Goal: Information Seeking & Learning: Learn about a topic

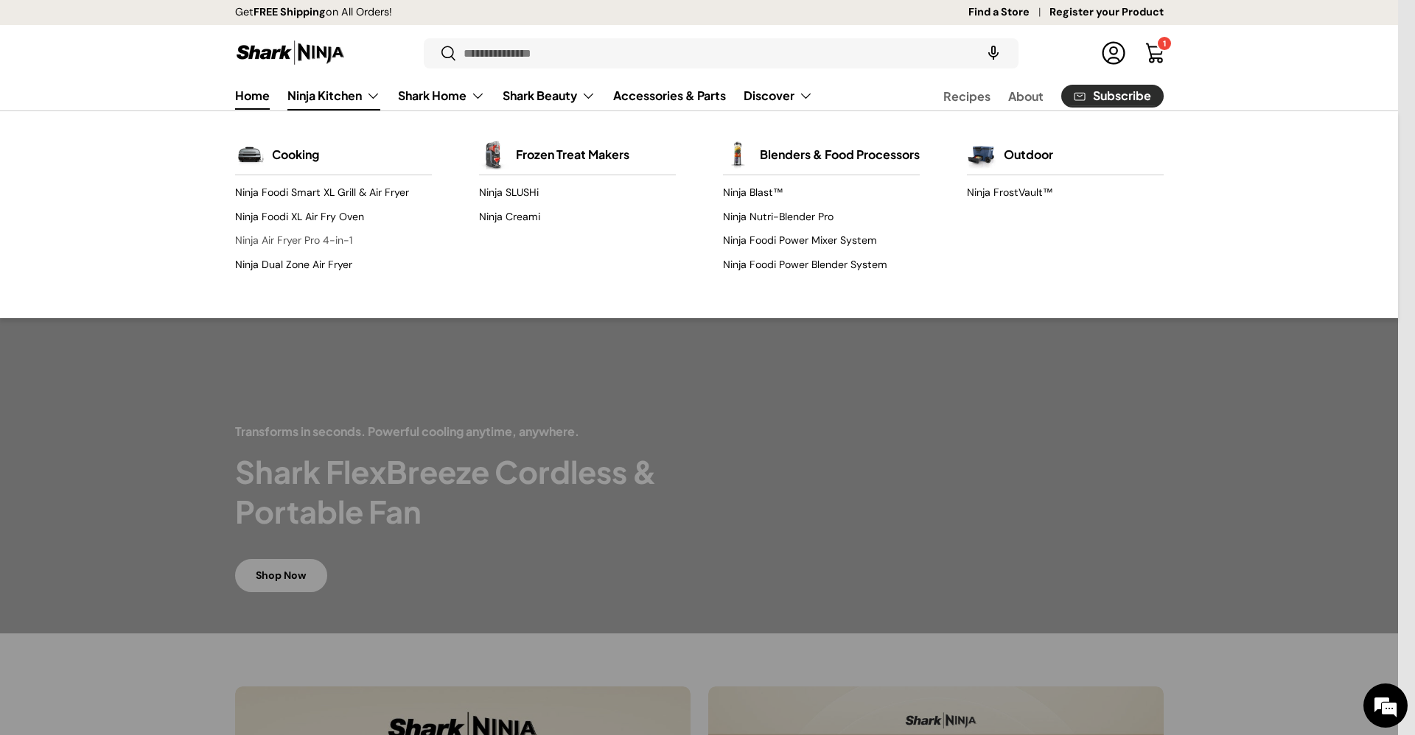
click at [318, 243] on link "Ninja Air Fryer Pro 4-in-1" at bounding box center [333, 241] width 197 height 24
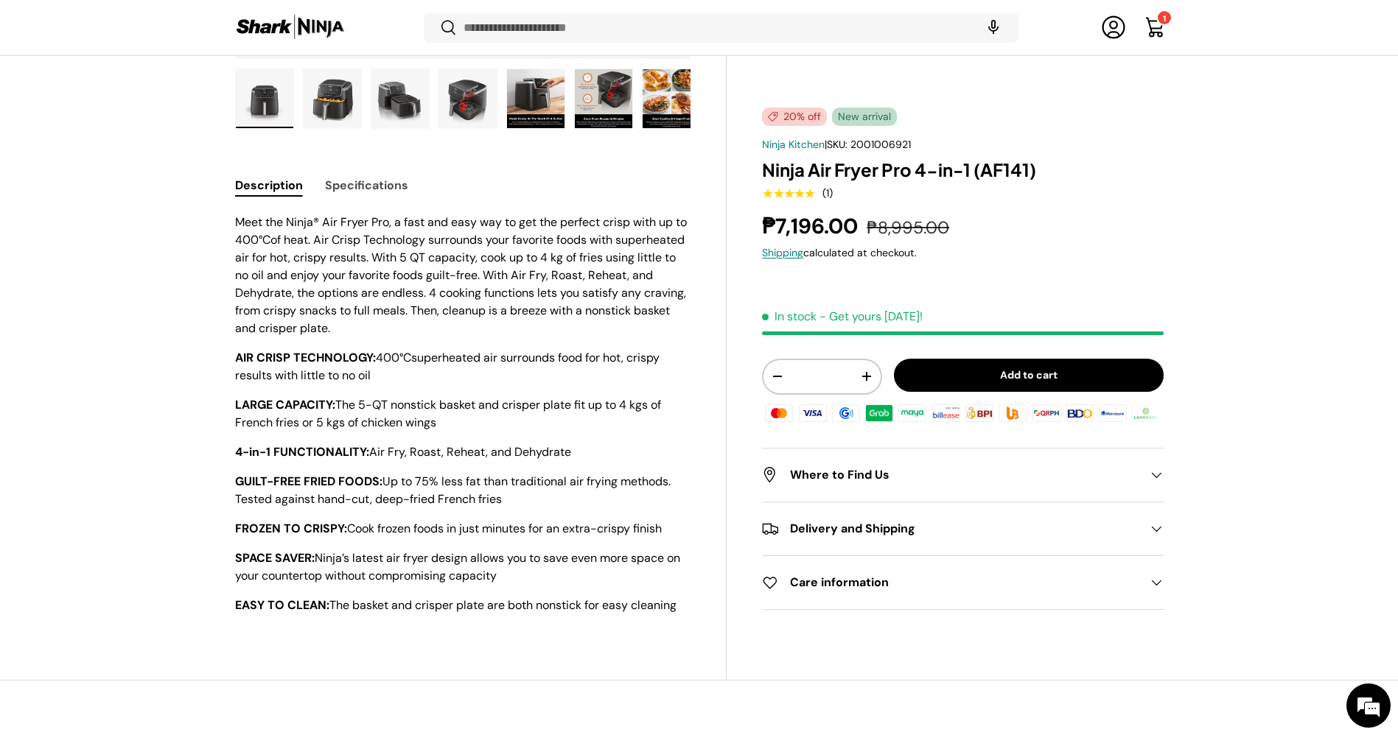
scroll to position [558, 0]
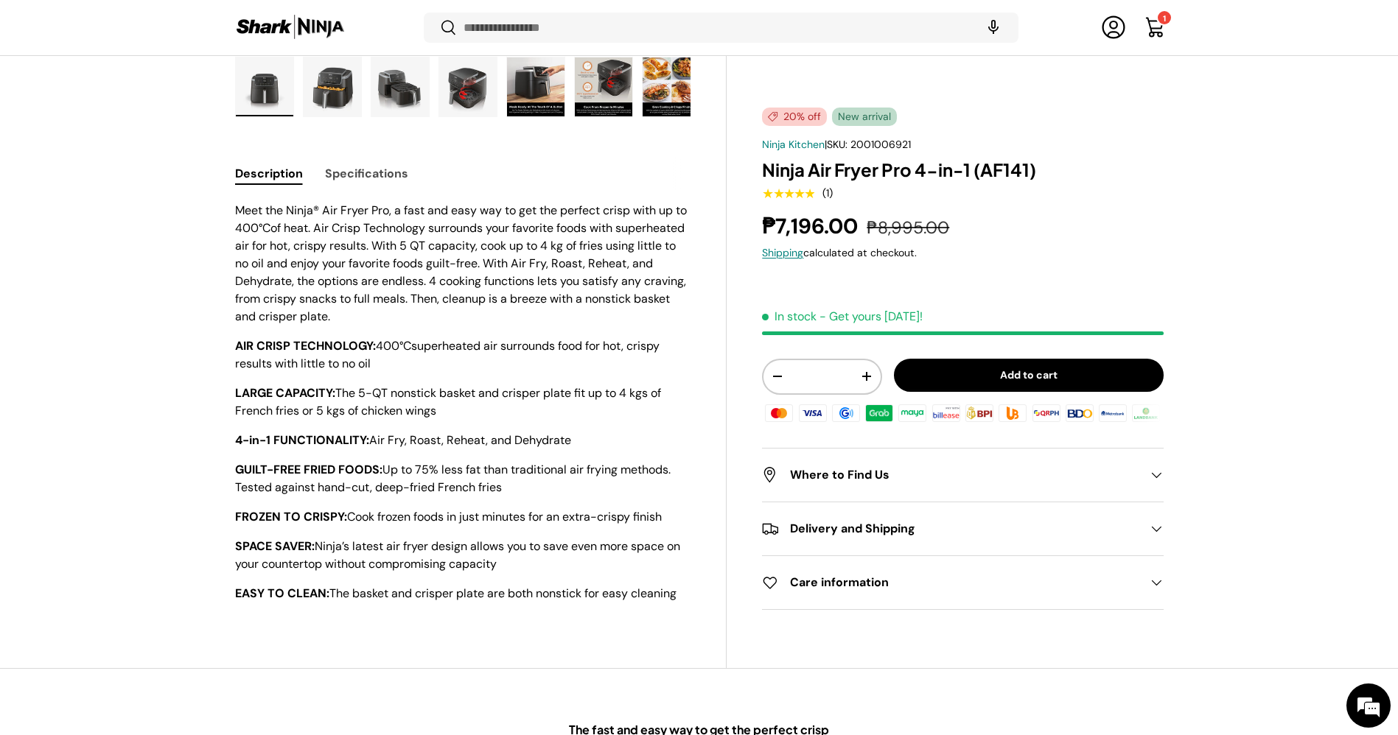
drag, startPoint x: 1414, startPoint y: 144, endPoint x: 1414, endPoint y: 262, distance: 117.1
click at [387, 177] on button "Specifications" at bounding box center [366, 173] width 83 height 33
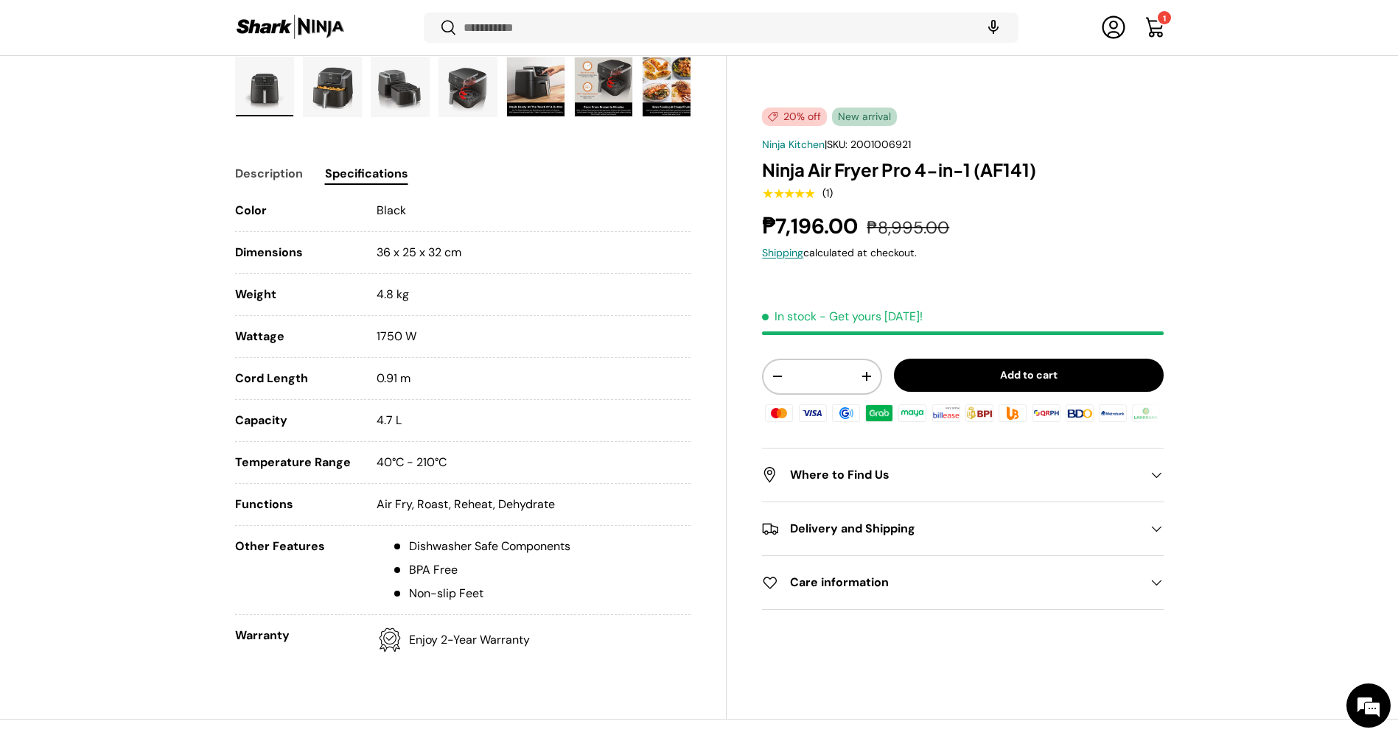
click at [674, 90] on img "Gallery Viewer" at bounding box center [670, 86] width 57 height 59
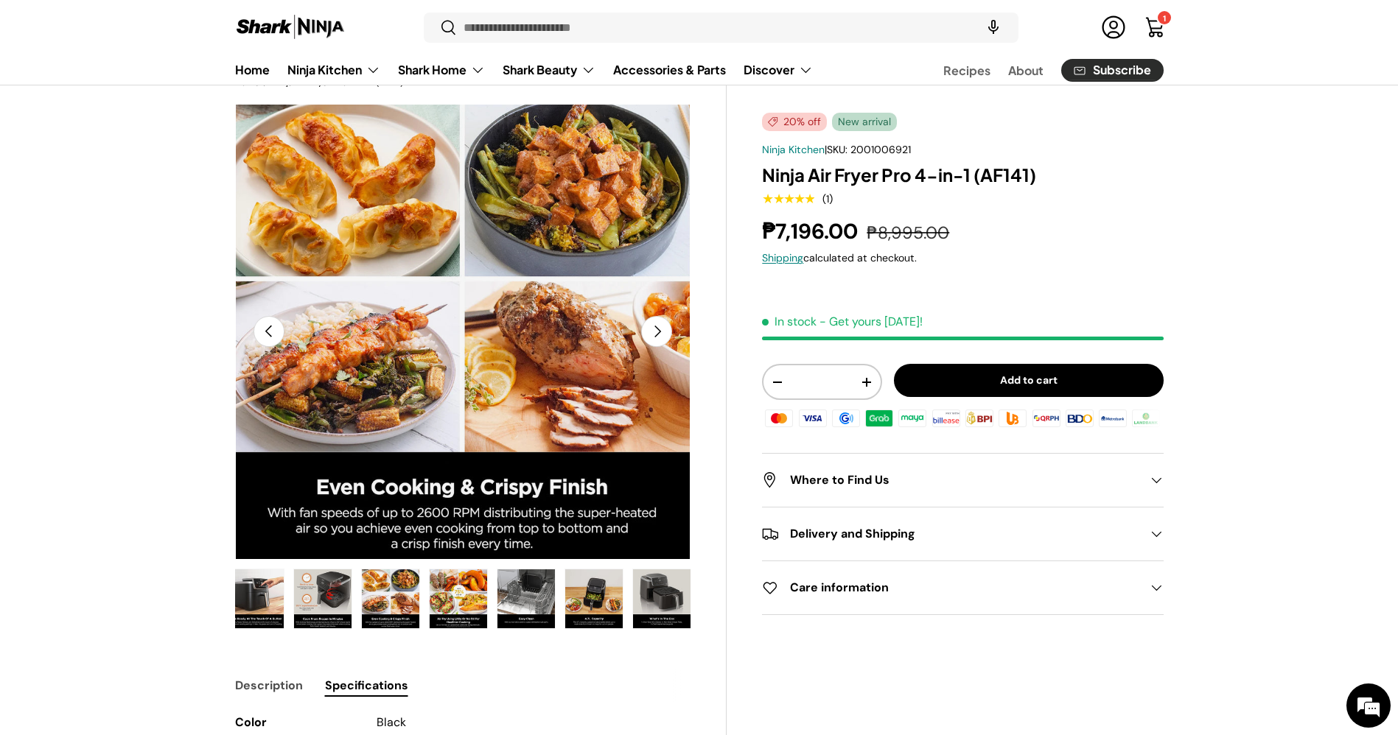
scroll to position [101, 0]
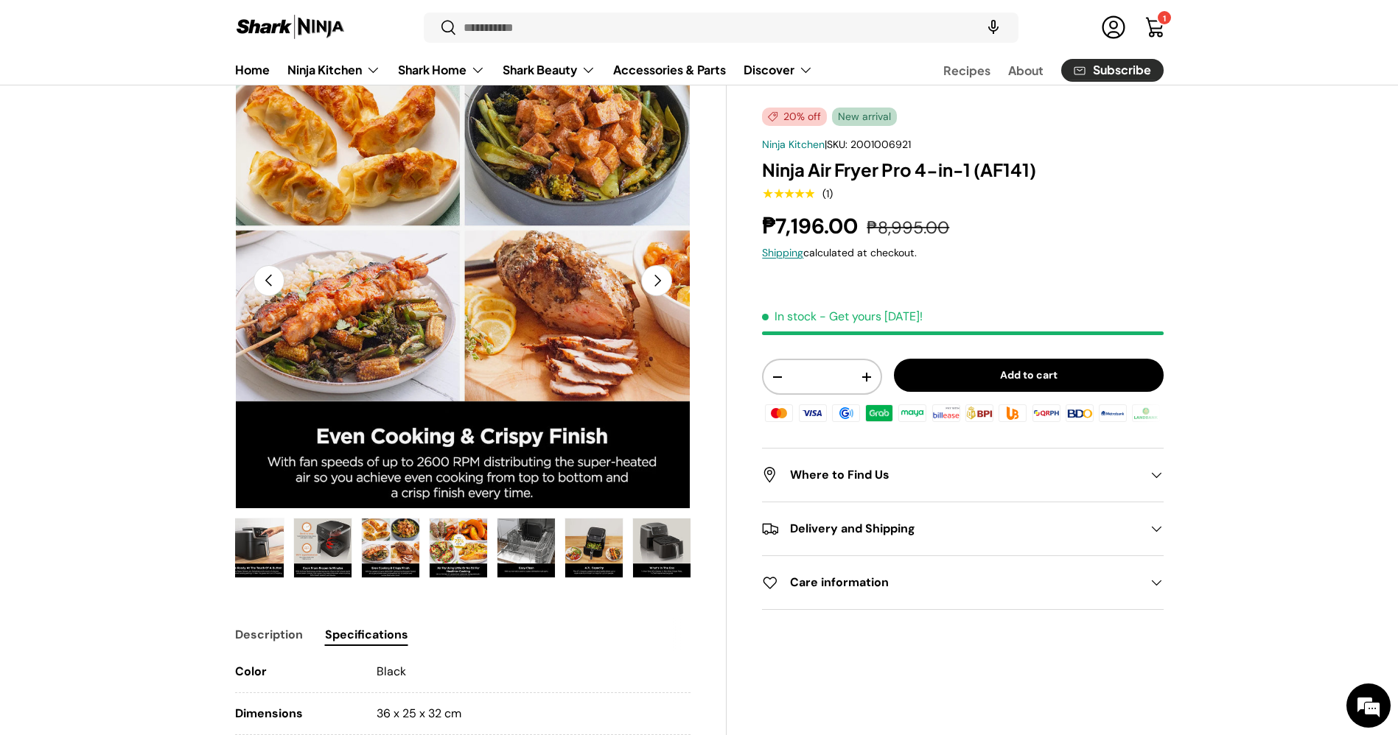
click at [473, 559] on img "Gallery Viewer" at bounding box center [458, 548] width 57 height 59
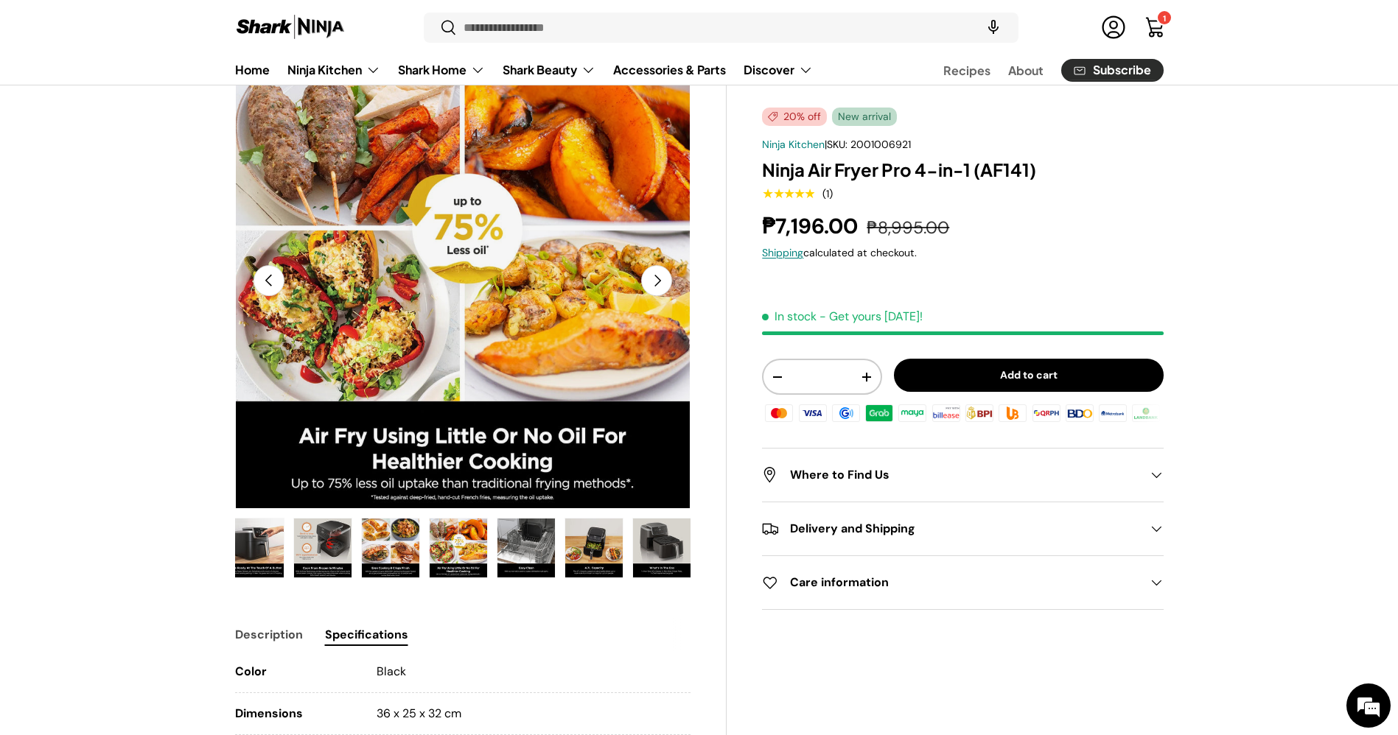
click at [365, 532] on img "Gallery Viewer" at bounding box center [390, 548] width 57 height 59
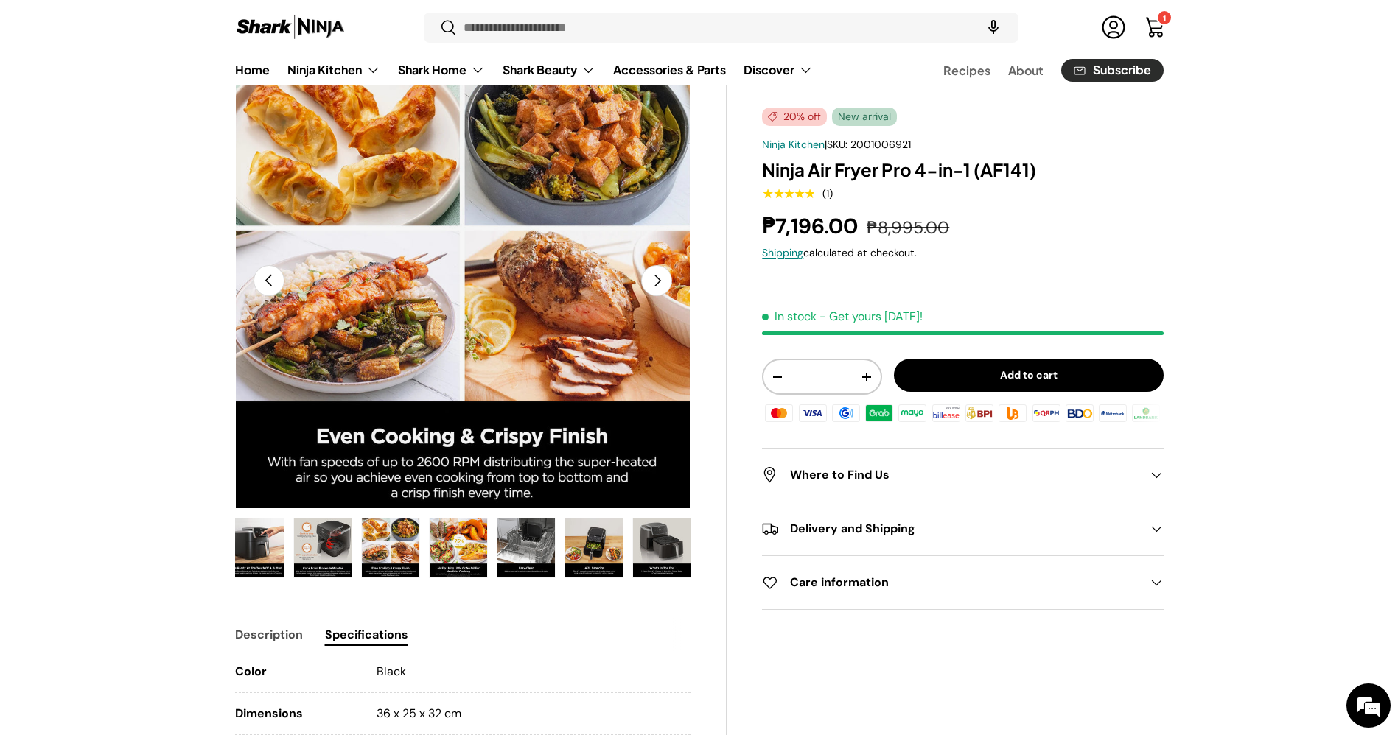
click at [434, 532] on img "Gallery Viewer" at bounding box center [458, 548] width 57 height 59
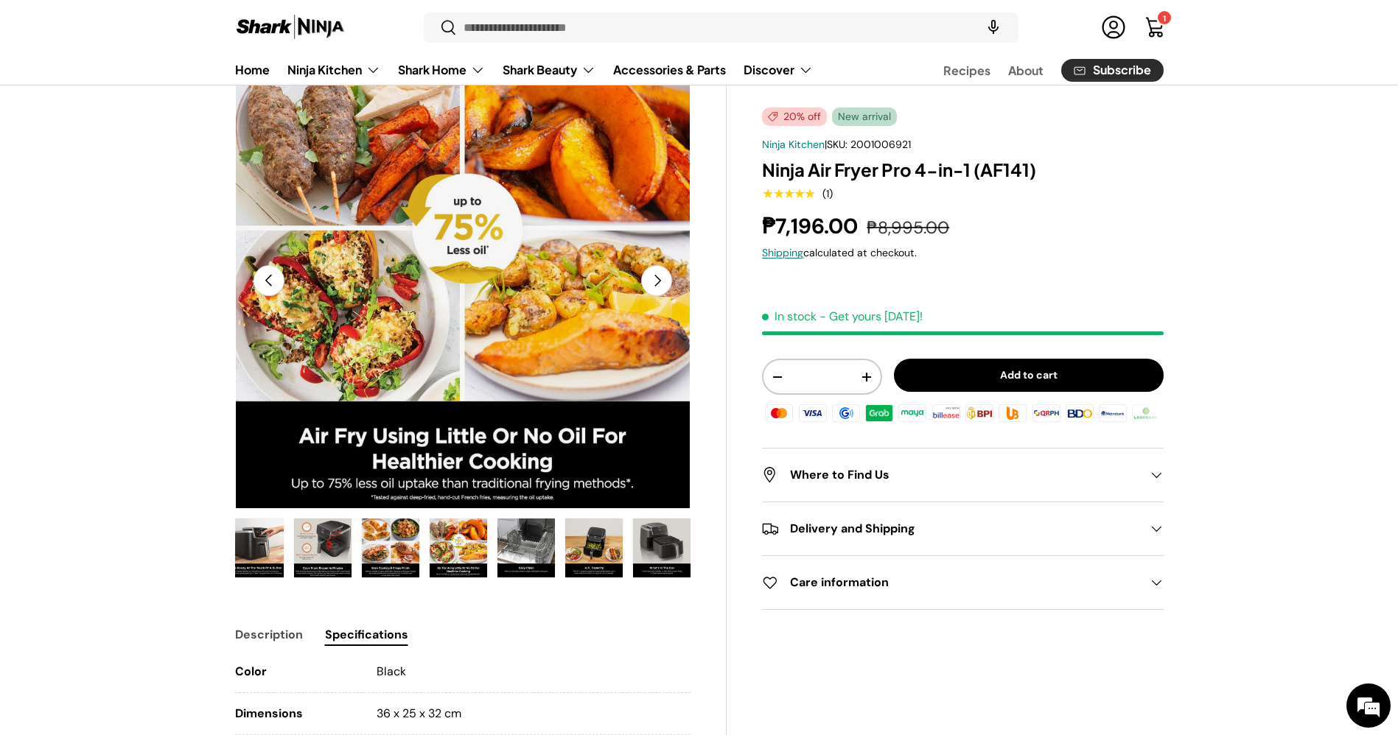
click at [581, 540] on img "Gallery Viewer" at bounding box center [593, 548] width 57 height 59
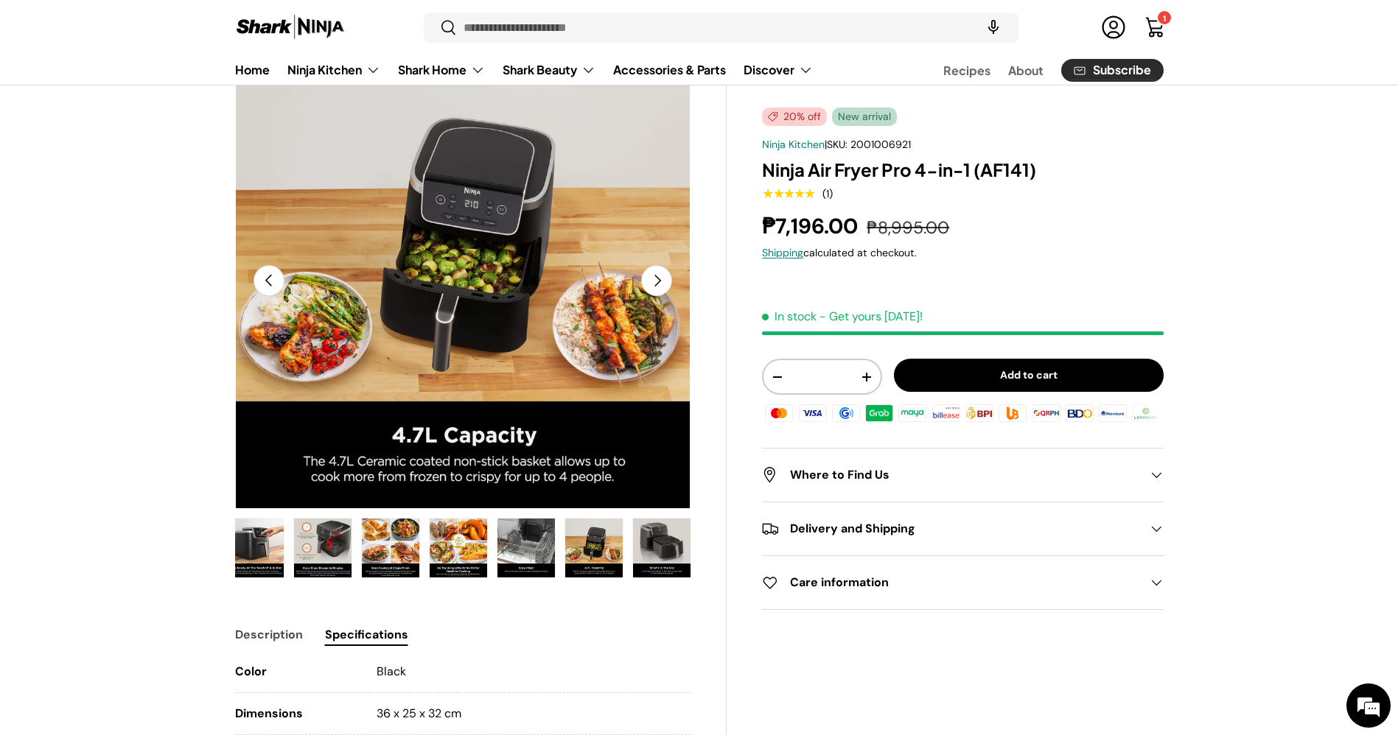
click at [534, 544] on img "Gallery Viewer" at bounding box center [525, 548] width 57 height 59
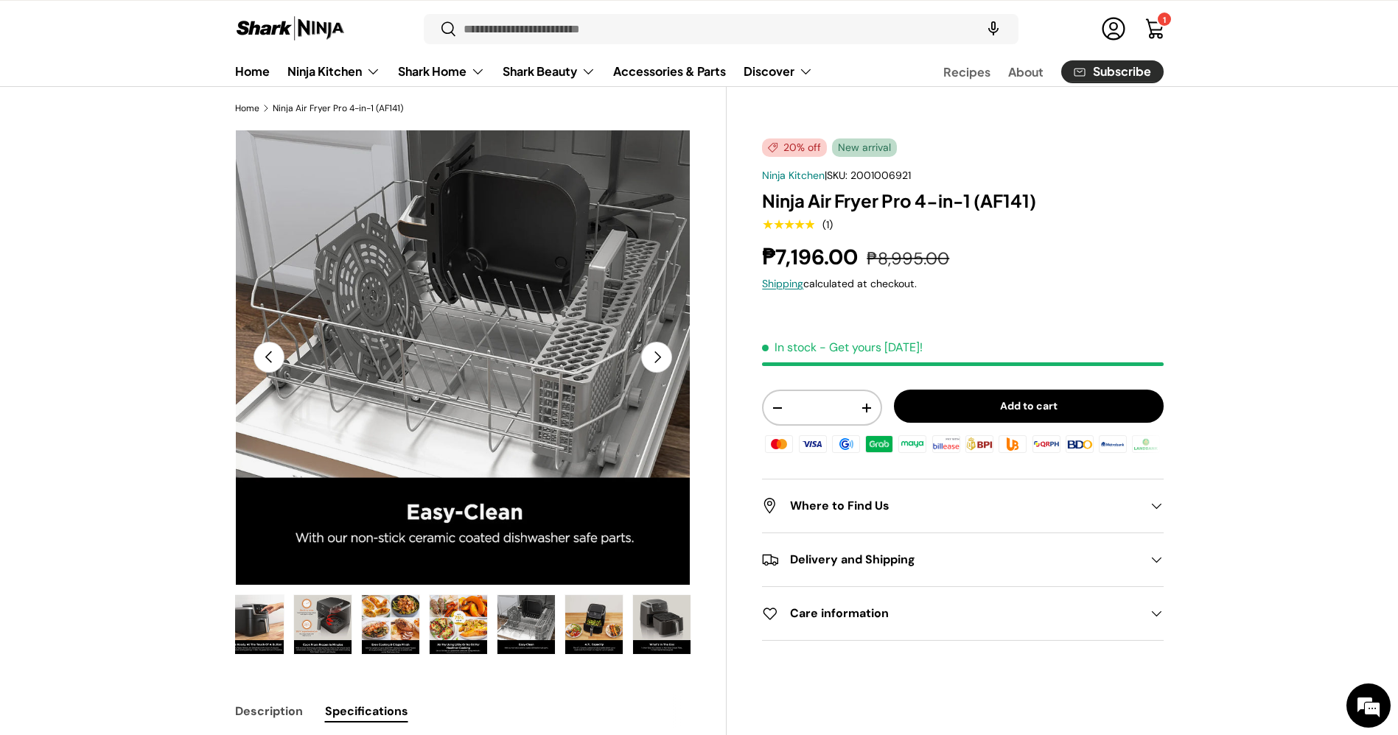
scroll to position [0, 0]
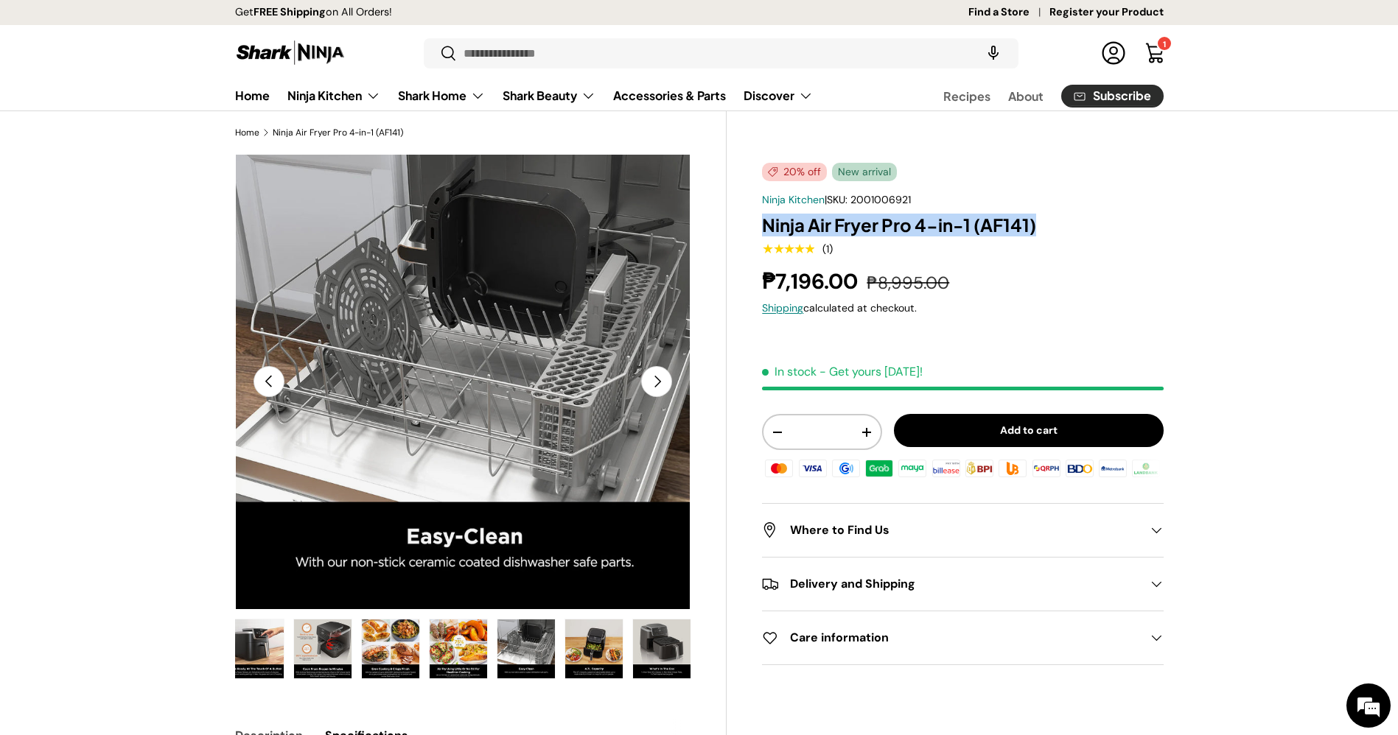
drag, startPoint x: 1042, startPoint y: 226, endPoint x: 757, endPoint y: 225, distance: 285.1
click at [757, 225] on div "20% off New arrival Ninja Kitchen | SKU: 2001006921 Ninja Air Fryer Pro 4-in-1 …" at bounding box center [944, 717] width 436 height 1126
copy h1 "Ninja Air Fryer Pro 4-in-1 (AF141)"
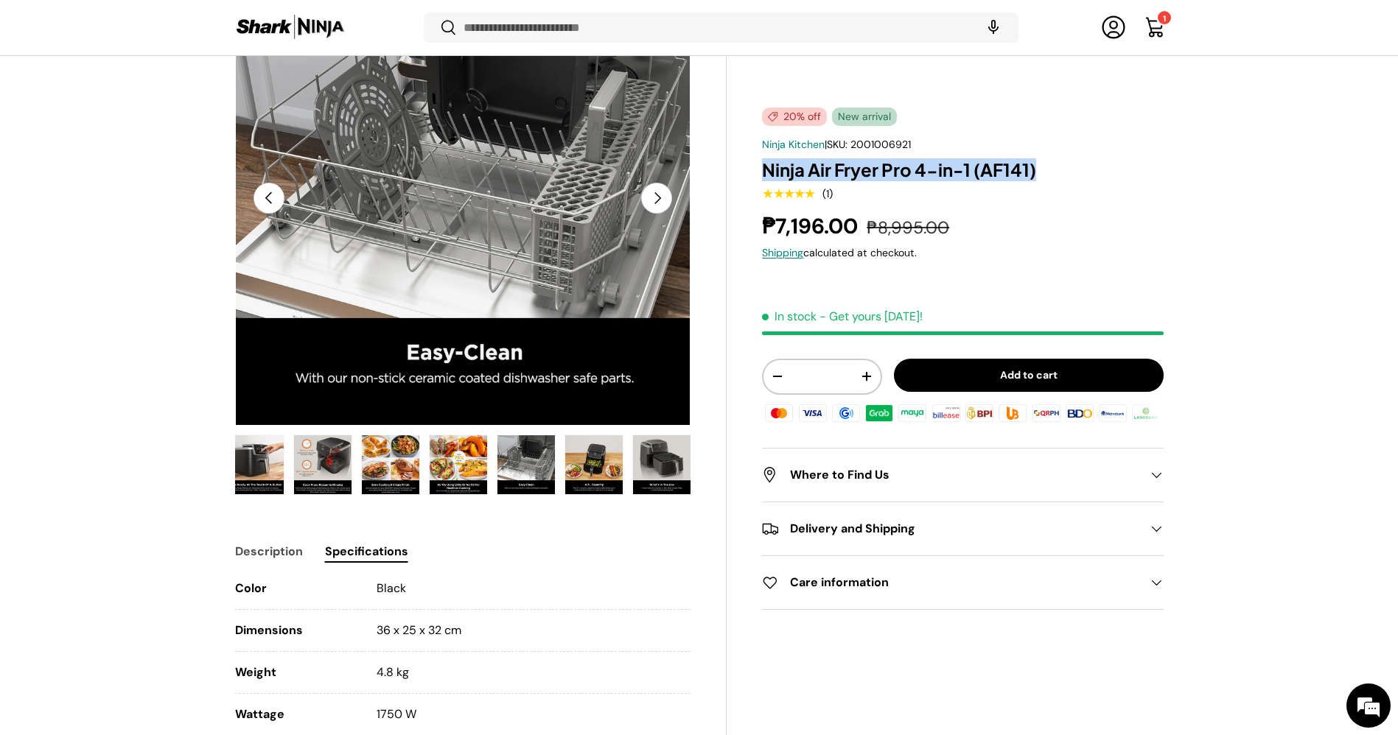
scroll to position [178, 0]
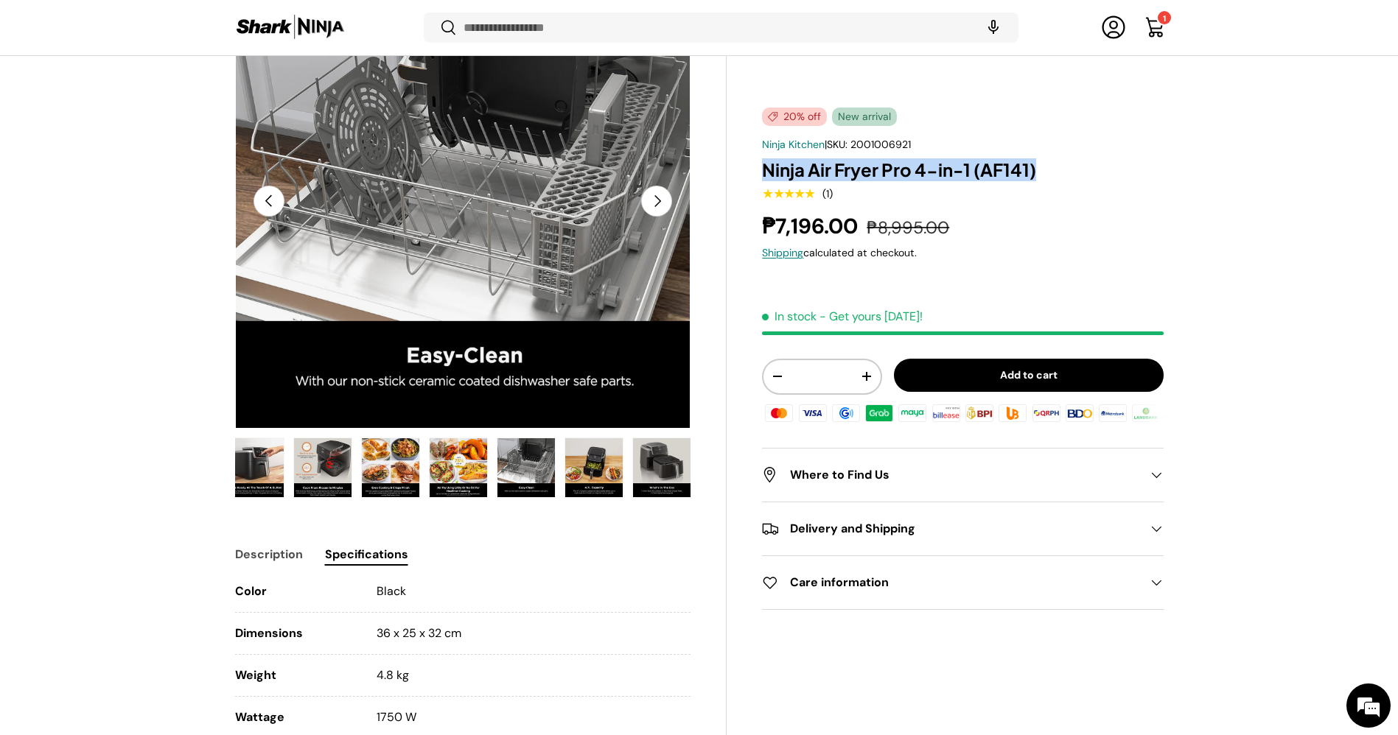
click at [651, 460] on img "Gallery Viewer" at bounding box center [661, 467] width 57 height 59
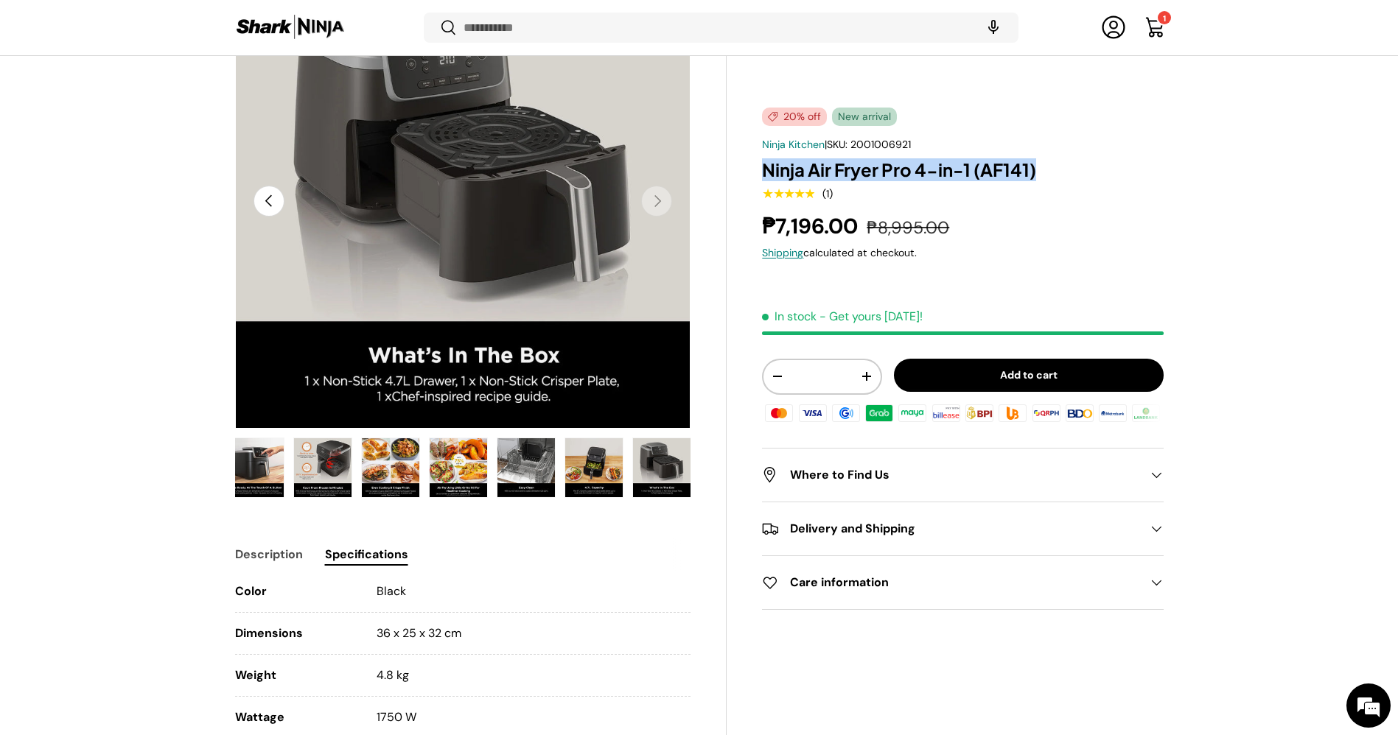
click at [594, 469] on img "Gallery Viewer" at bounding box center [593, 467] width 57 height 59
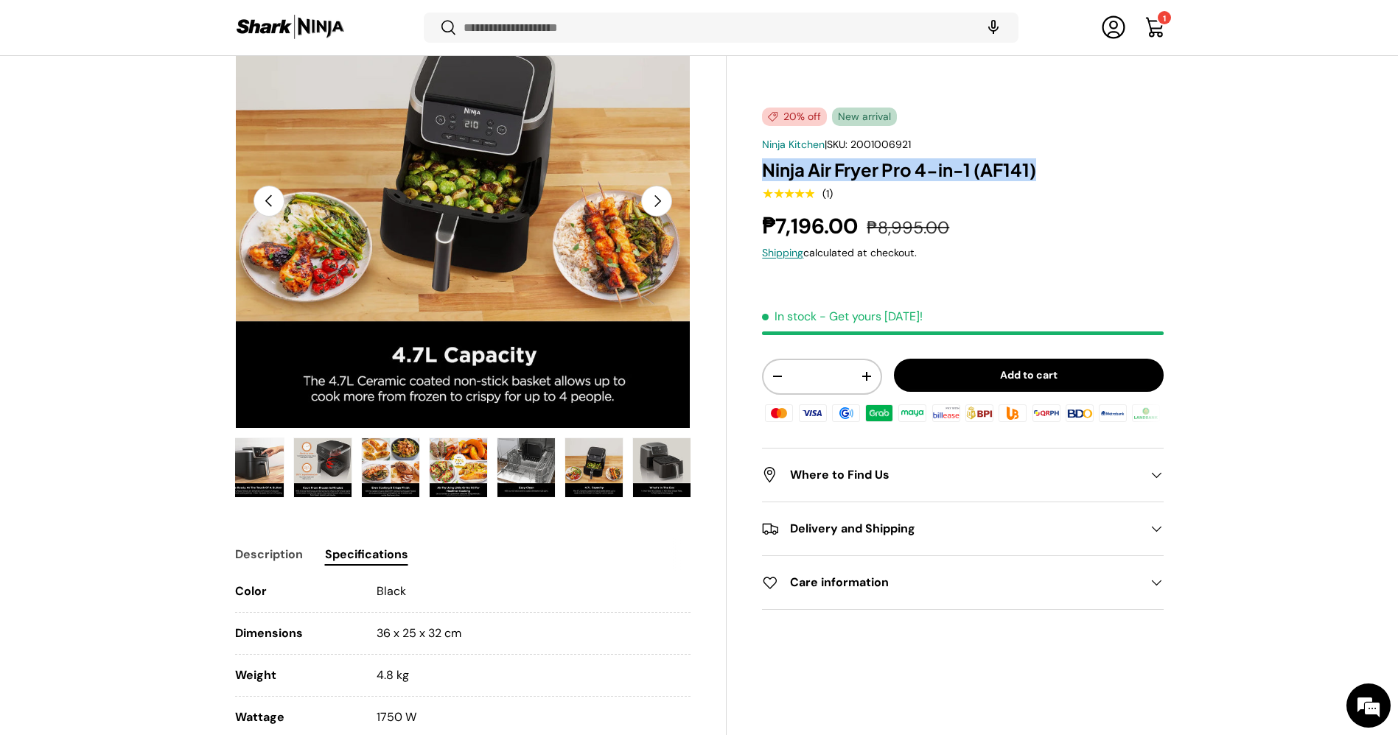
click at [506, 472] on img "Gallery Viewer" at bounding box center [525, 467] width 57 height 59
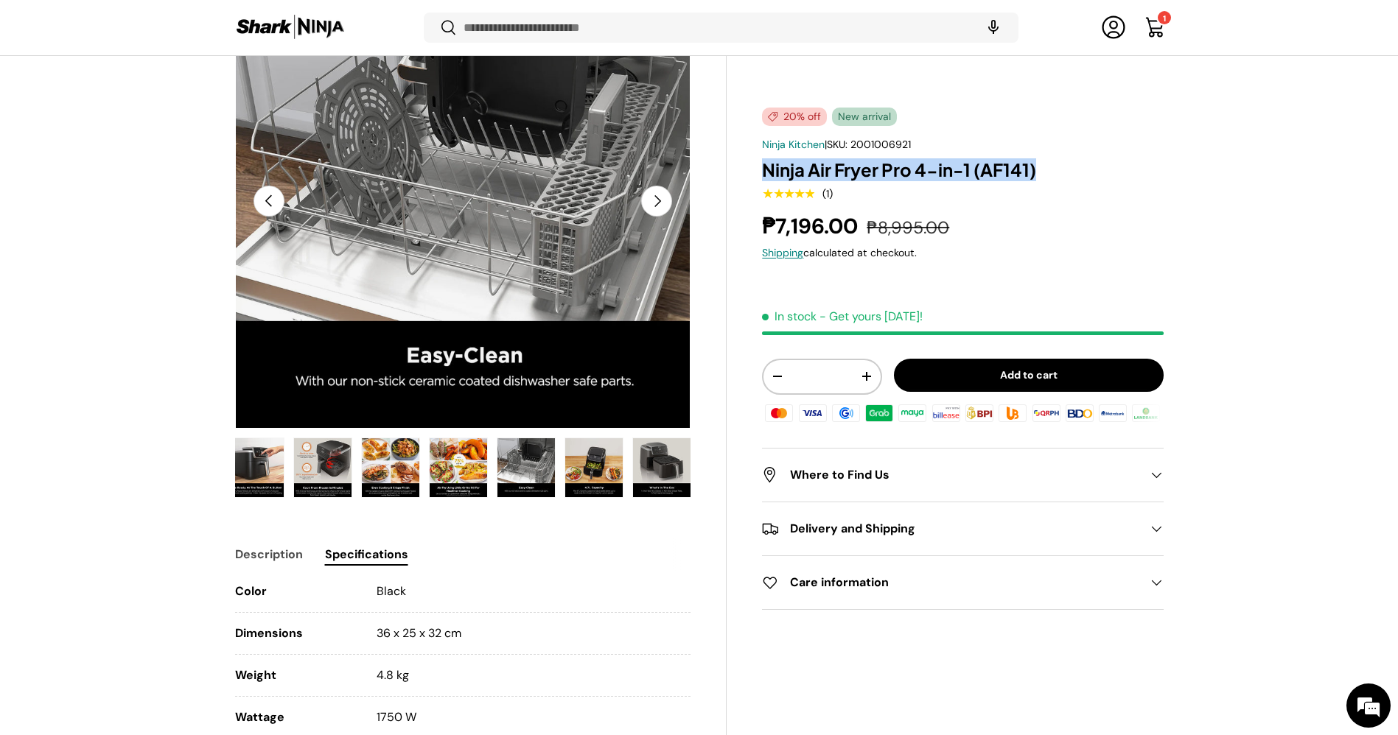
click at [463, 472] on img "Gallery Viewer" at bounding box center [458, 467] width 57 height 59
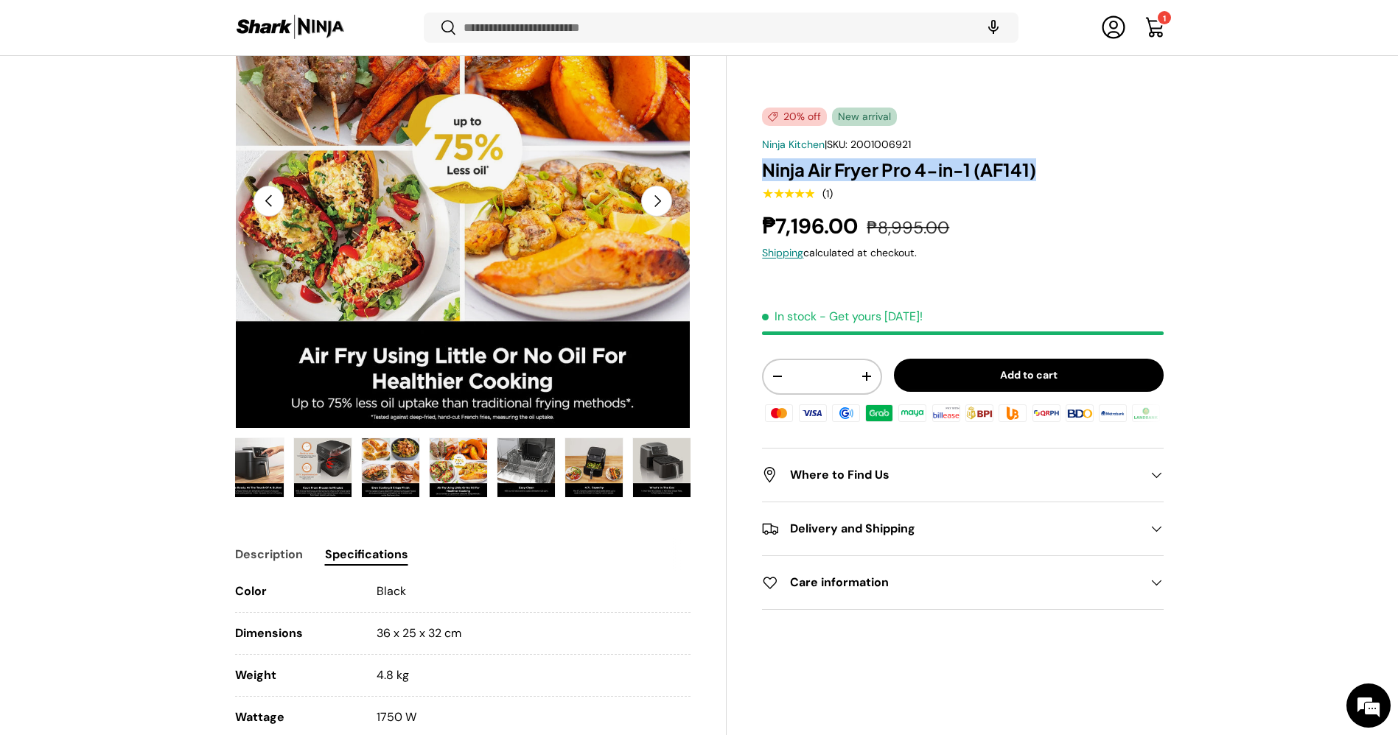
click at [407, 484] on img "Gallery Viewer" at bounding box center [390, 467] width 57 height 59
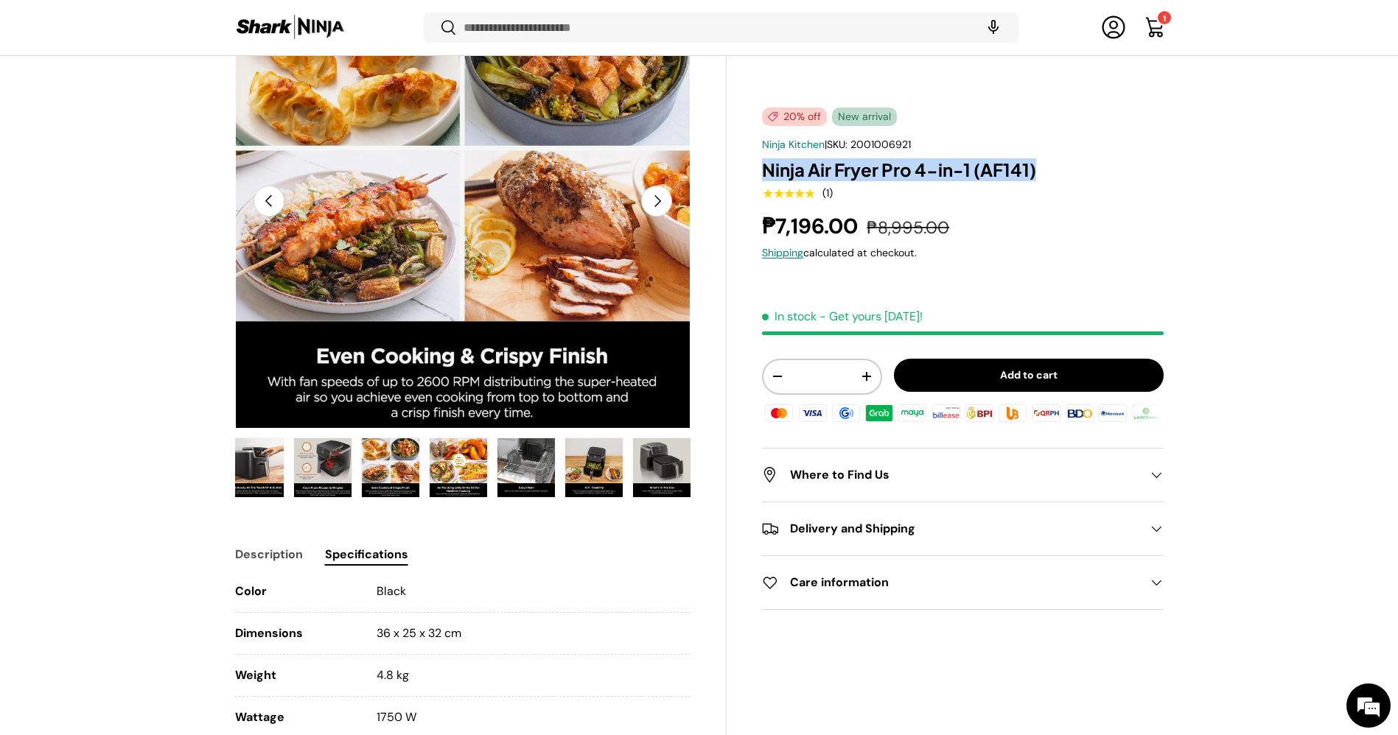
click at [270, 205] on button "Previous" at bounding box center [268, 201] width 31 height 31
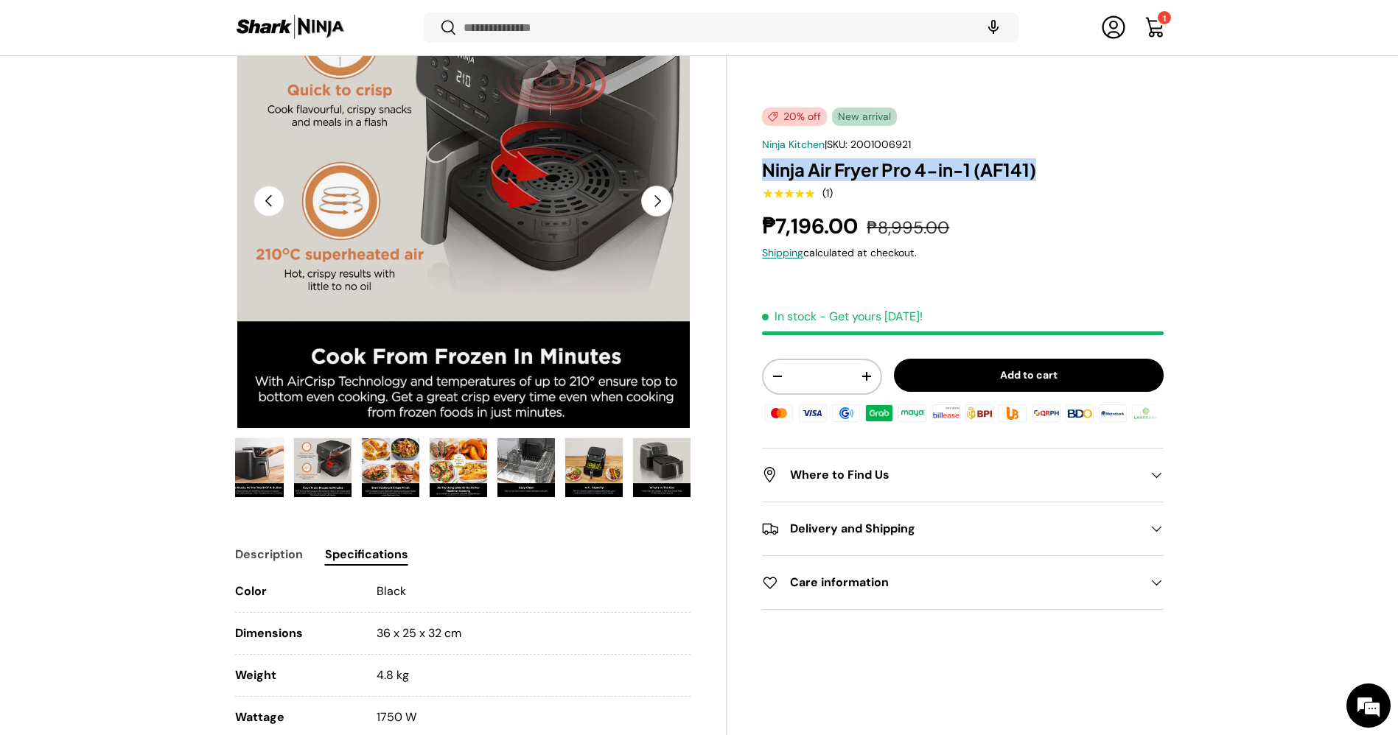
click at [270, 205] on button "Previous" at bounding box center [268, 201] width 31 height 31
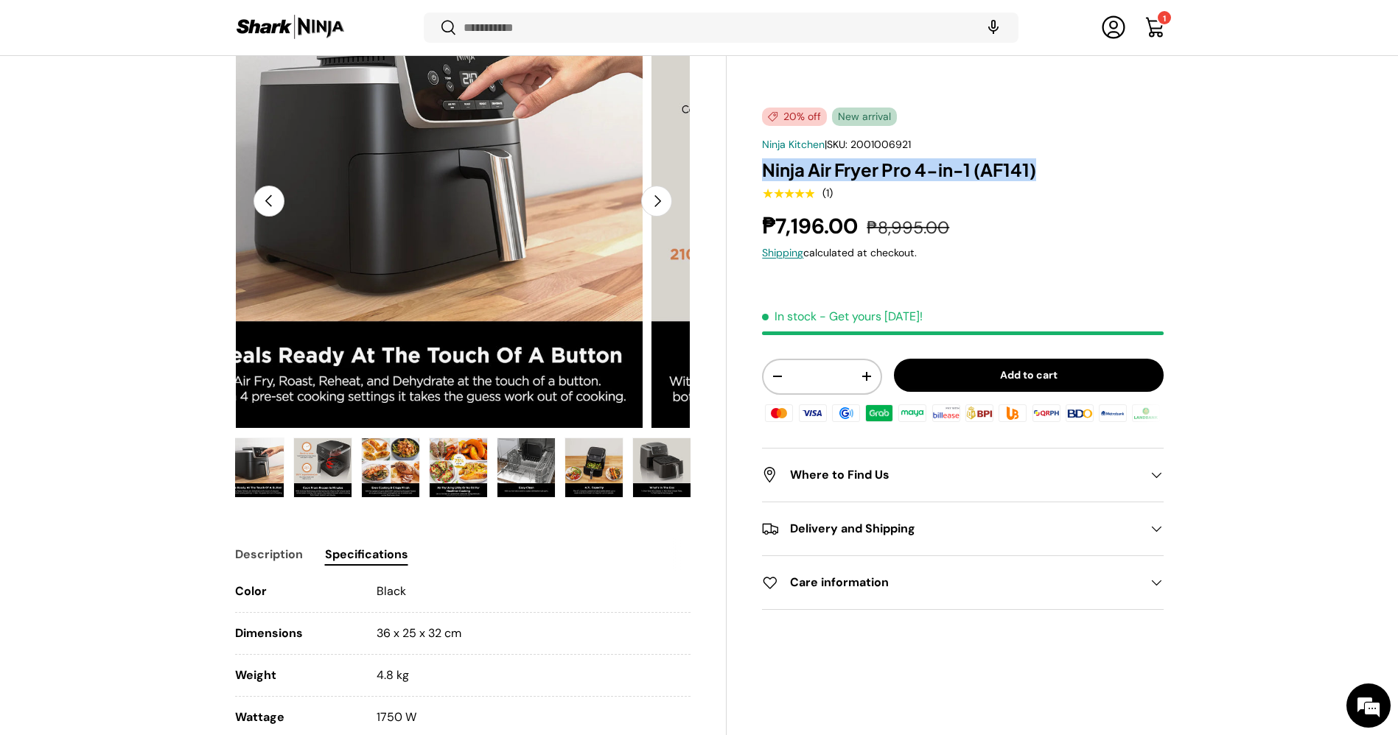
scroll to position [0, 271]
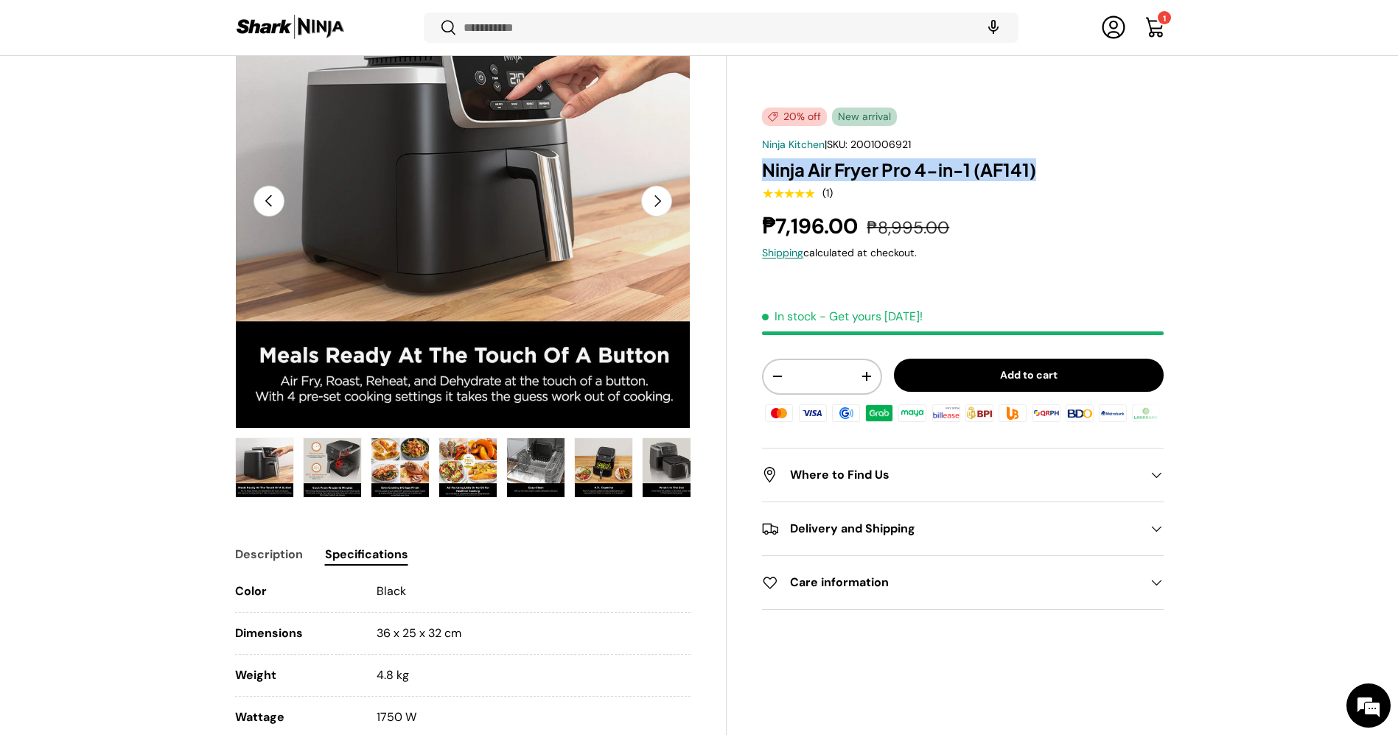
click at [270, 205] on button "Previous" at bounding box center [268, 201] width 31 height 31
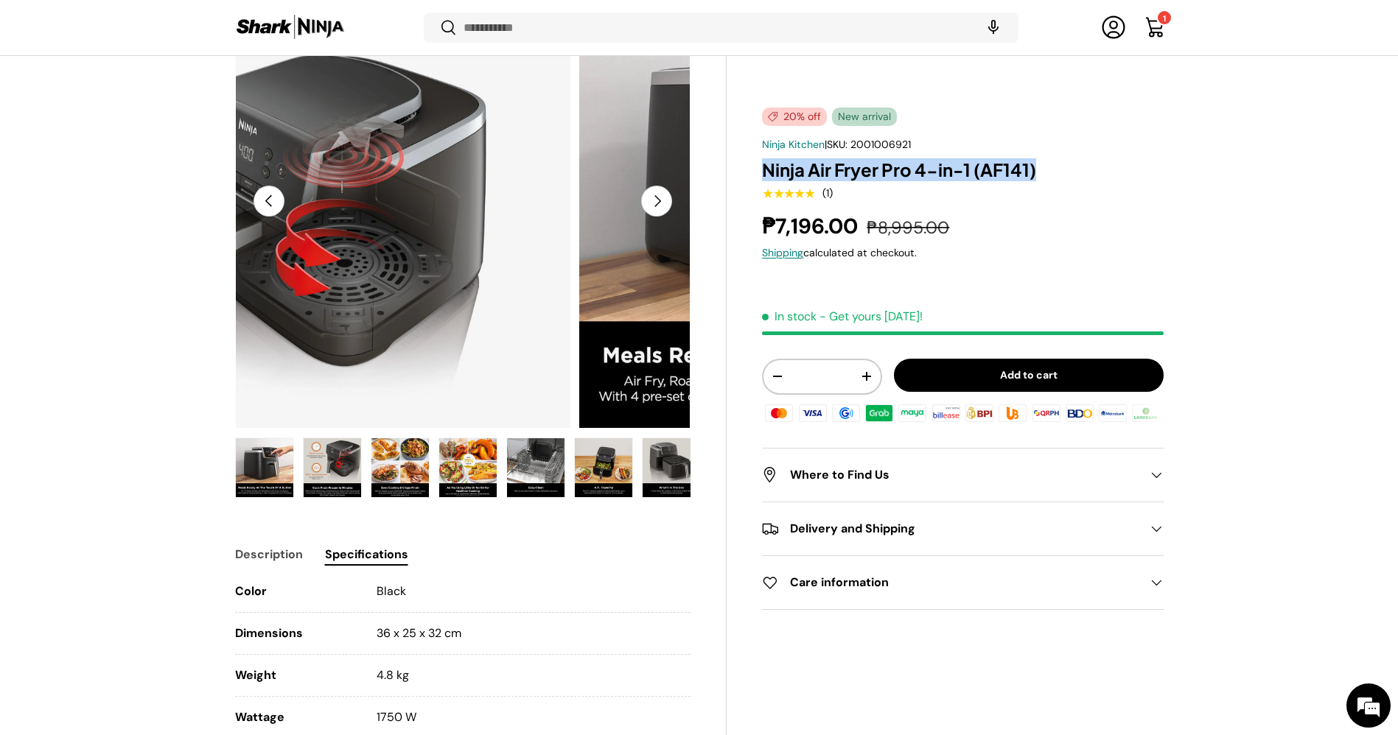
click at [270, 205] on button "Previous" at bounding box center [268, 201] width 31 height 31
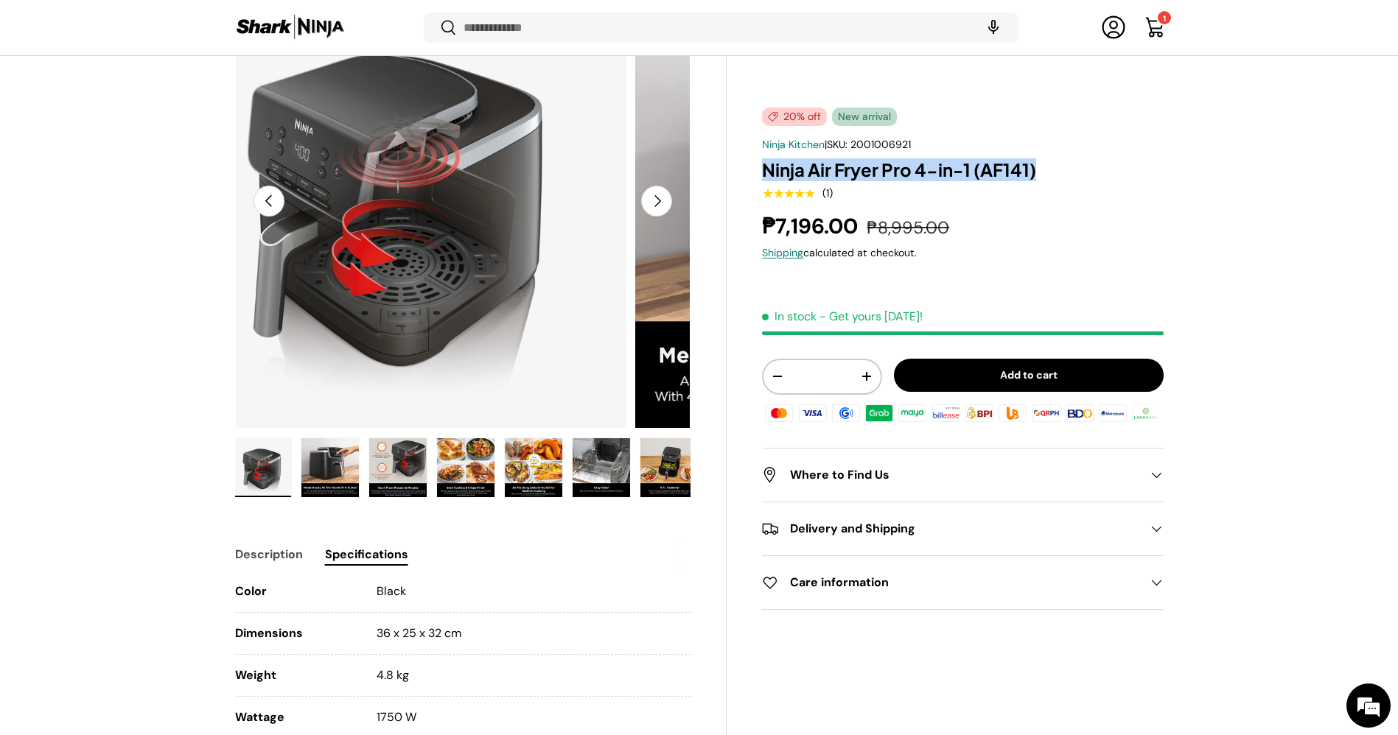
scroll to position [0, 1008]
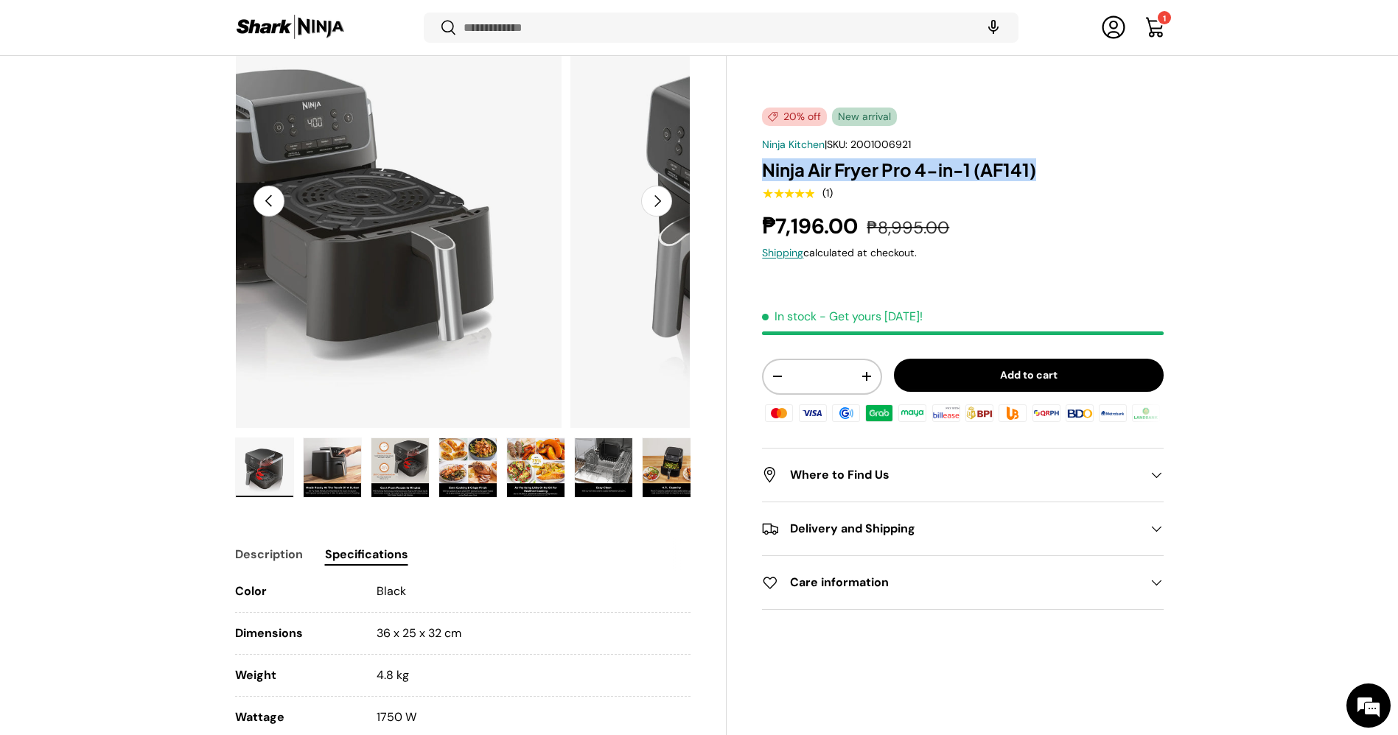
click at [270, 205] on button "Previous" at bounding box center [268, 201] width 31 height 31
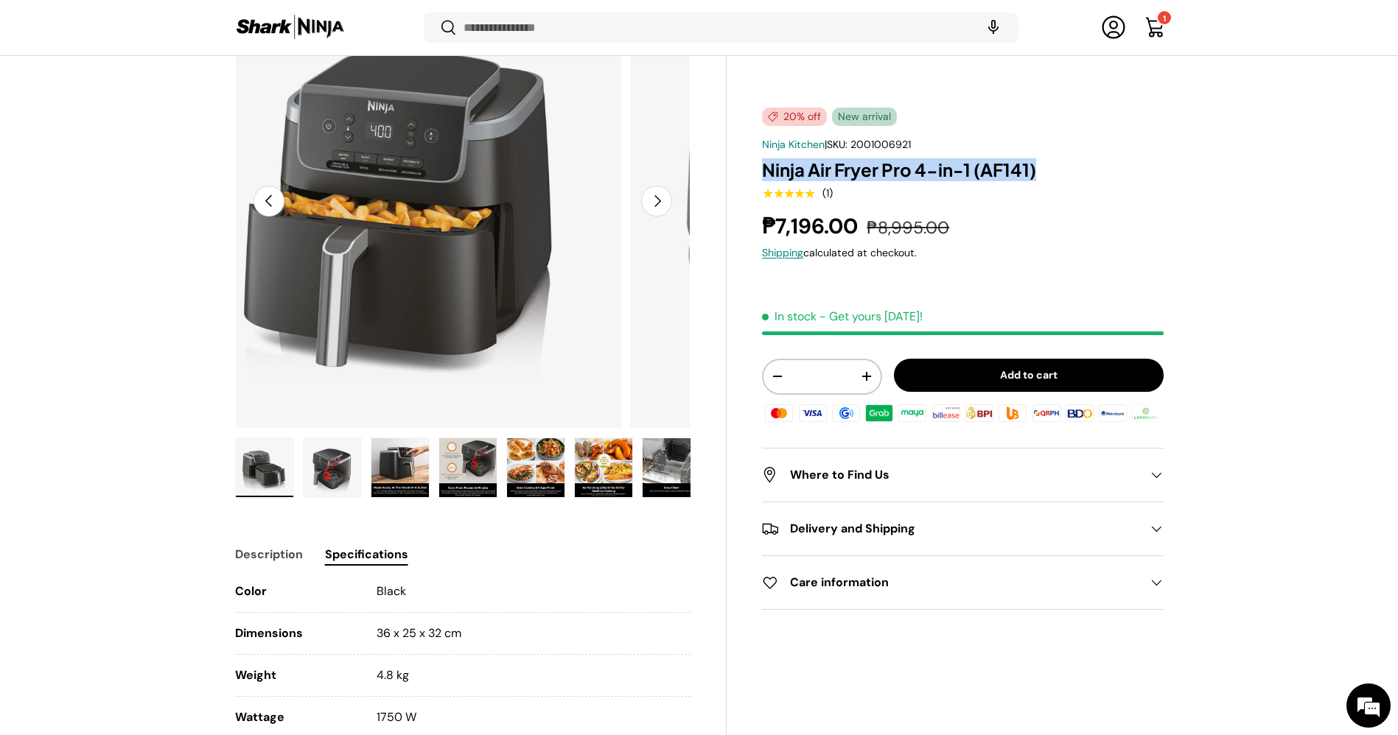
scroll to position [0, 70]
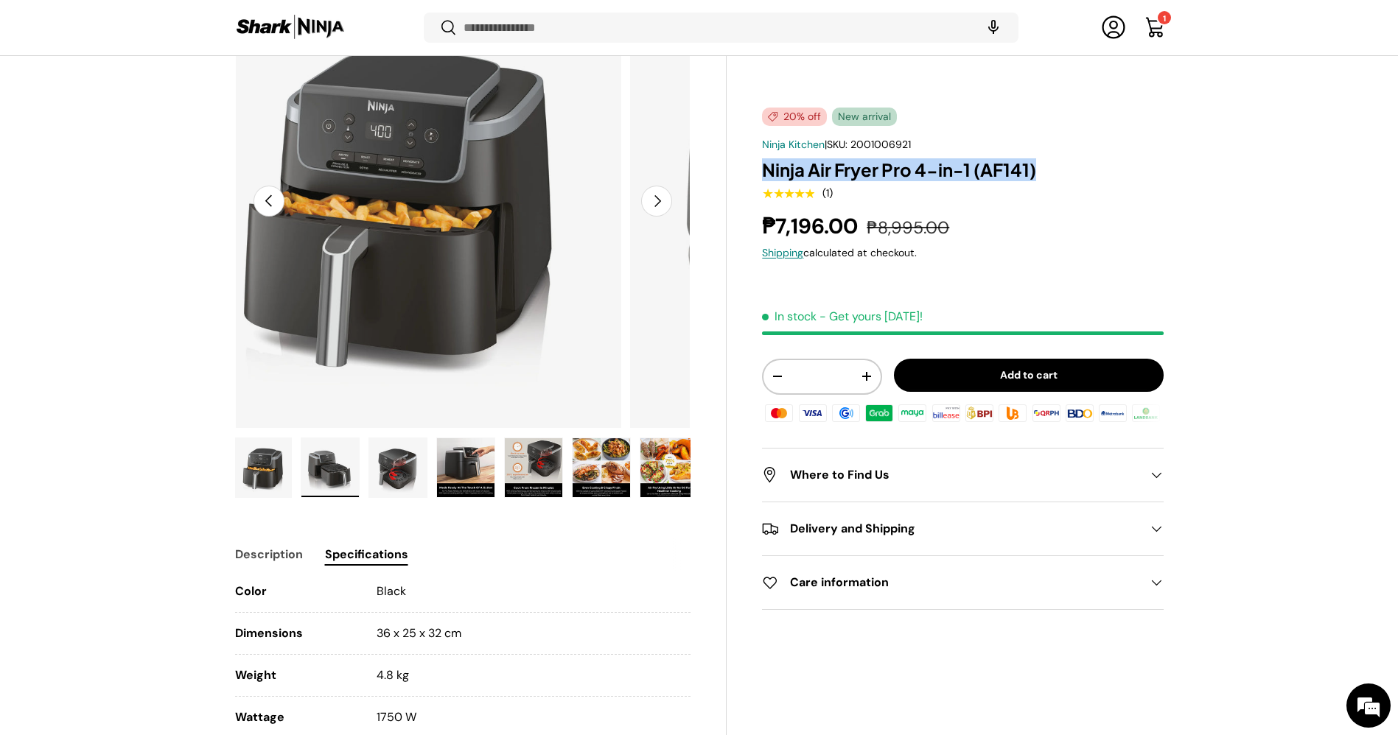
click at [270, 205] on button "Previous" at bounding box center [268, 201] width 31 height 31
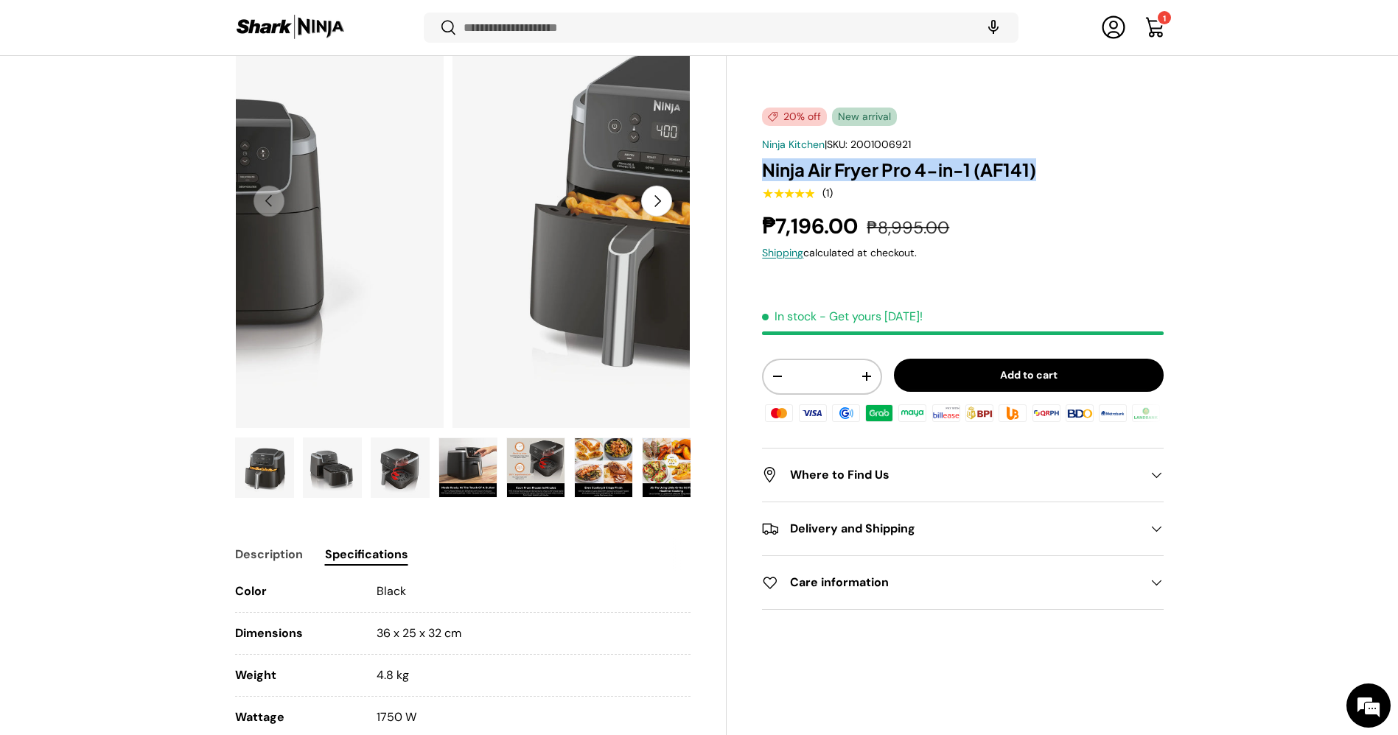
scroll to position [0, 0]
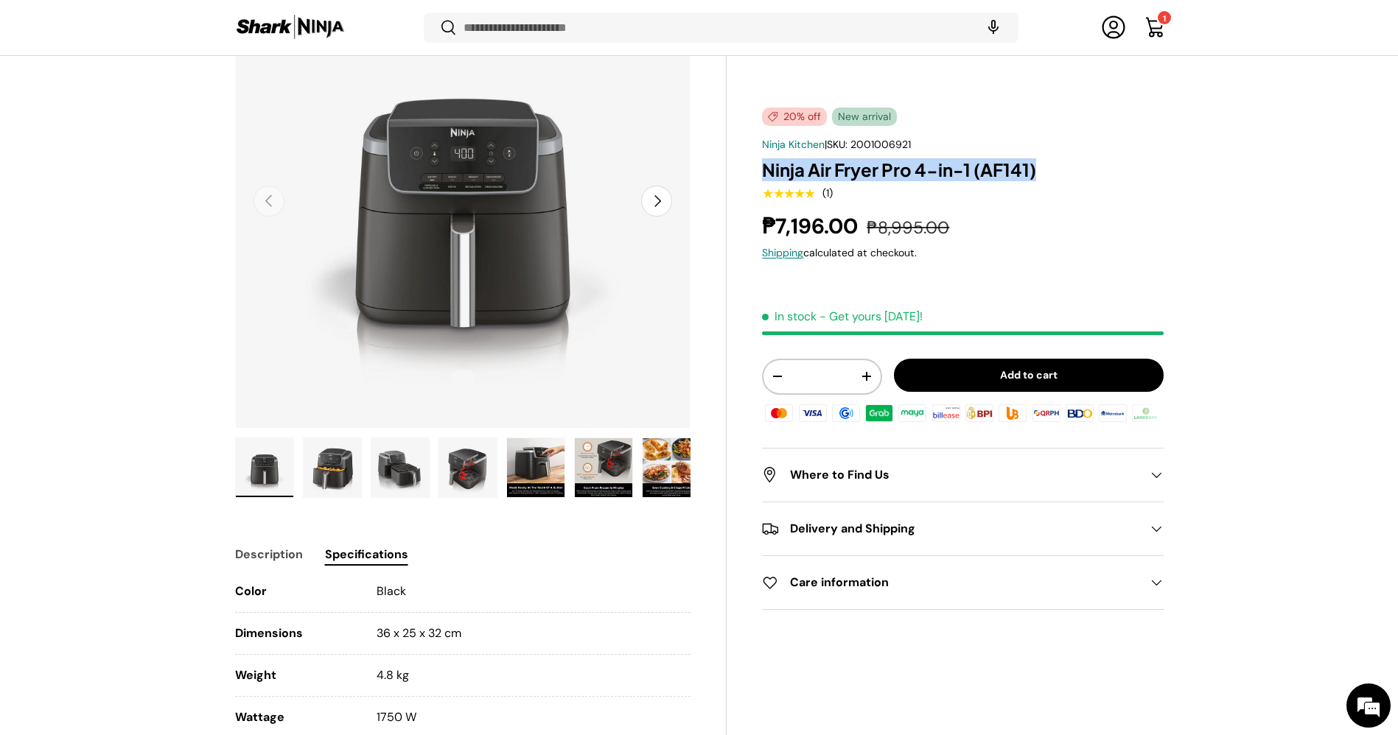
click at [652, 198] on button "Next" at bounding box center [656, 201] width 31 height 31
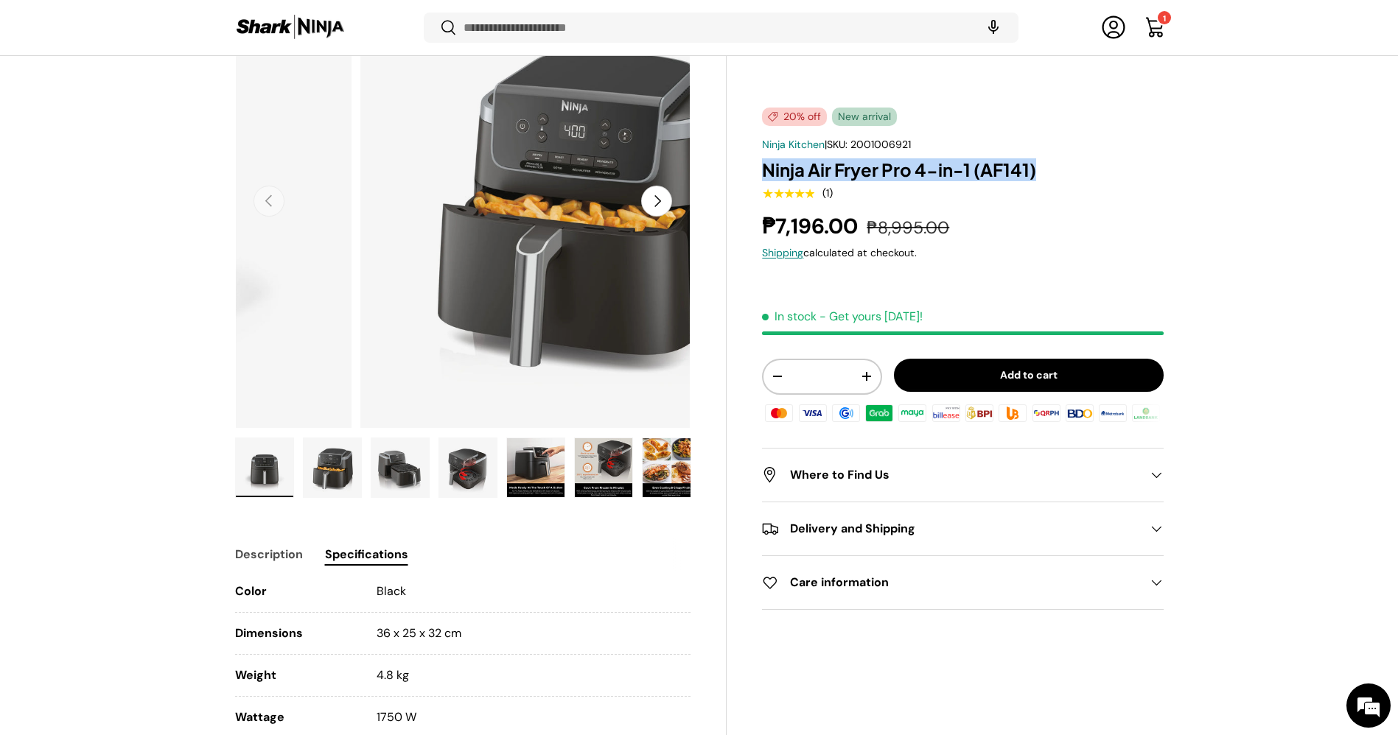
click at [652, 198] on button "Next" at bounding box center [656, 201] width 31 height 31
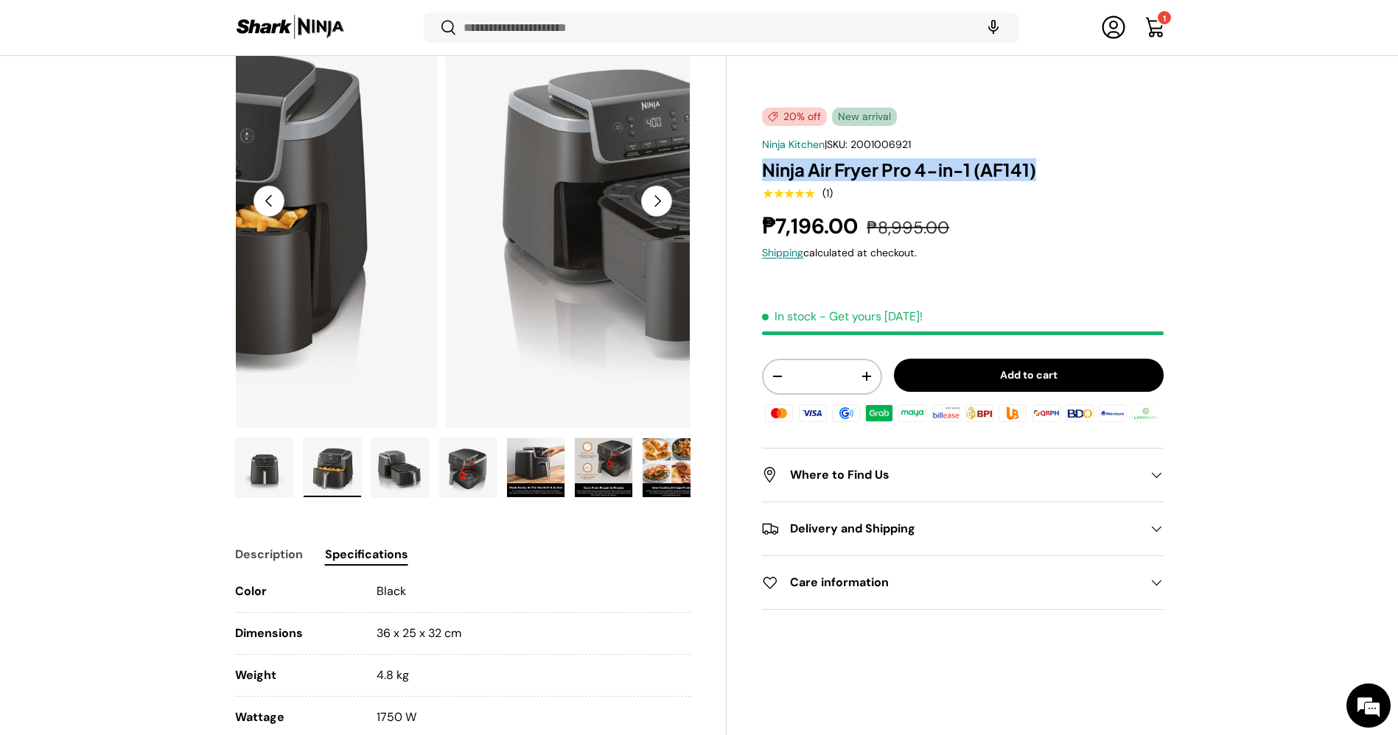
click at [652, 198] on button "Next" at bounding box center [656, 201] width 31 height 31
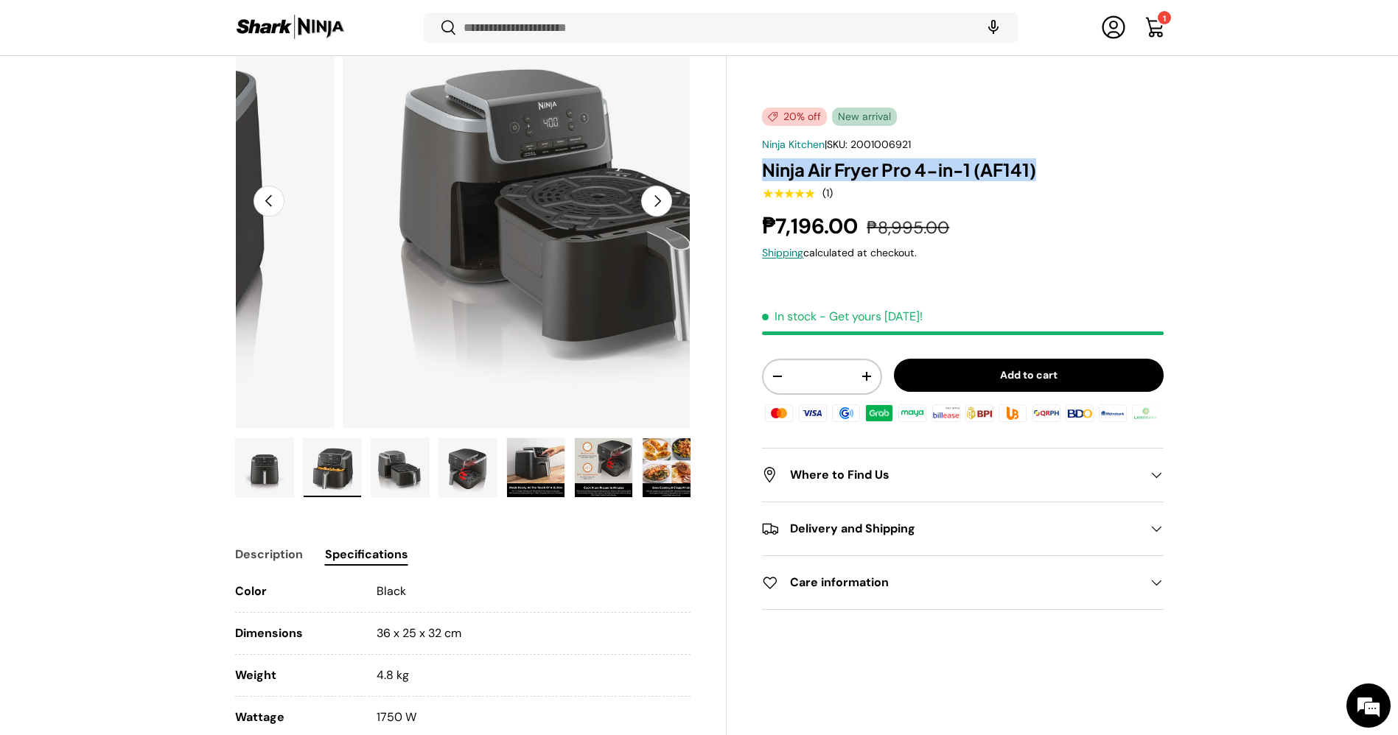
click at [652, 198] on button "Next" at bounding box center [656, 201] width 31 height 31
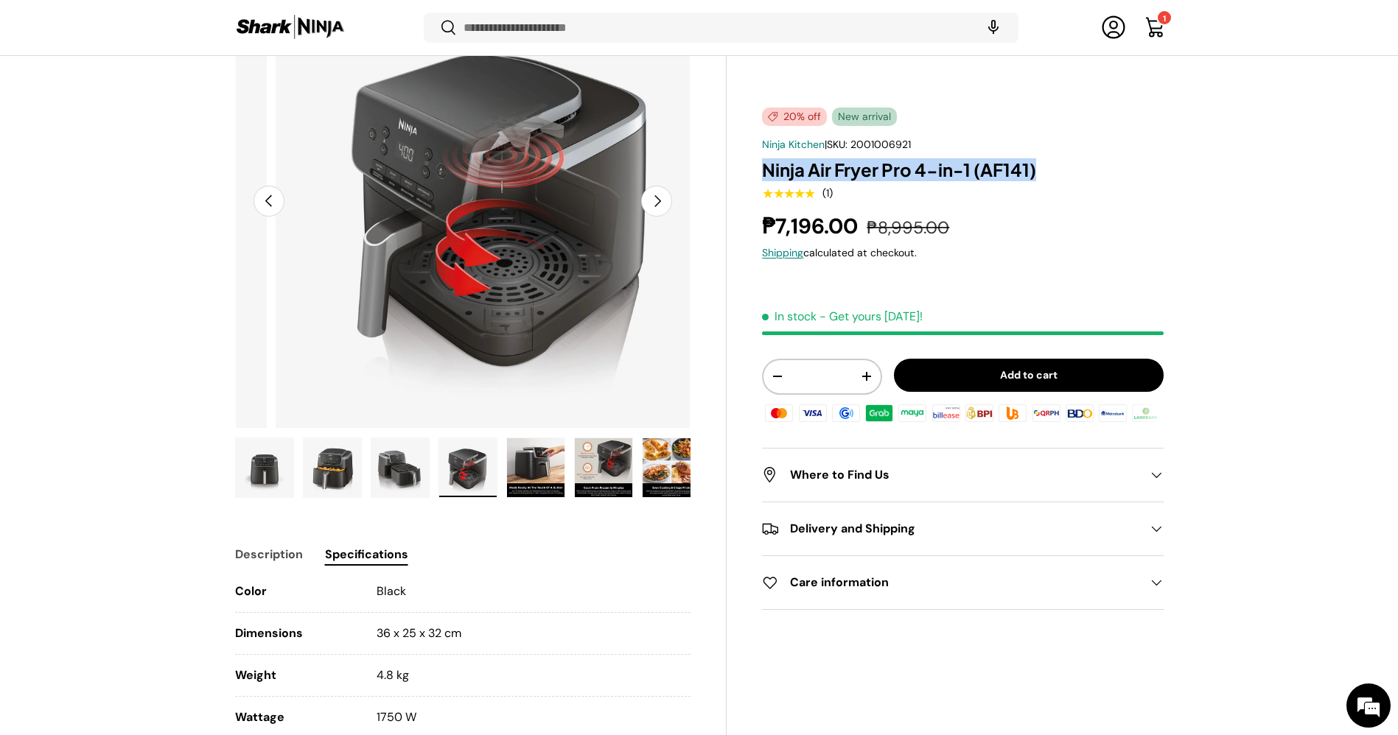
click at [652, 198] on button "Next" at bounding box center [656, 201] width 31 height 31
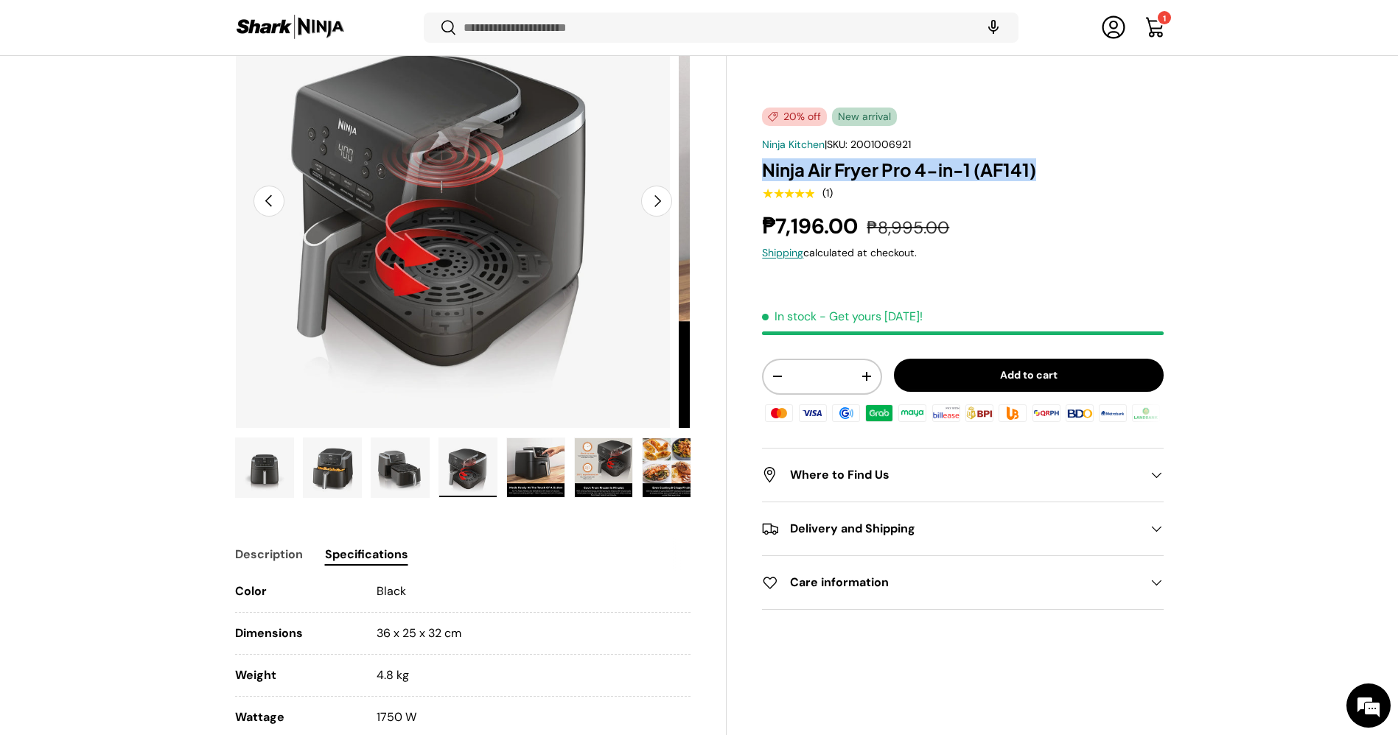
click at [652, 198] on button "Next" at bounding box center [656, 201] width 31 height 31
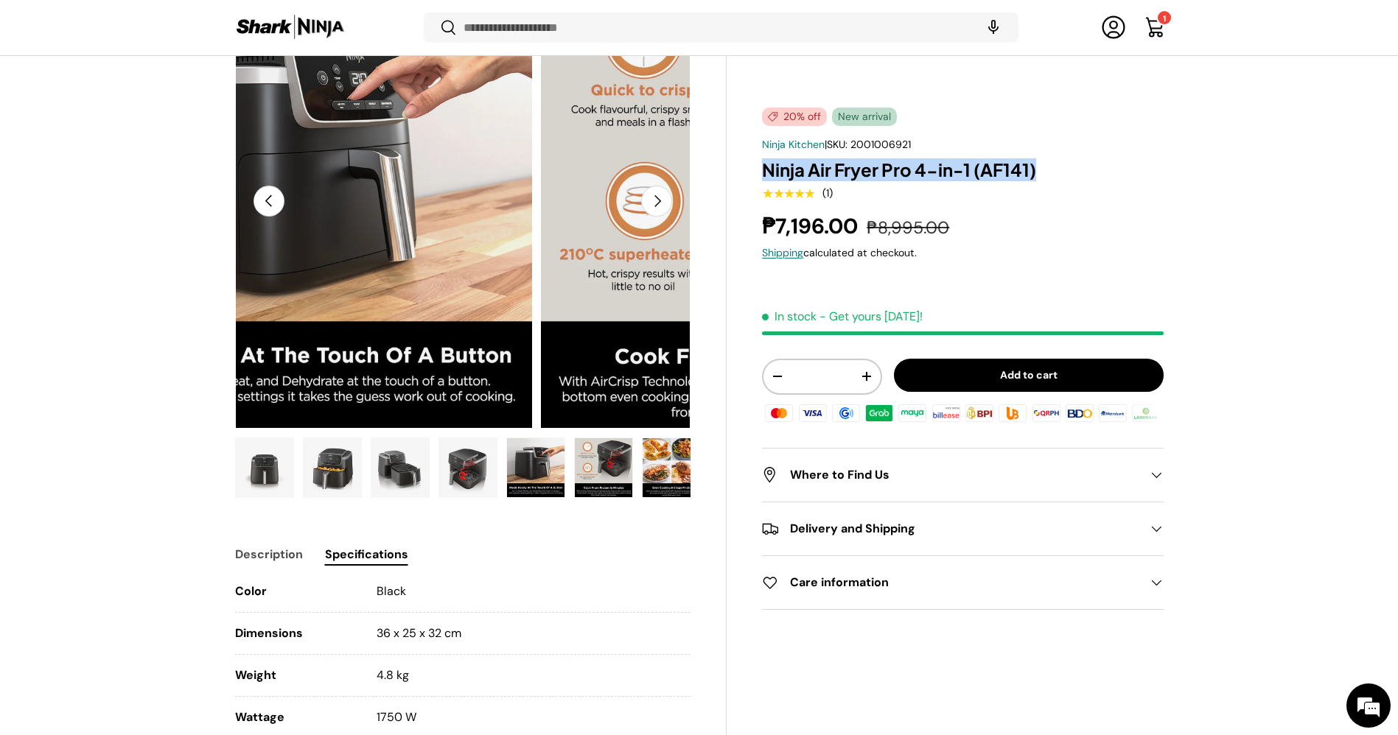
click at [652, 198] on button "Next" at bounding box center [656, 201] width 31 height 31
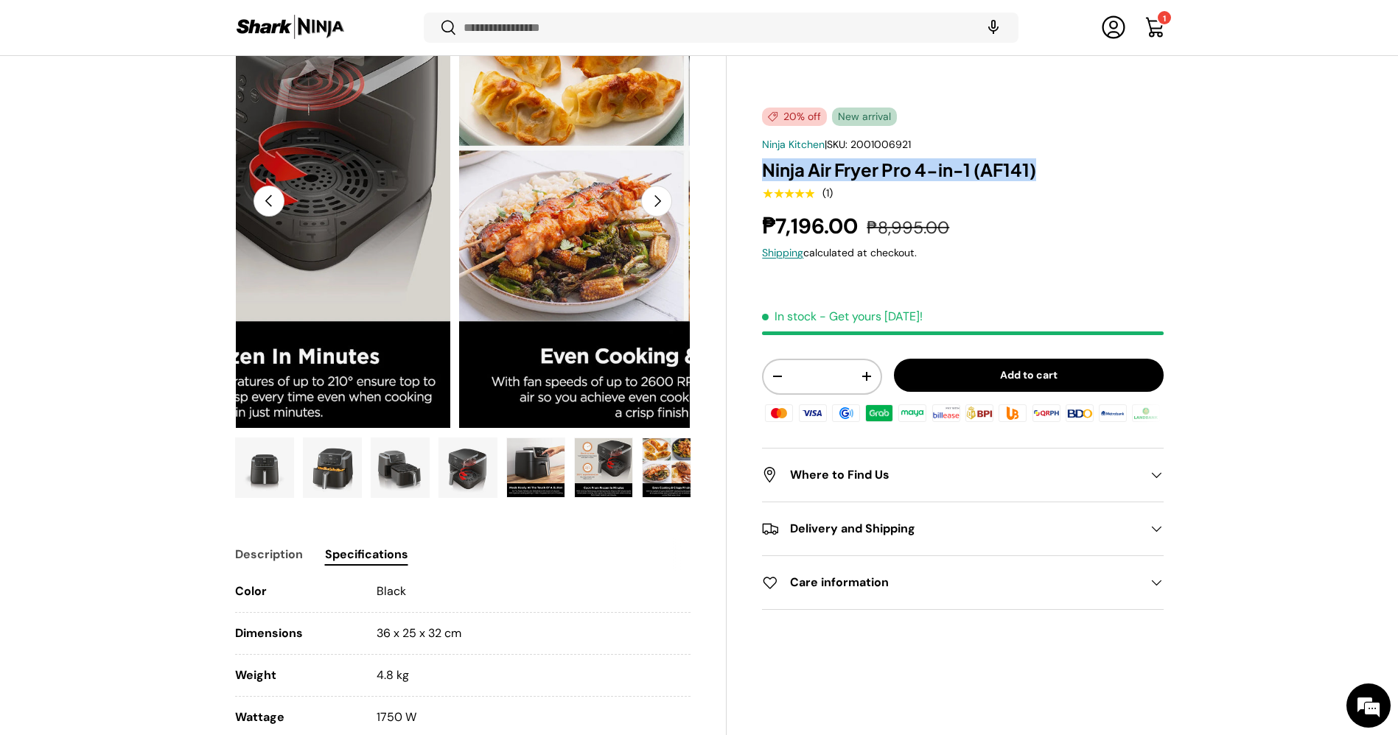
click at [652, 198] on button "Next" at bounding box center [656, 201] width 31 height 31
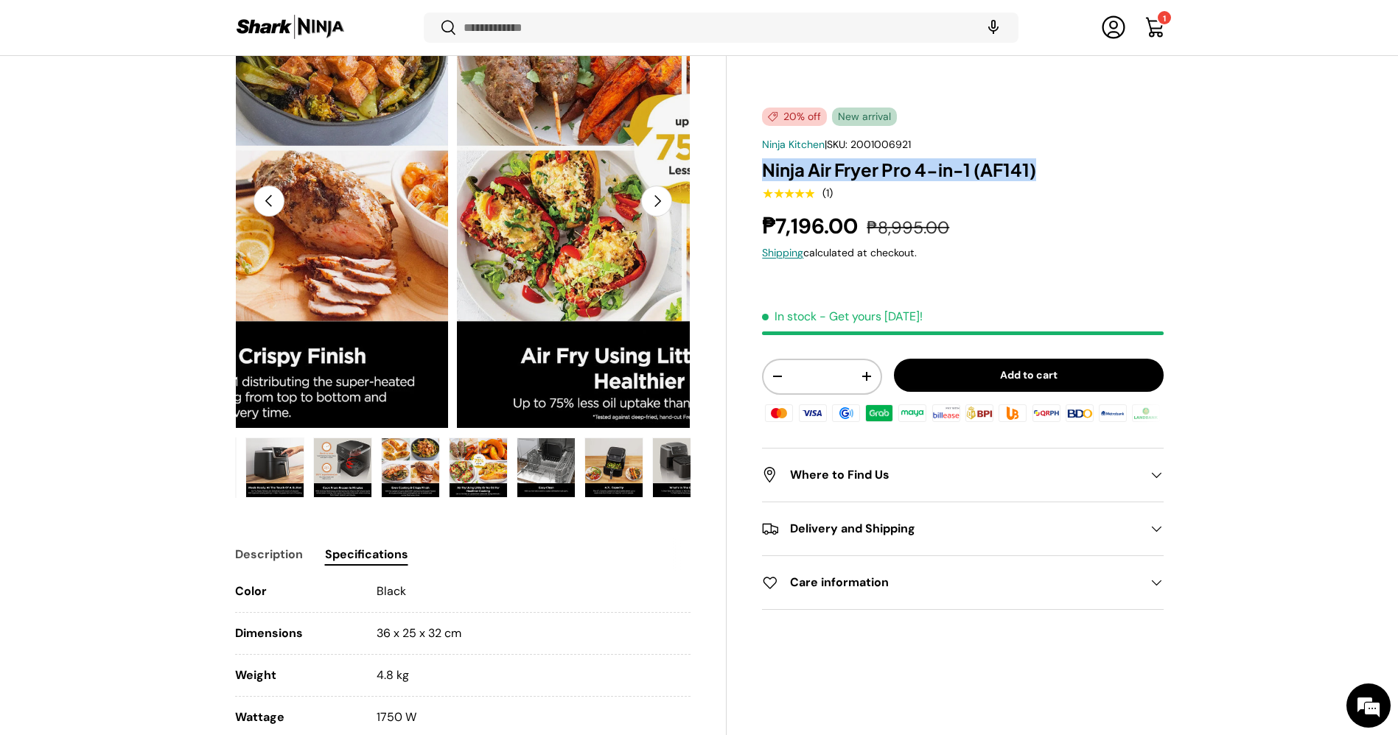
scroll to position [0, 281]
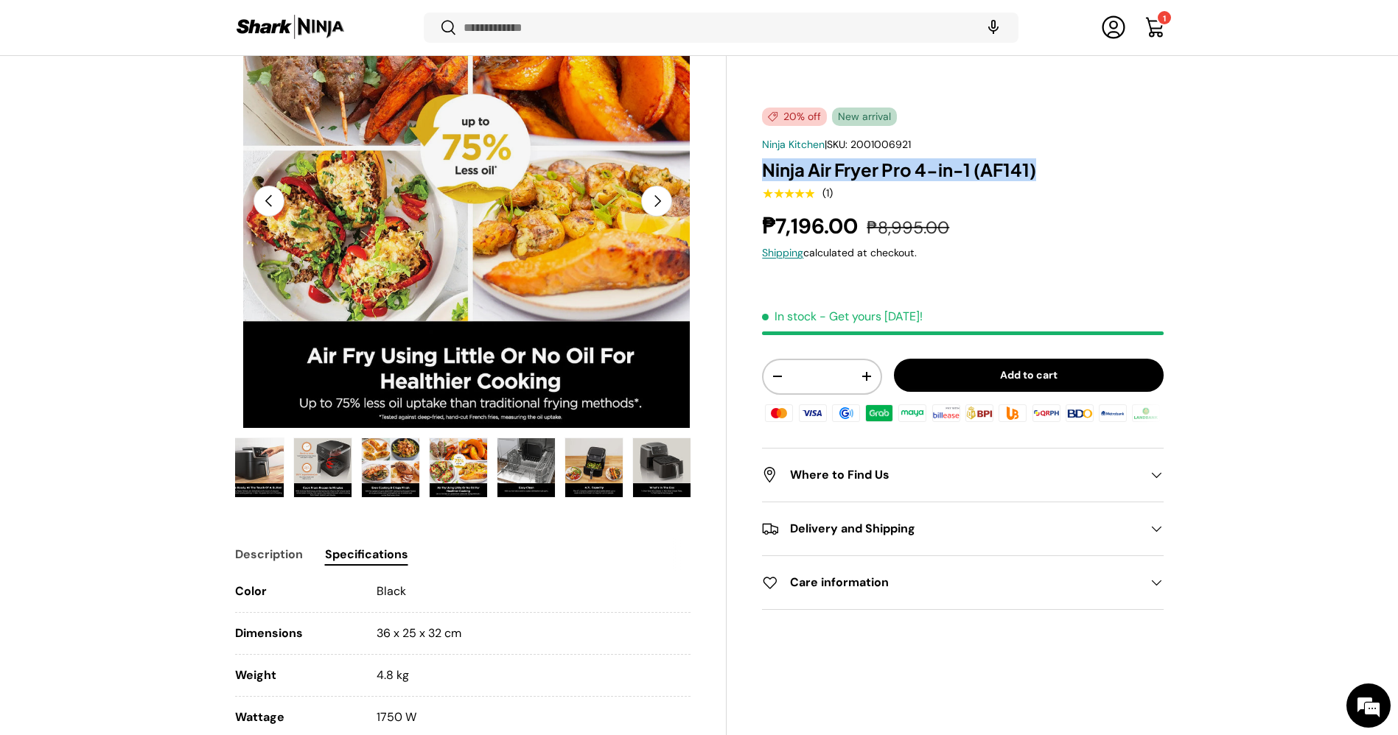
click at [652, 198] on button "Next" at bounding box center [656, 201] width 31 height 31
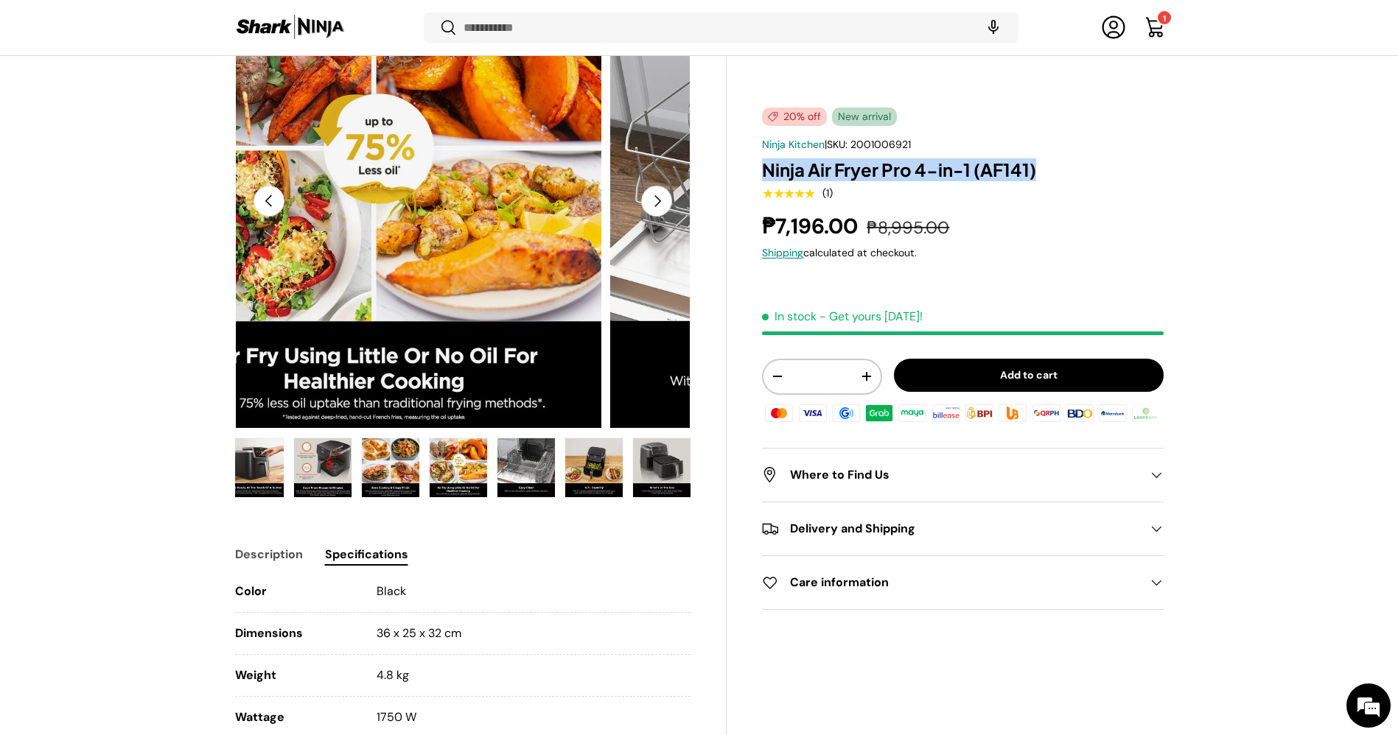
click at [652, 198] on button "Next" at bounding box center [656, 201] width 31 height 31
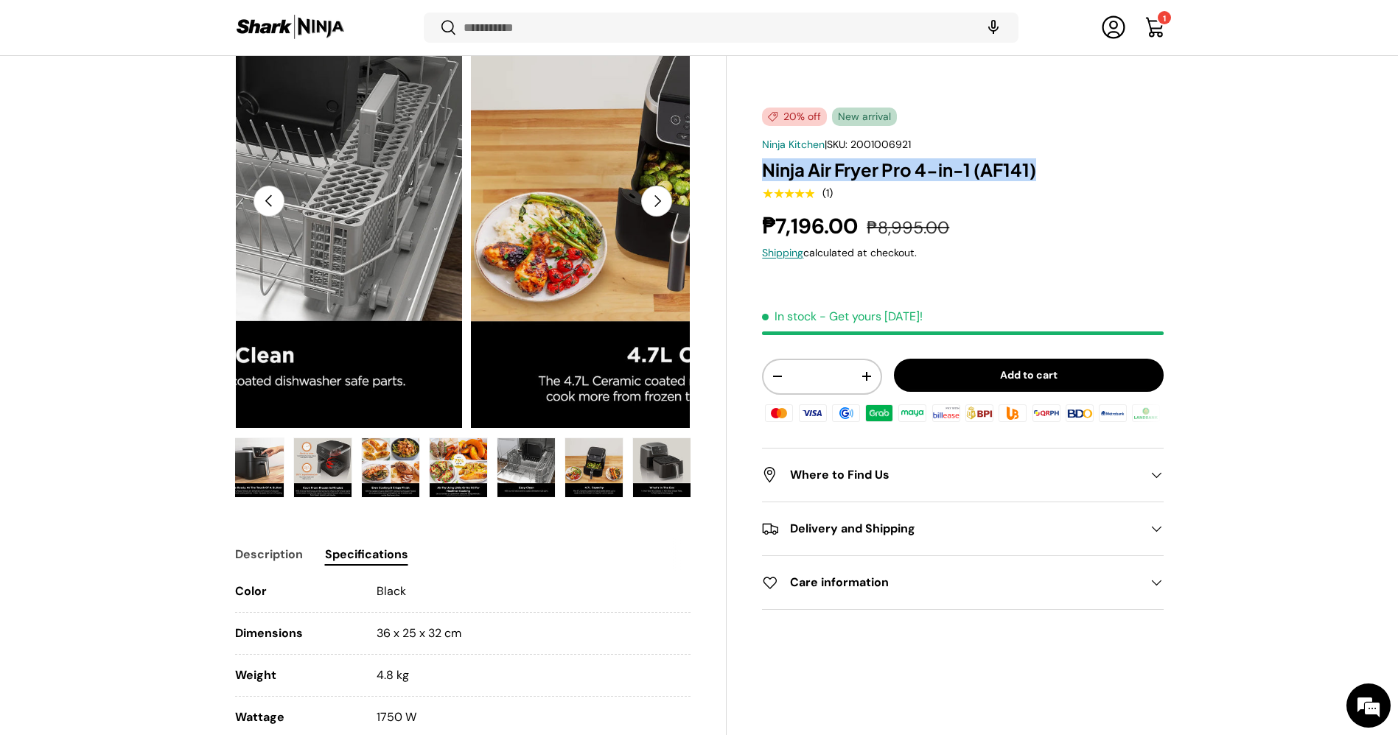
click at [652, 198] on button "Next" at bounding box center [656, 201] width 31 height 31
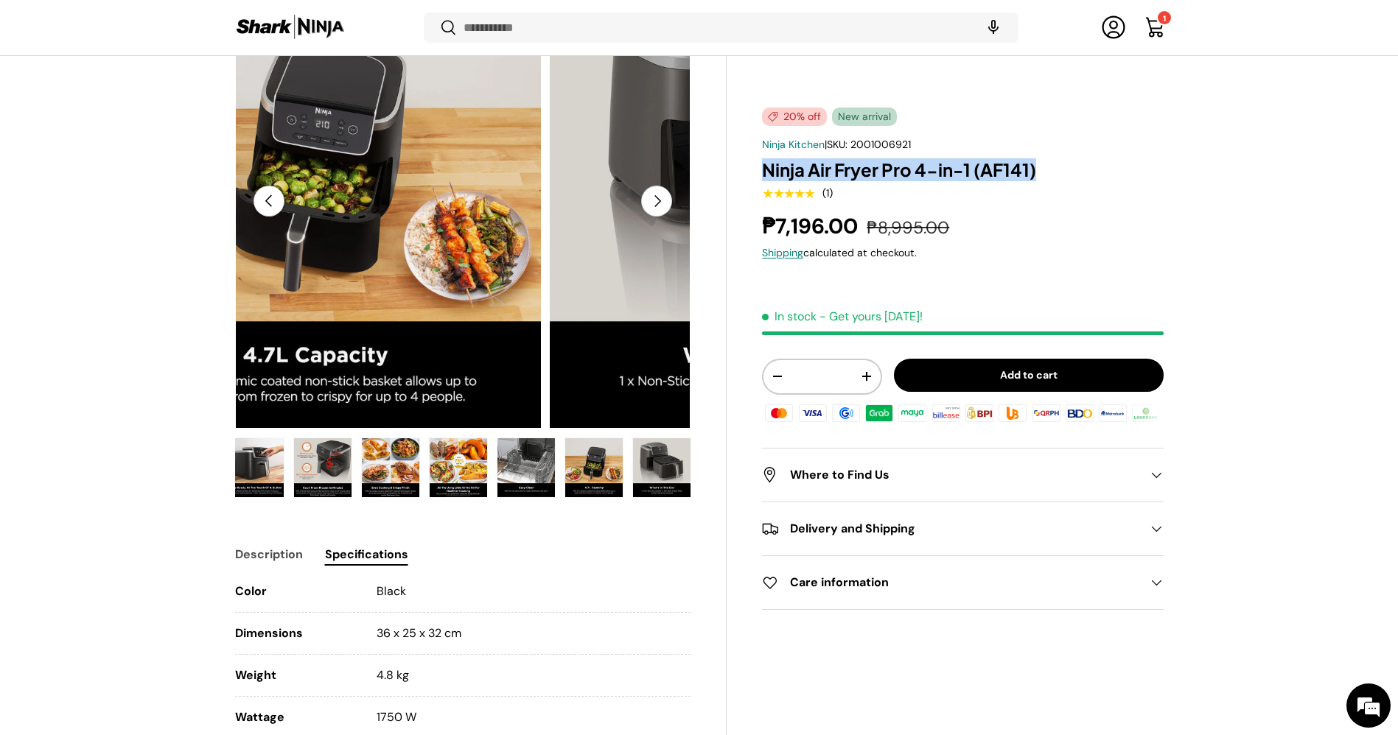
click at [652, 198] on button "Next" at bounding box center [656, 201] width 31 height 31
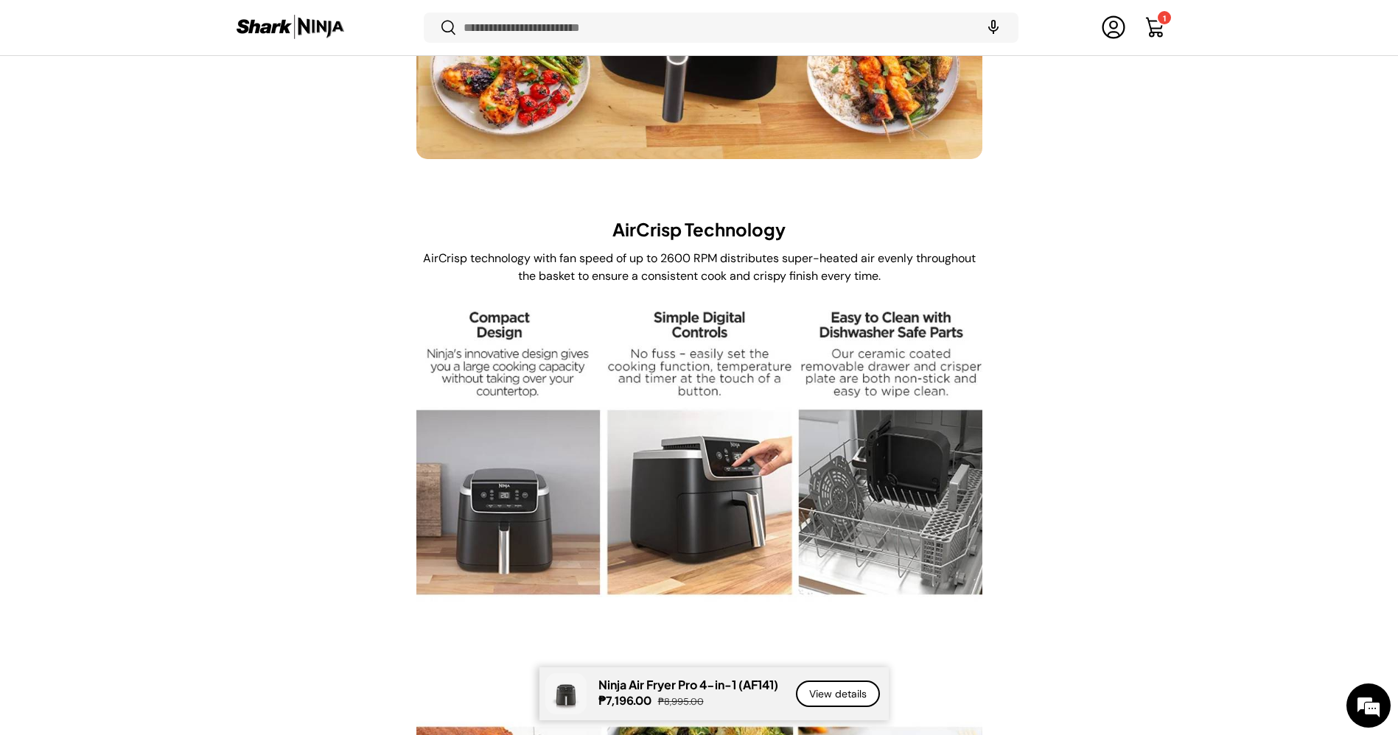
scroll to position [3197, 0]
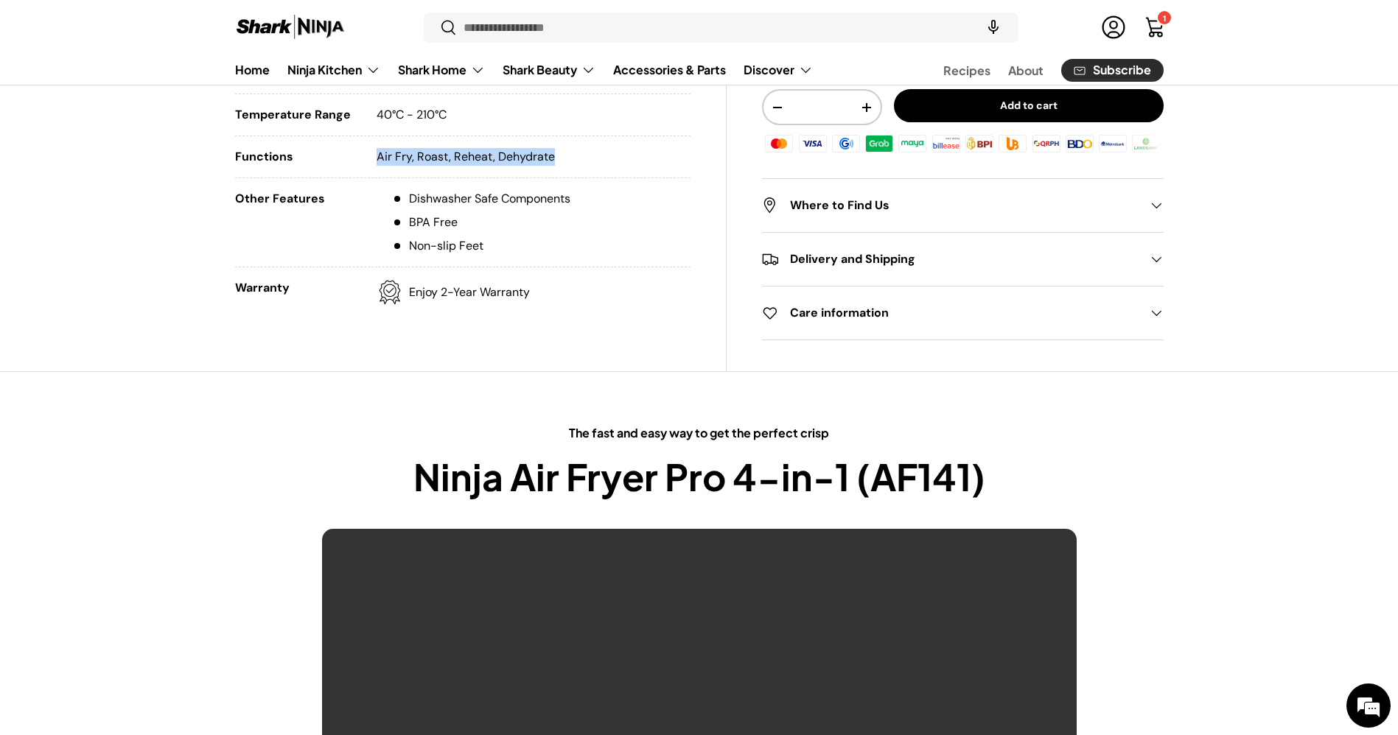
drag, startPoint x: 569, startPoint y: 150, endPoint x: 370, endPoint y: 169, distance: 199.8
click at [370, 169] on li "Functions Air Fry, Roast, Reheat, Dehydrate" at bounding box center [463, 163] width 456 height 30
copy p "Air Fry, Roast, Reheat, Dehydrate"
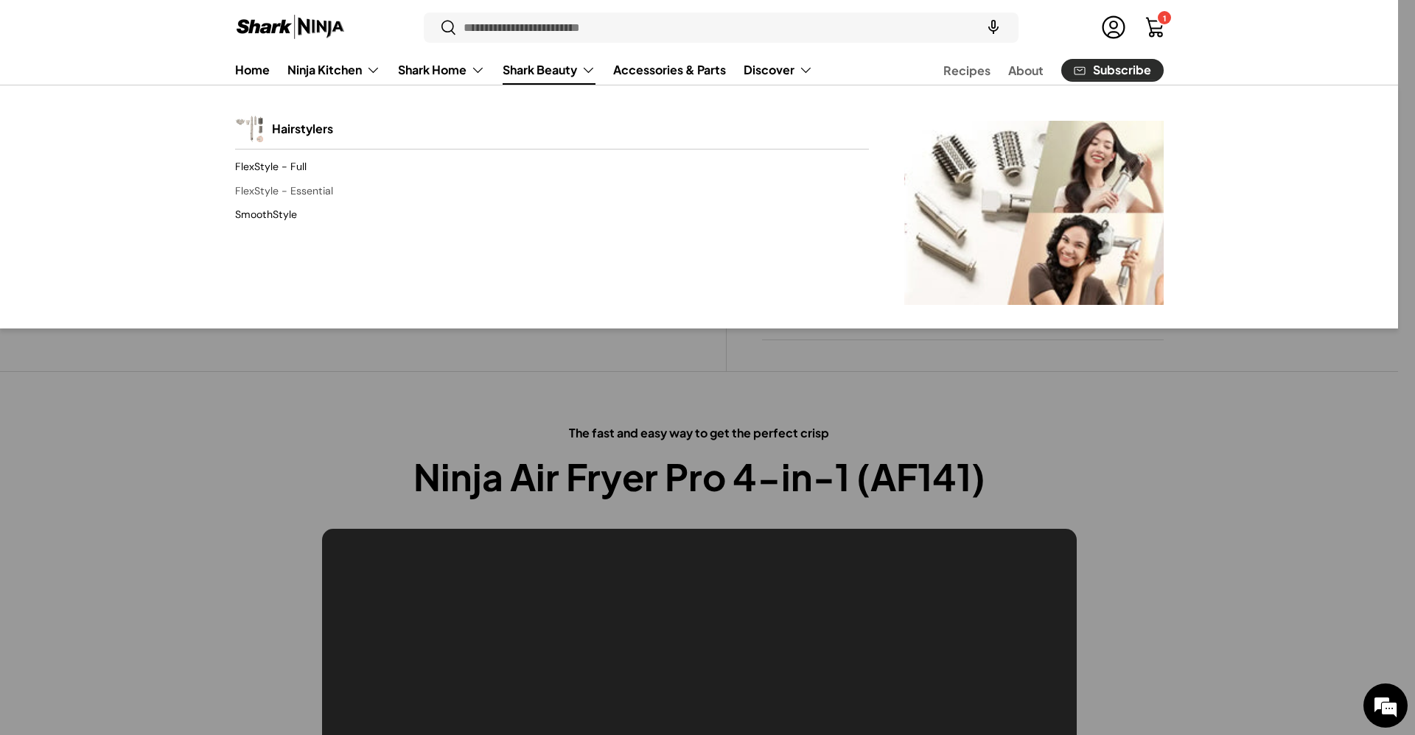
click at [310, 189] on link "FlexStyle - Essential" at bounding box center [552, 192] width 634 height 24
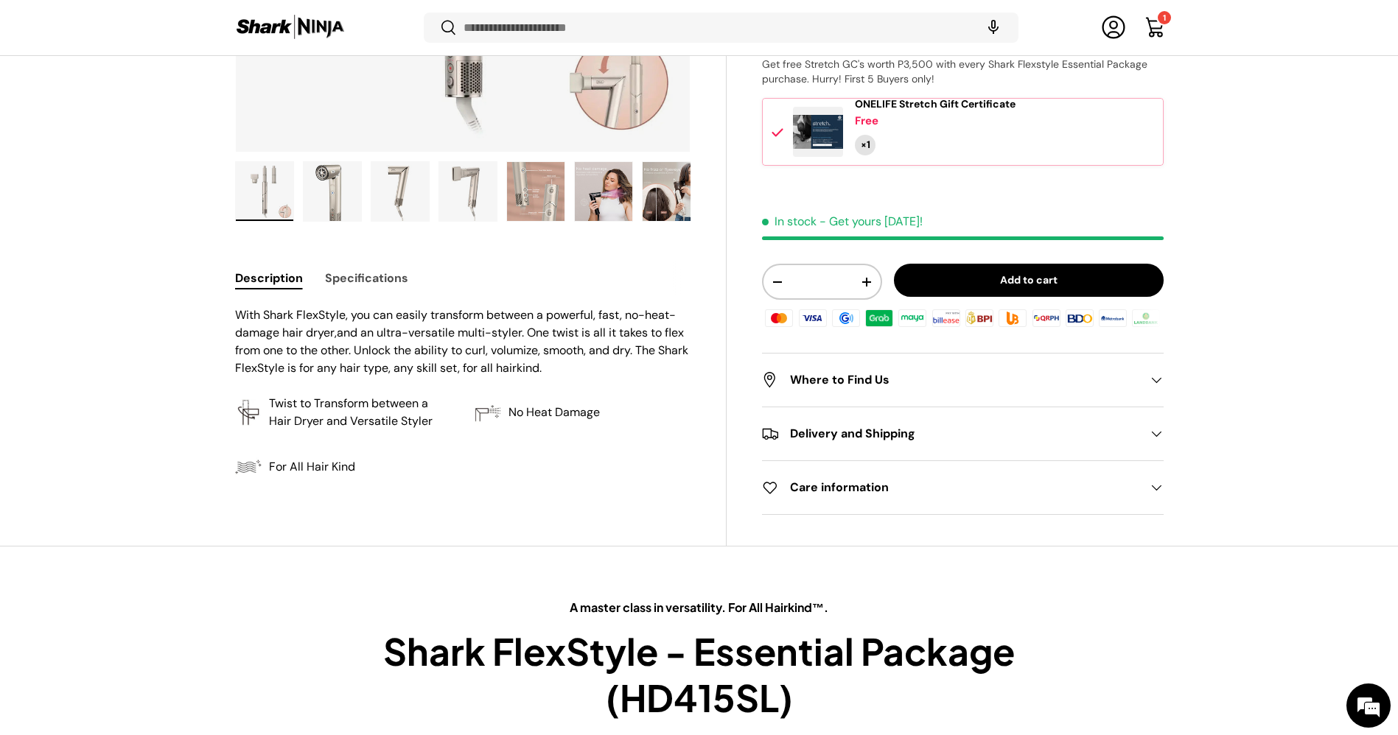
scroll to position [368, 0]
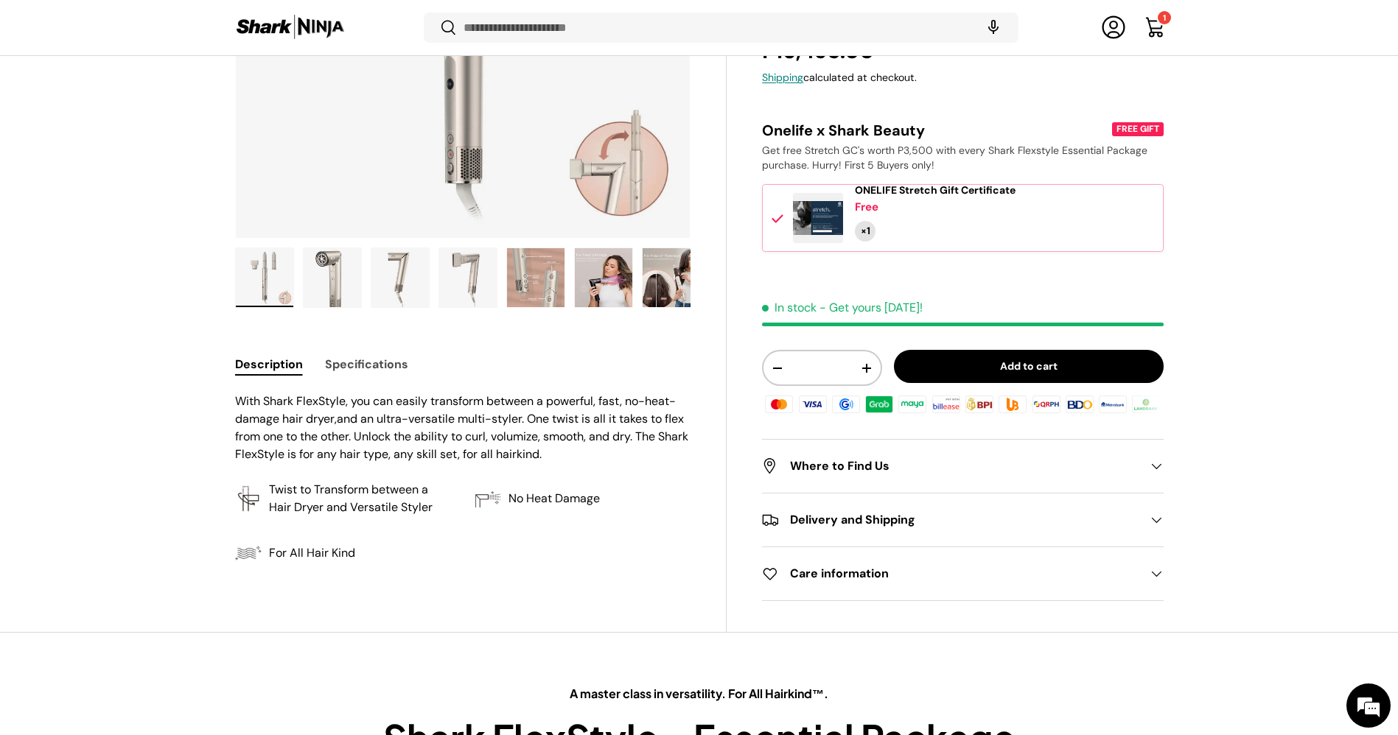
click at [384, 362] on button "Specifications" at bounding box center [366, 364] width 83 height 33
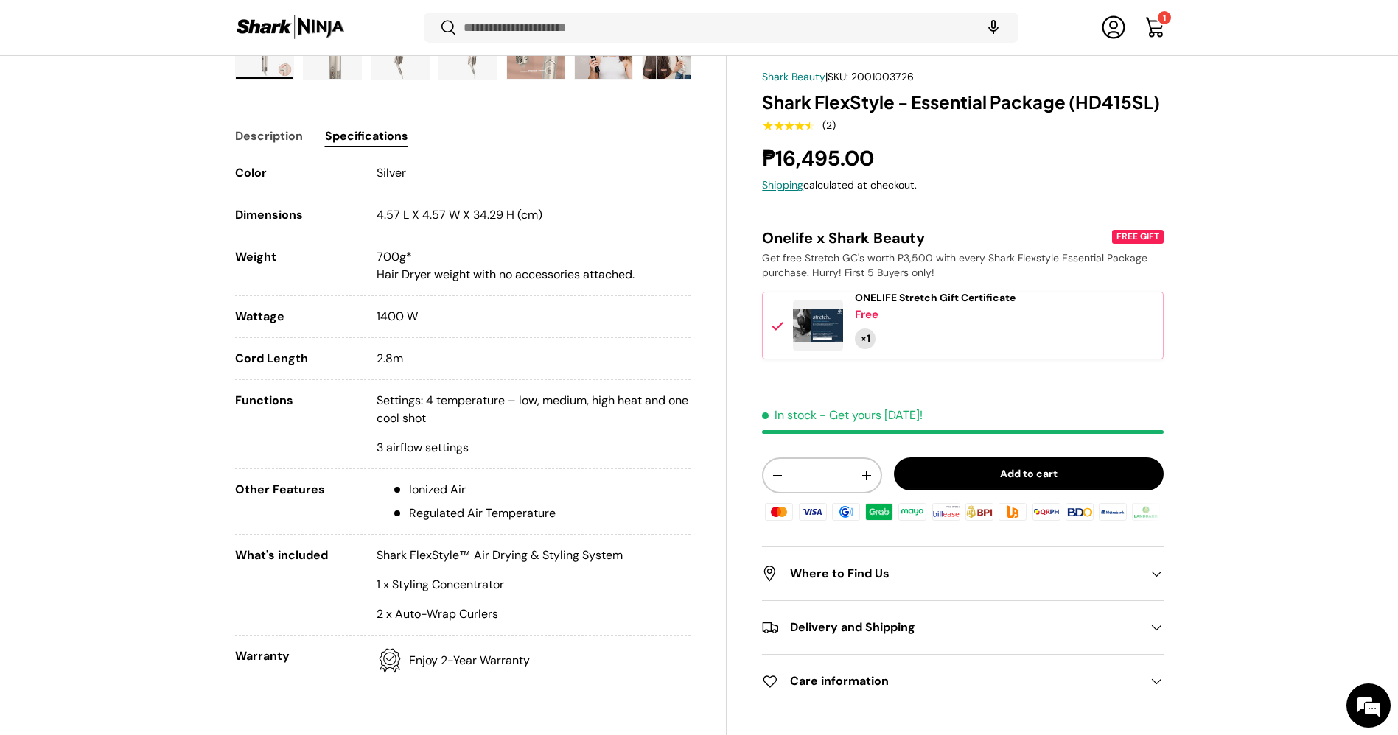
scroll to position [651, 0]
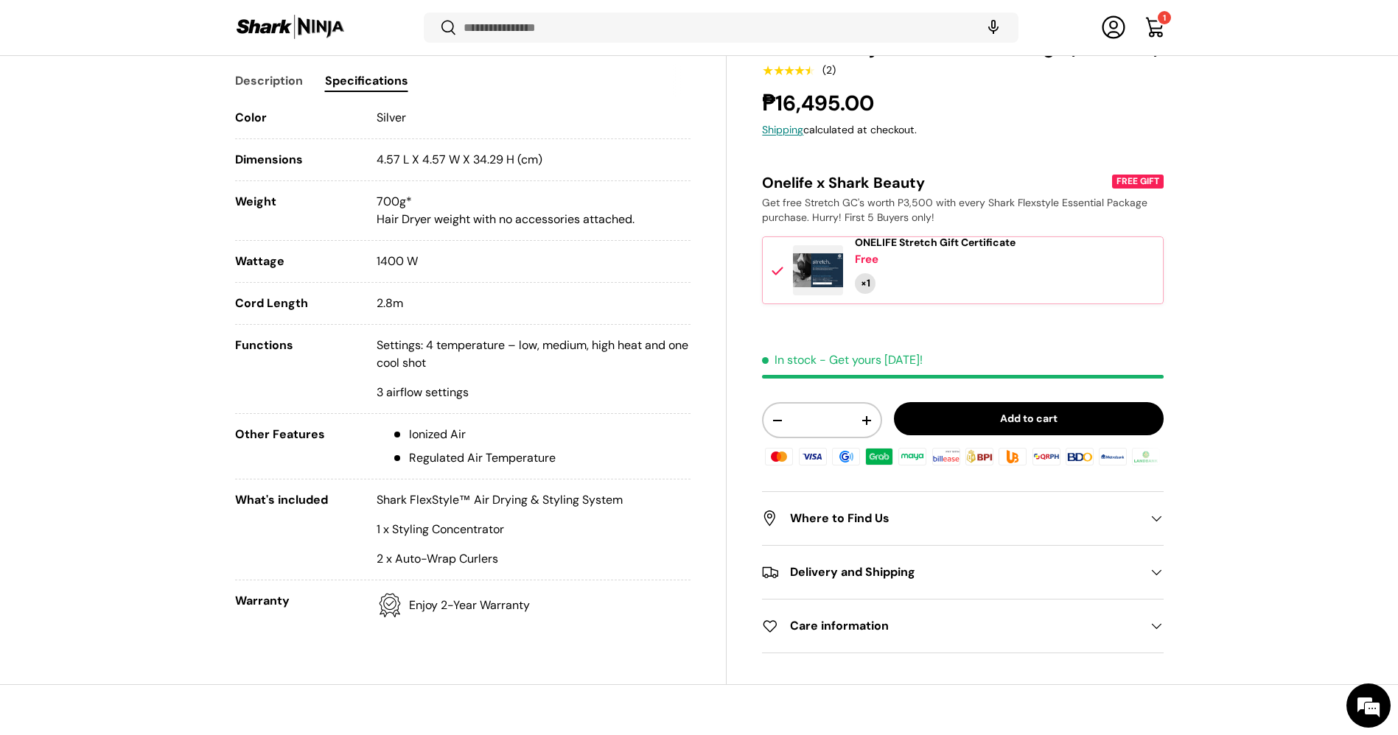
drag, startPoint x: 518, startPoint y: 560, endPoint x: 234, endPoint y: 495, distance: 291.0
click at [235, 495] on li "What's included Shark FlexStyle™ Air Drying & Styling System 1 x Styling Concen…" at bounding box center [463, 535] width 456 height 89
copy li "What's included Shark FlexStyle™ Air Drying & Styling System 1 x Styling Concen…"
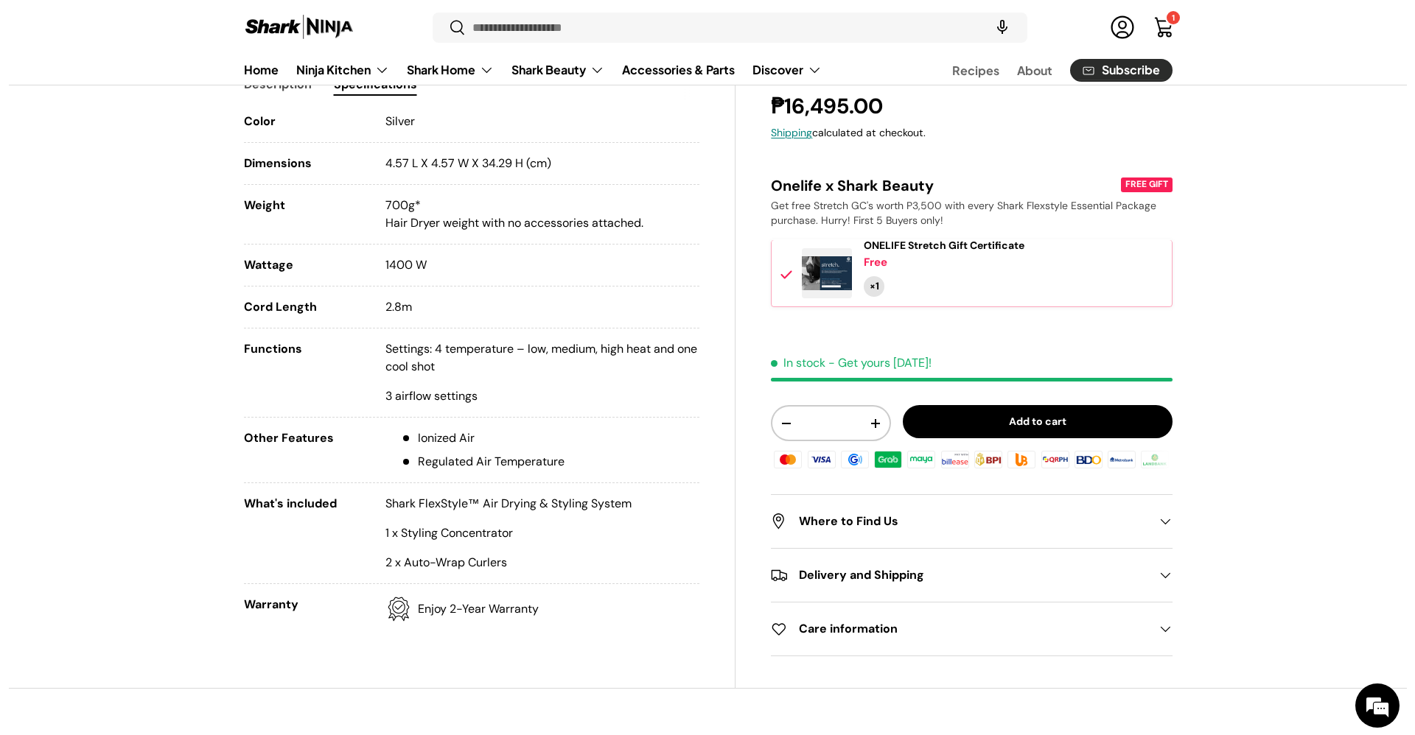
scroll to position [0, 0]
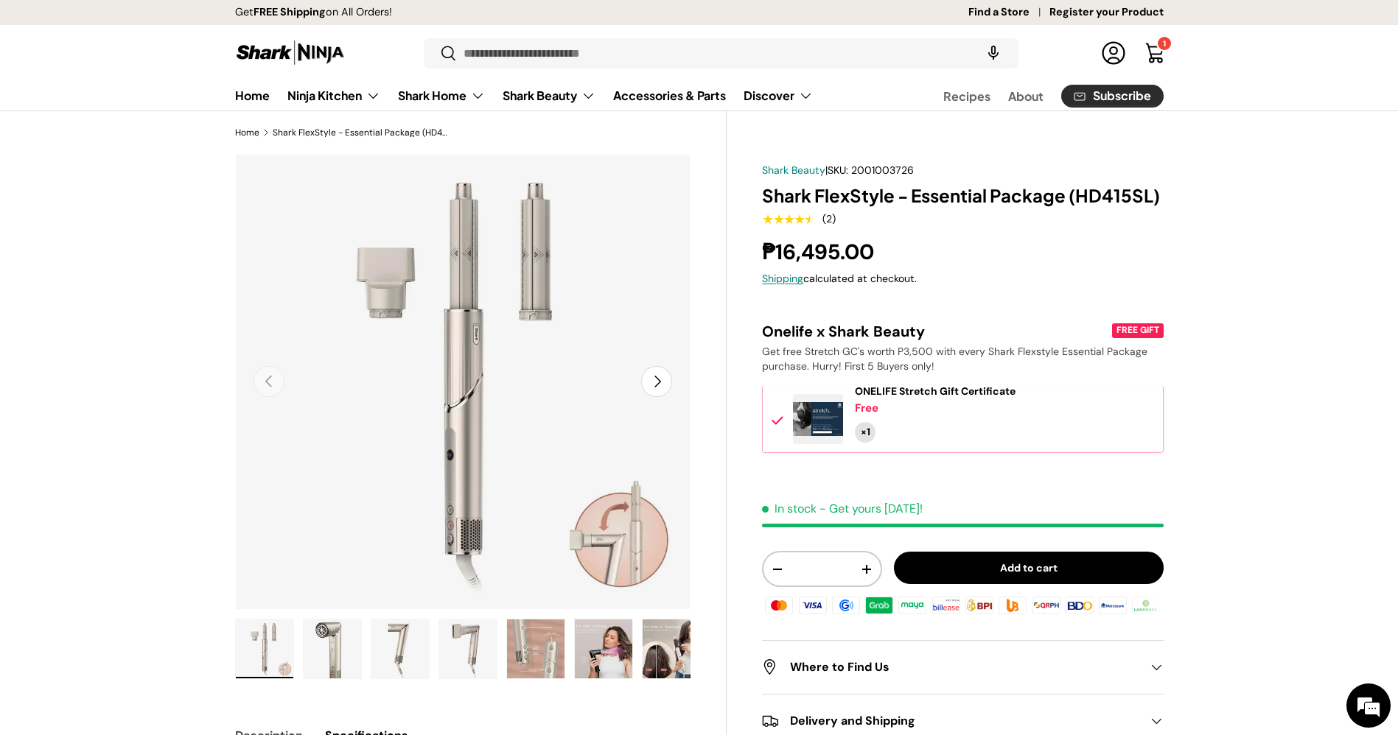
click at [838, 178] on div "Shark Beauty | SKU: 2001003726 Shark FlexStyle - Essential Package (HD415SL) ★★…" at bounding box center [962, 483] width 401 height 640
click at [849, 194] on h1 "Shark FlexStyle - Essential Package (HD415SL)" at bounding box center [962, 195] width 401 height 23
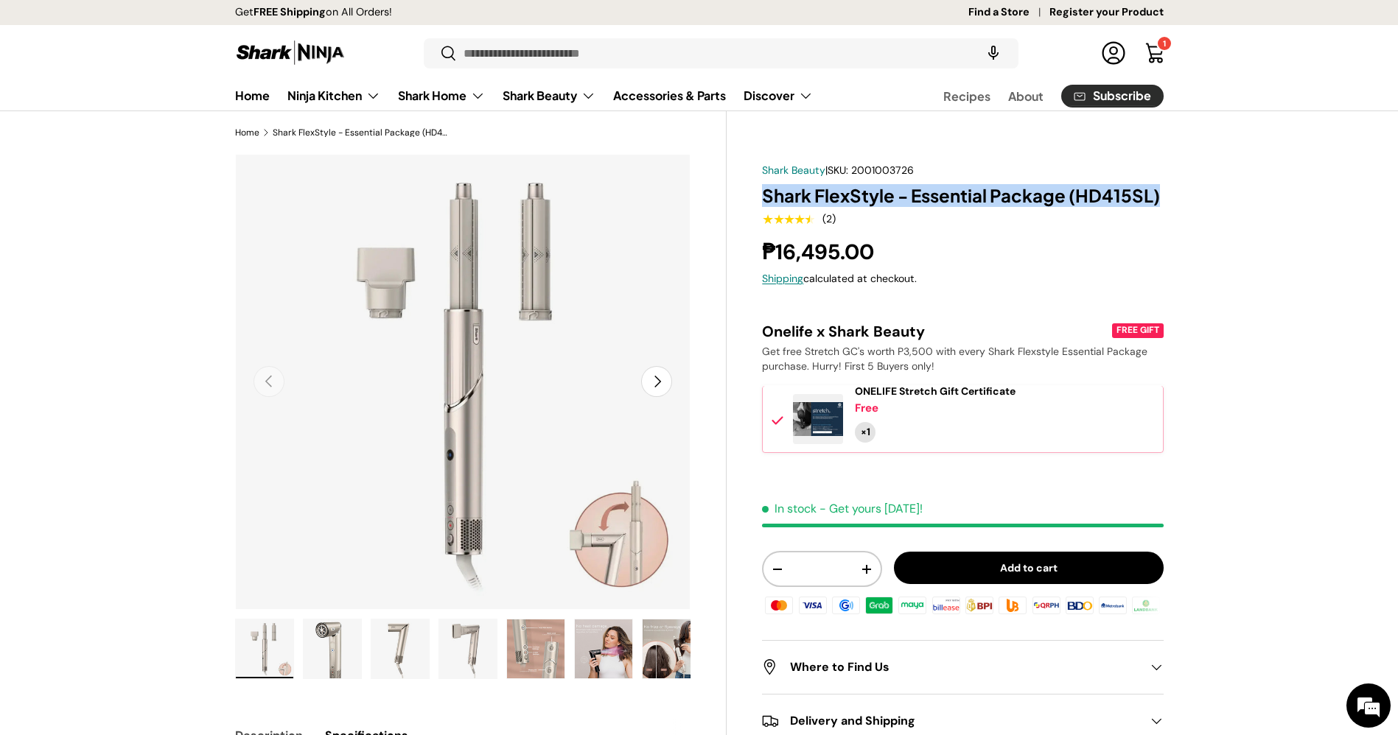
click at [849, 194] on h1 "Shark FlexStyle - Essential Package (HD415SL)" at bounding box center [962, 195] width 401 height 23
copy div "Shark FlexStyle - Essential Package (HD415SL)"
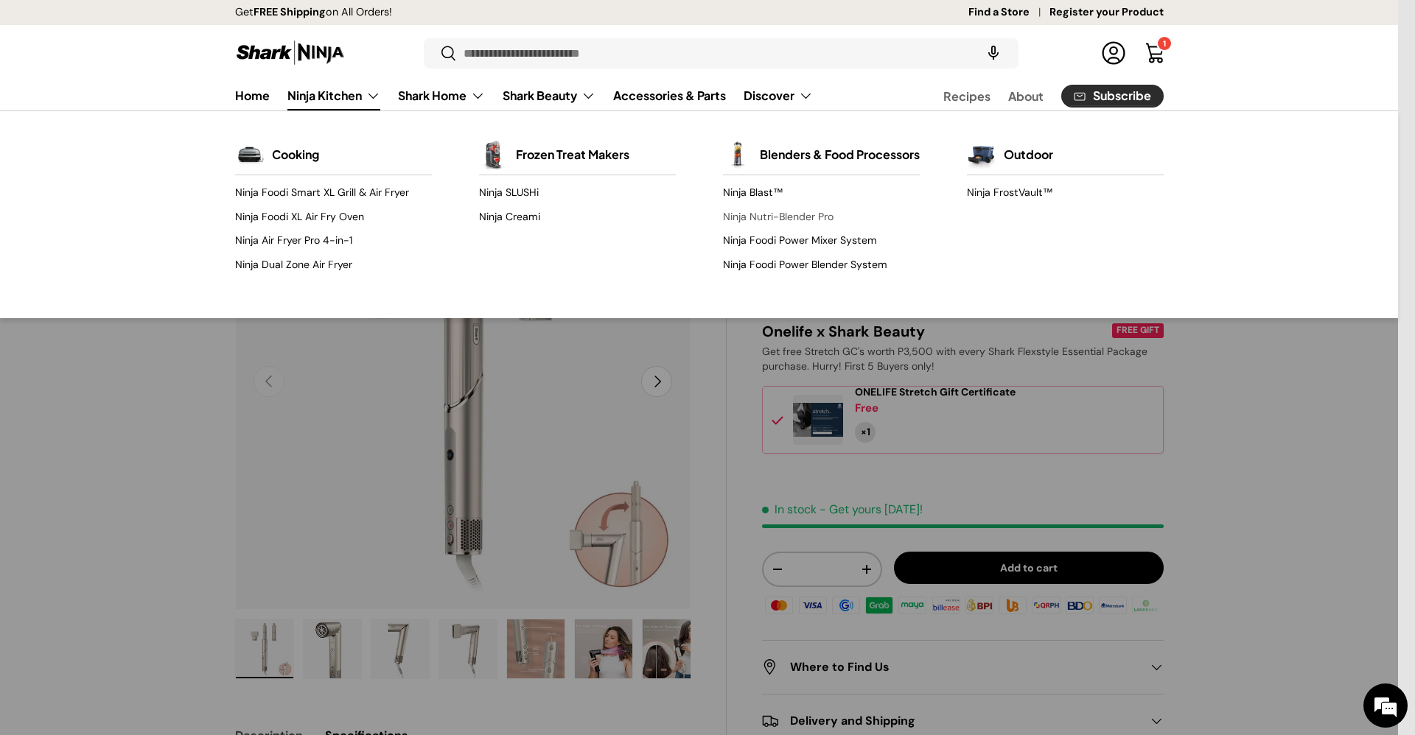
click at [768, 228] on link "Ninja Nutri-Blender Pro" at bounding box center [821, 217] width 197 height 24
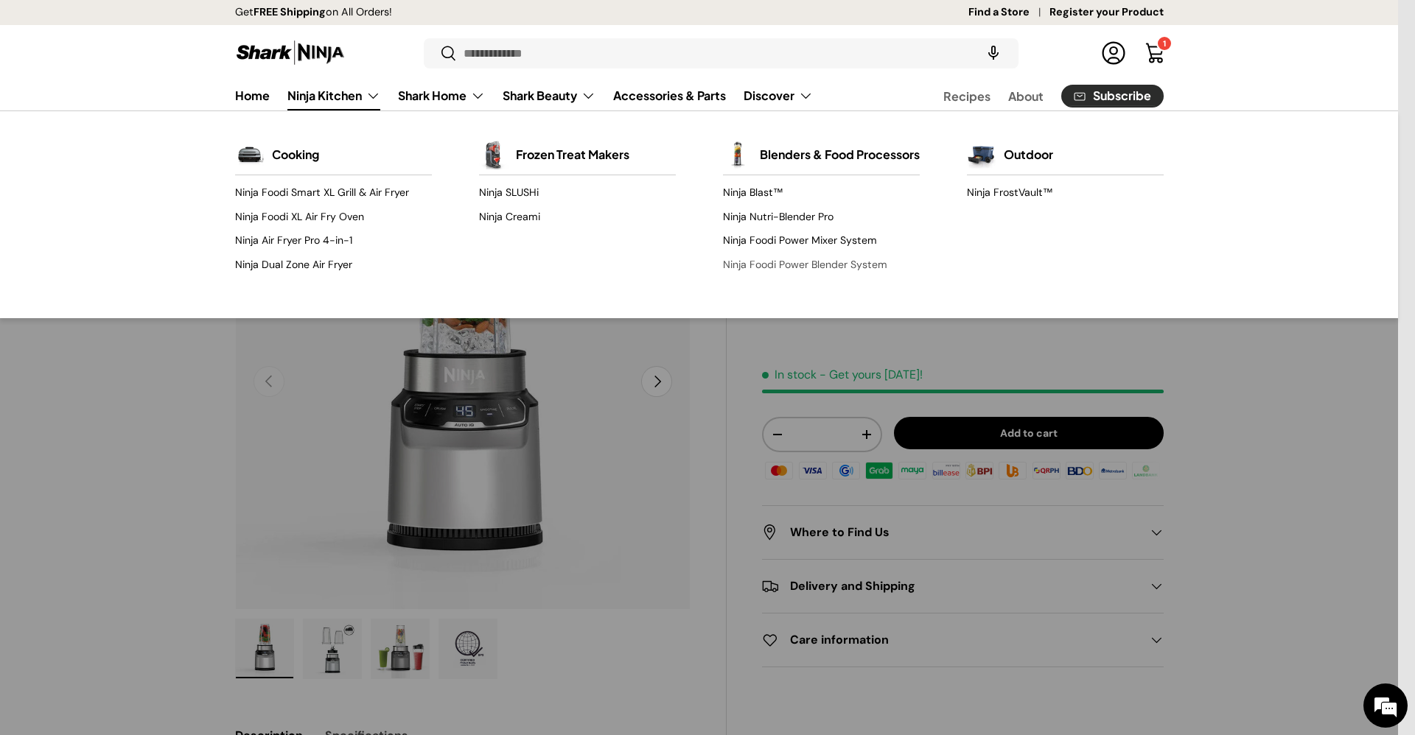
click at [768, 274] on link "Ninja Foodi Power Blender System" at bounding box center [821, 265] width 197 height 24
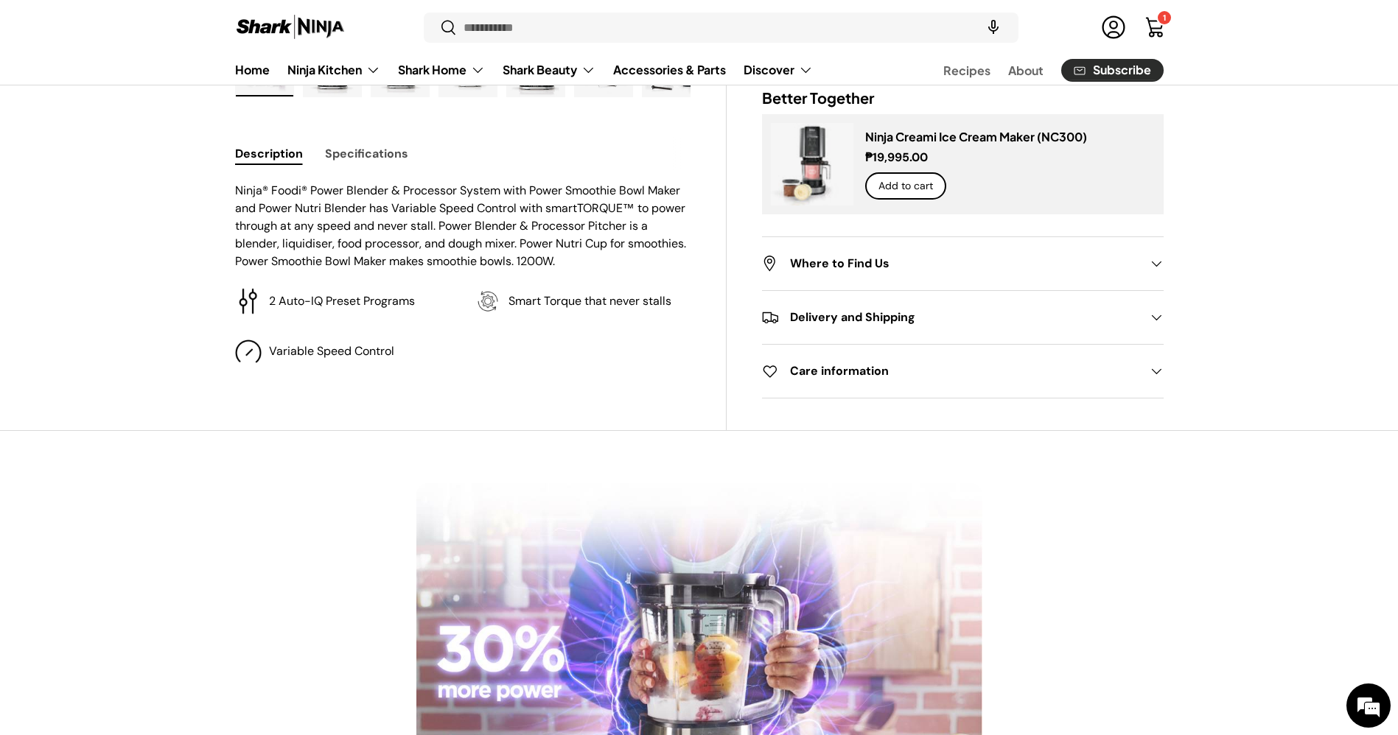
scroll to position [585, 0]
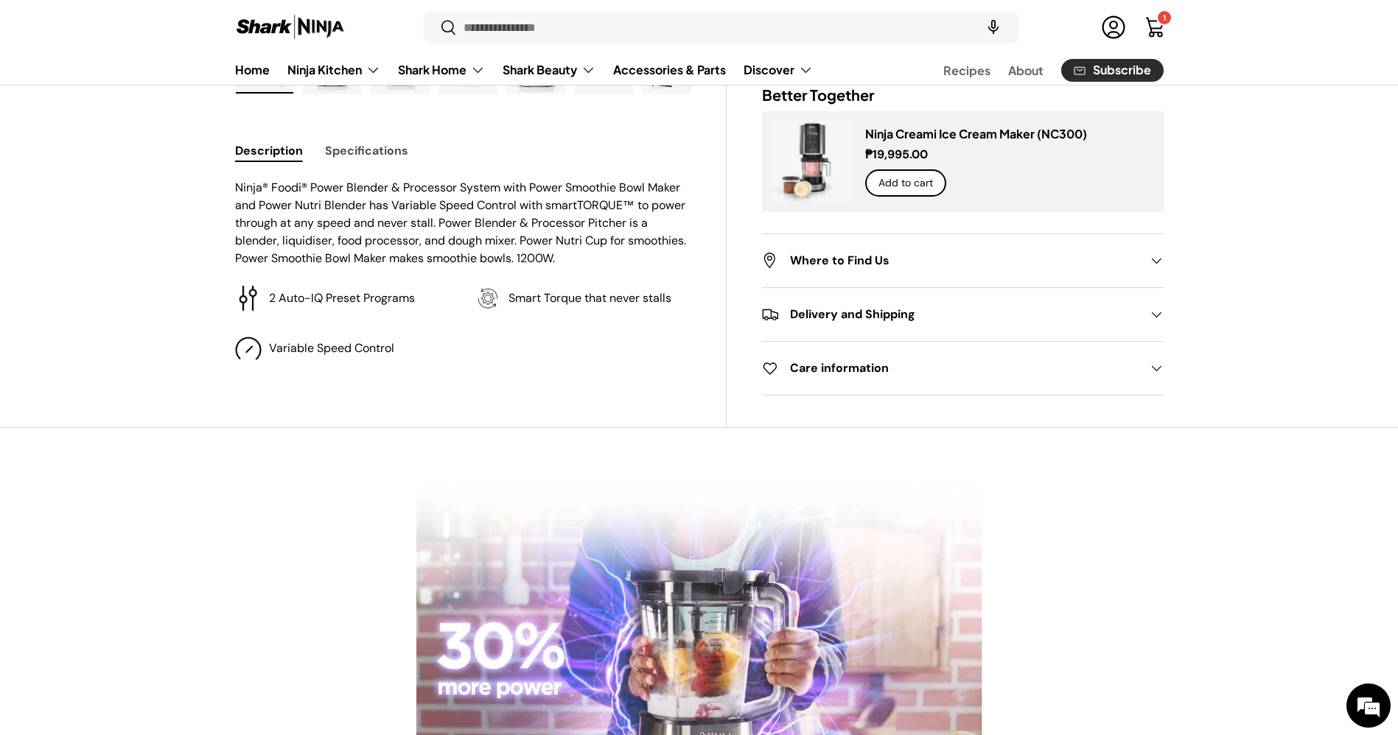
click at [398, 164] on button "Specifications" at bounding box center [366, 150] width 83 height 33
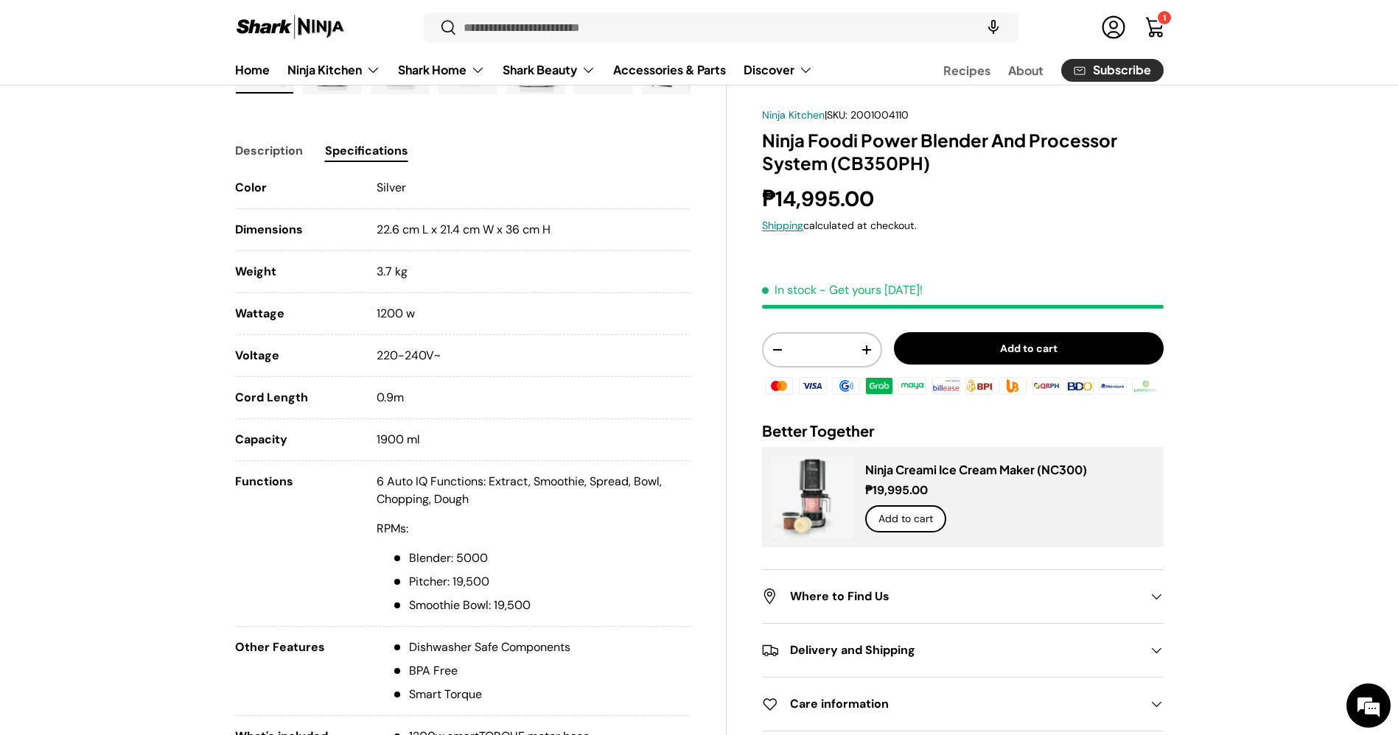
drag, startPoint x: 488, startPoint y: 353, endPoint x: 234, endPoint y: 359, distance: 254.2
click at [235, 359] on li "Voltage 220-240V~" at bounding box center [463, 362] width 456 height 30
copy li "Voltage 220-240V~"
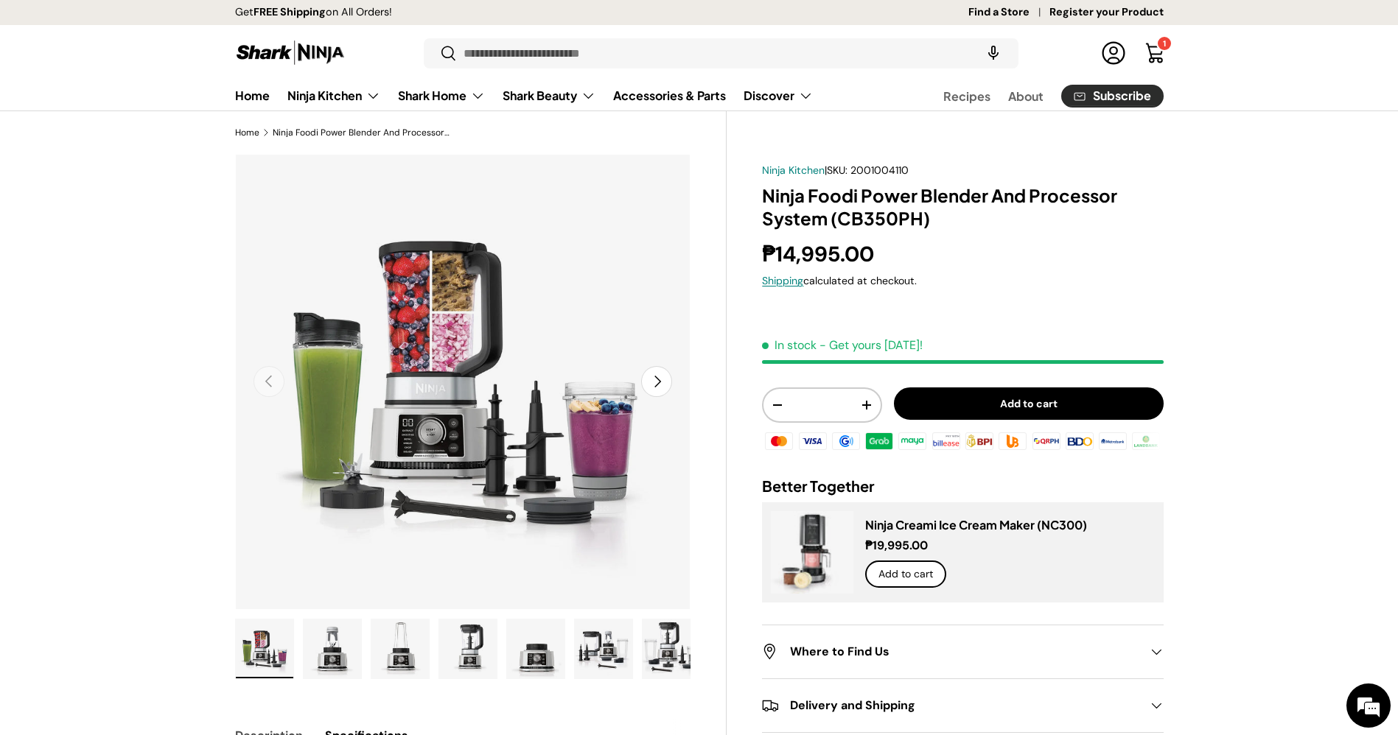
click at [1013, 6] on link "Find a Store" at bounding box center [1008, 12] width 81 height 16
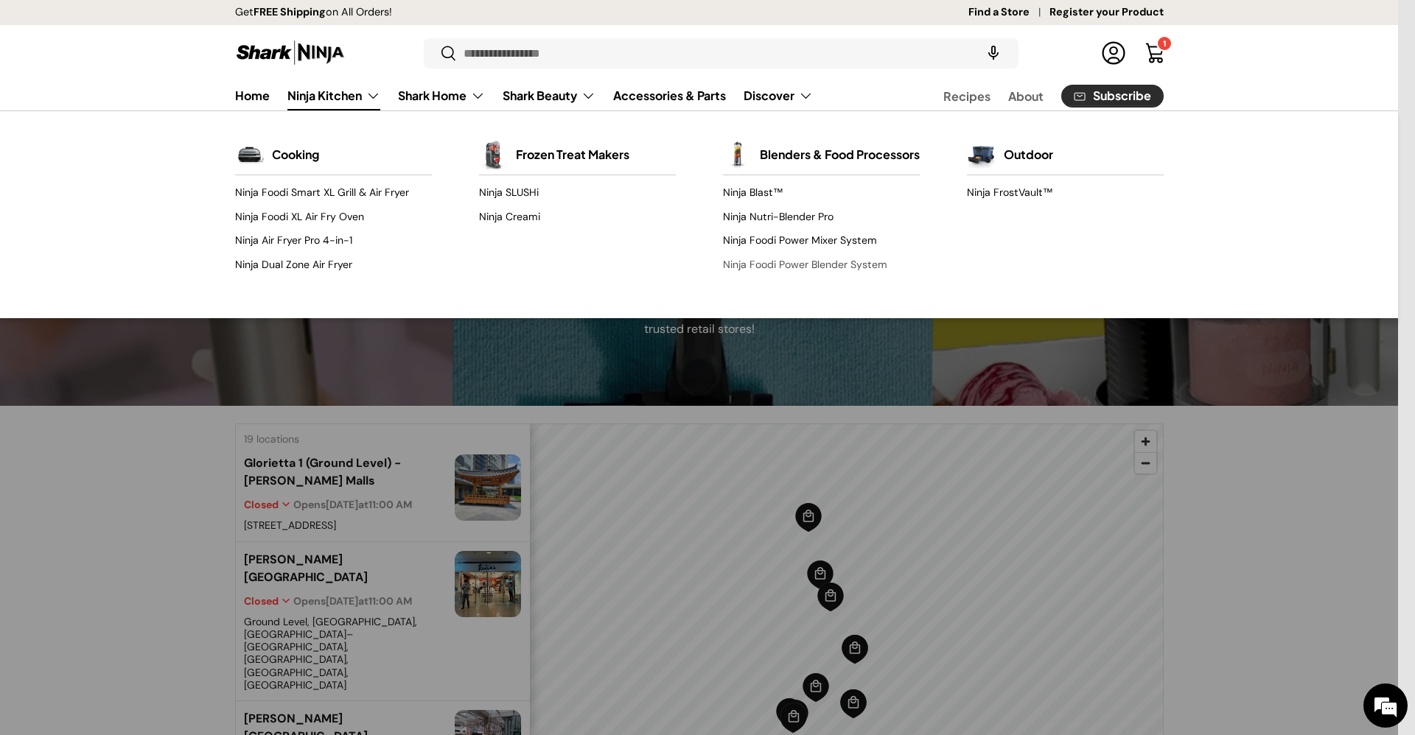
click at [782, 276] on link "Ninja Foodi Power Blender System" at bounding box center [821, 265] width 197 height 24
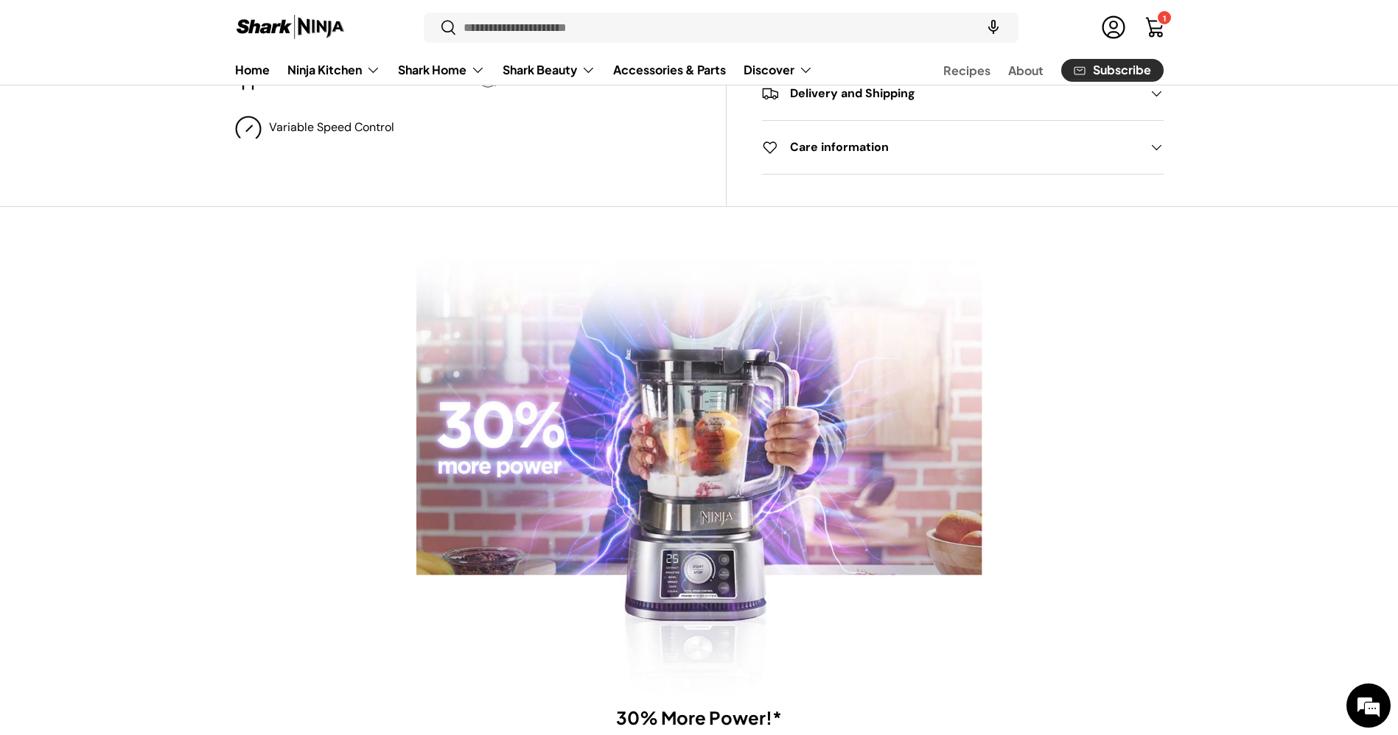
scroll to position [585, 0]
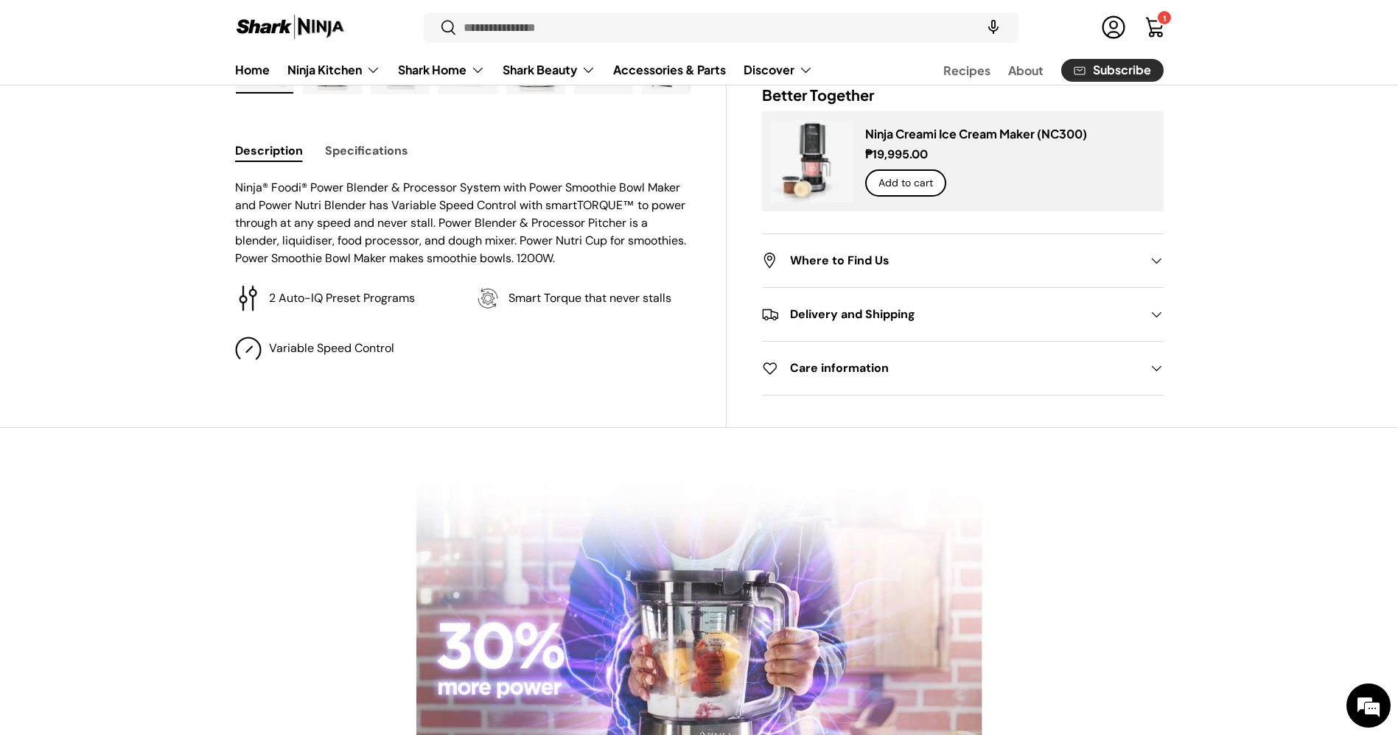
click at [333, 139] on button "Specifications" at bounding box center [366, 150] width 83 height 33
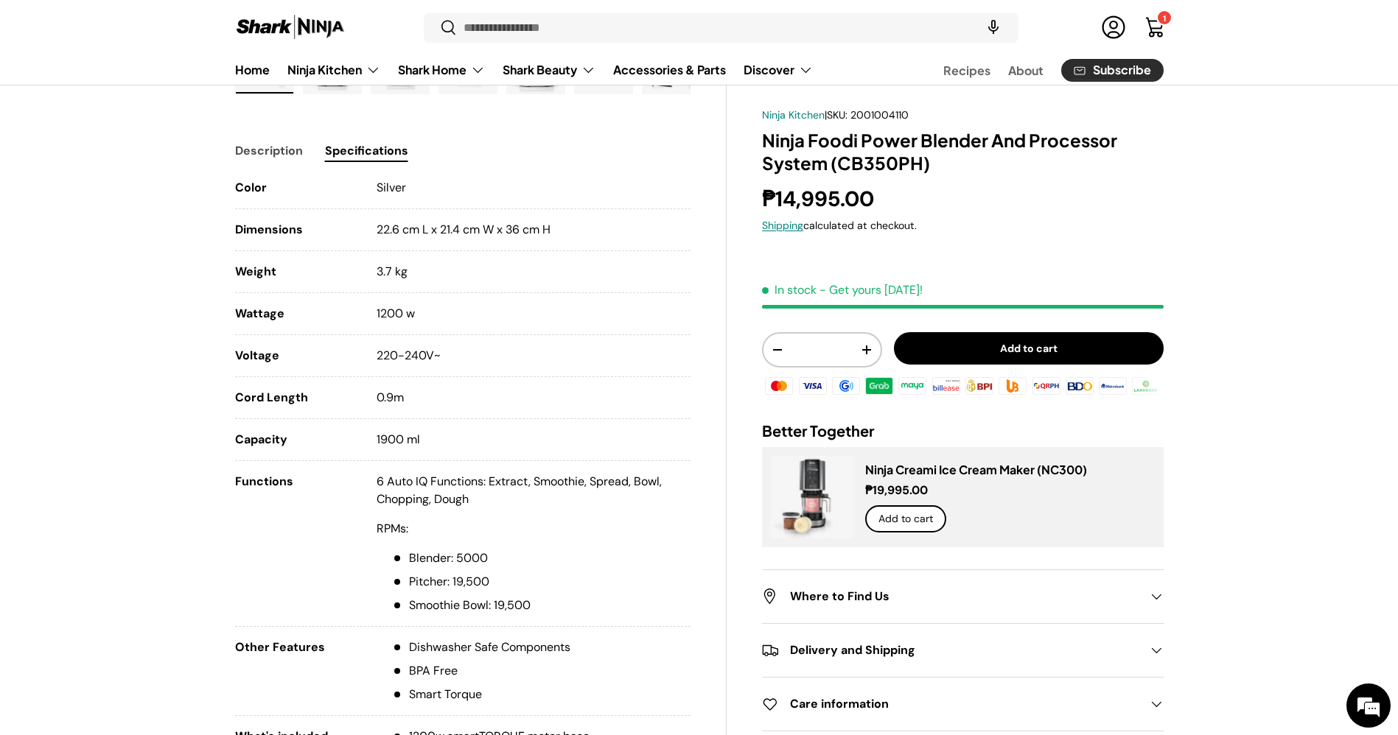
drag, startPoint x: 434, startPoint y: 313, endPoint x: 236, endPoint y: 311, distance: 198.2
click at [236, 311] on li "Wattage 1200 w" at bounding box center [463, 320] width 456 height 30
copy li "Wattage 1200 w"
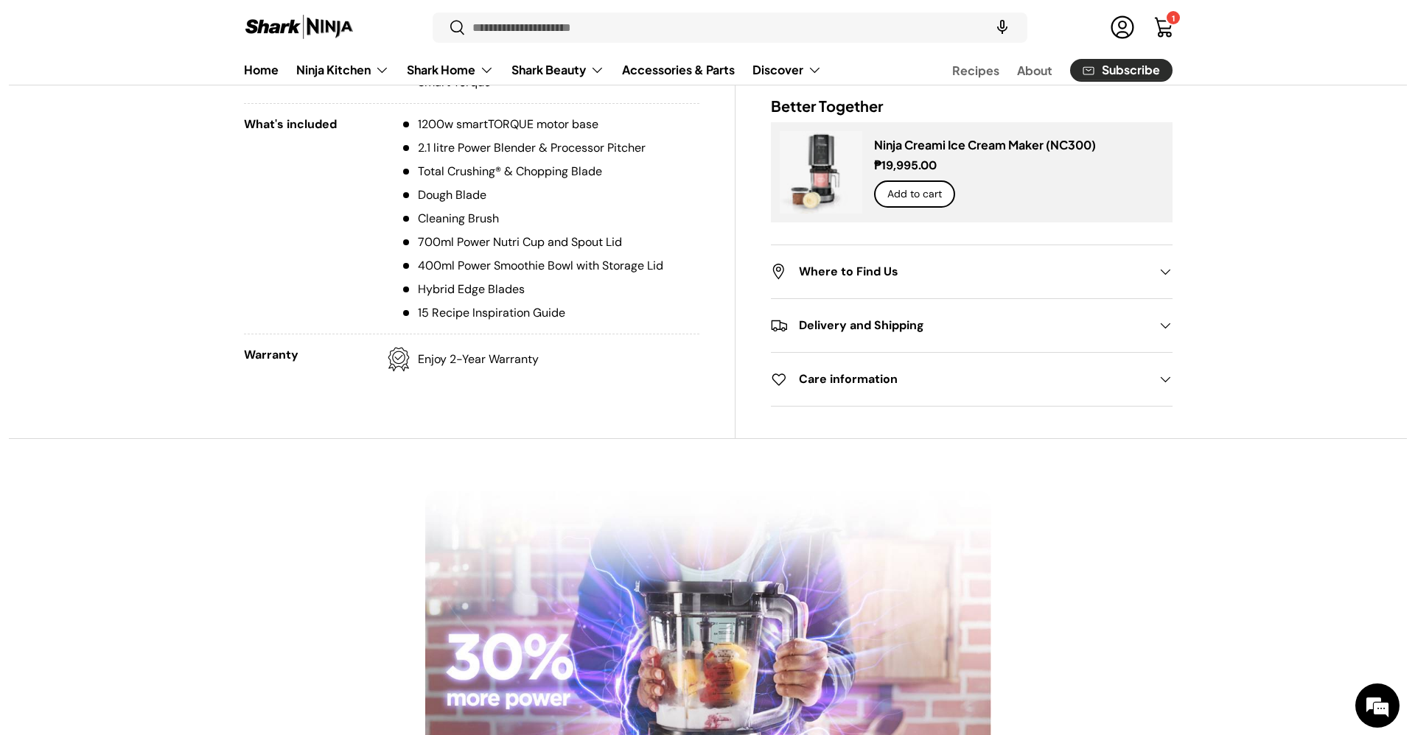
scroll to position [871, 0]
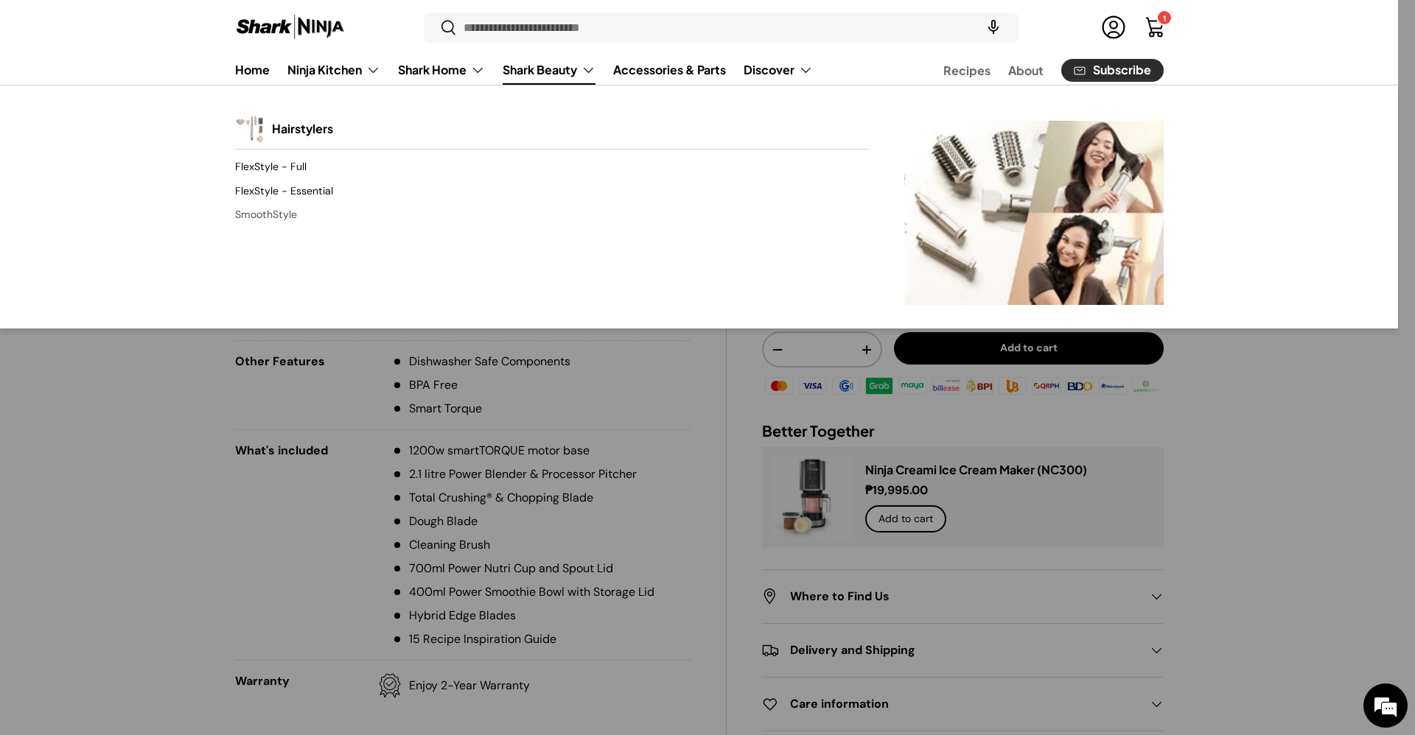
click at [278, 209] on link "SmoothStyle" at bounding box center [552, 215] width 634 height 24
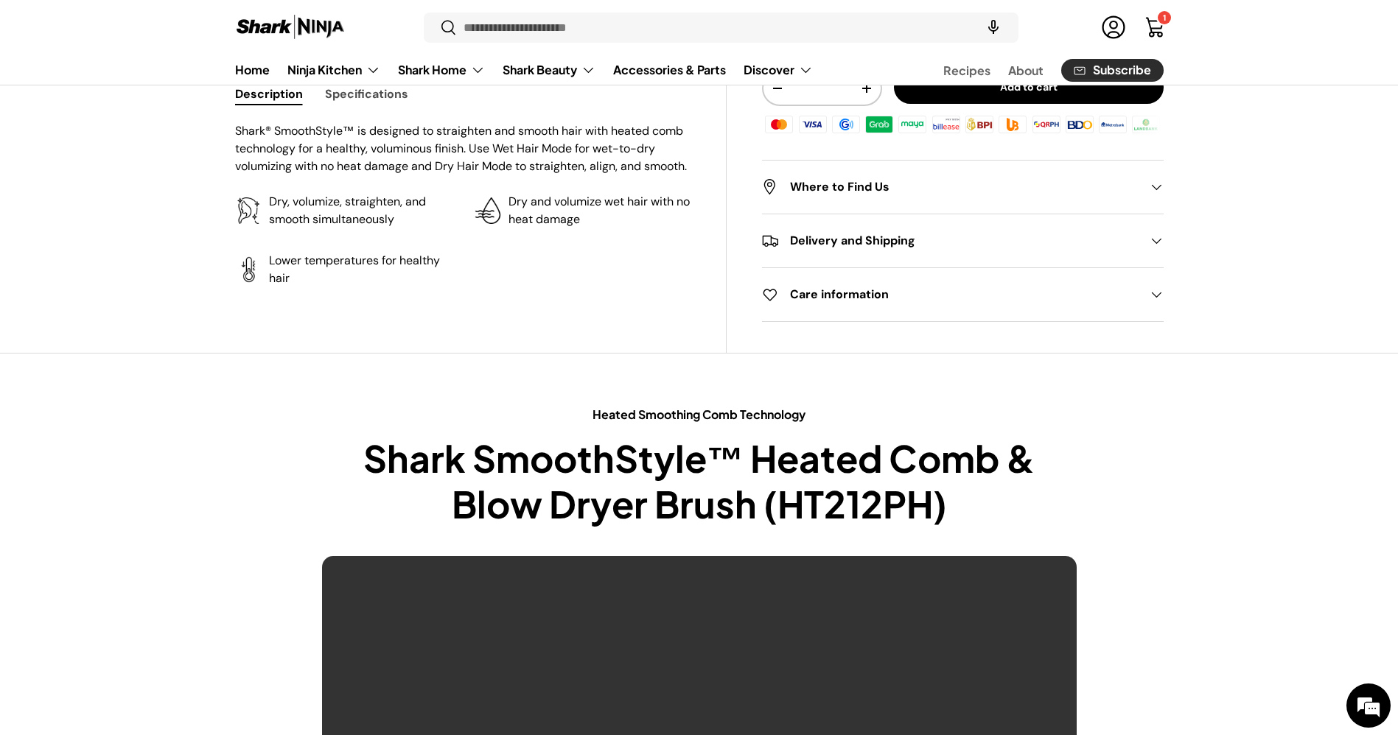
drag, startPoint x: 1407, startPoint y: 76, endPoint x: 1414, endPoint y: 158, distance: 82.8
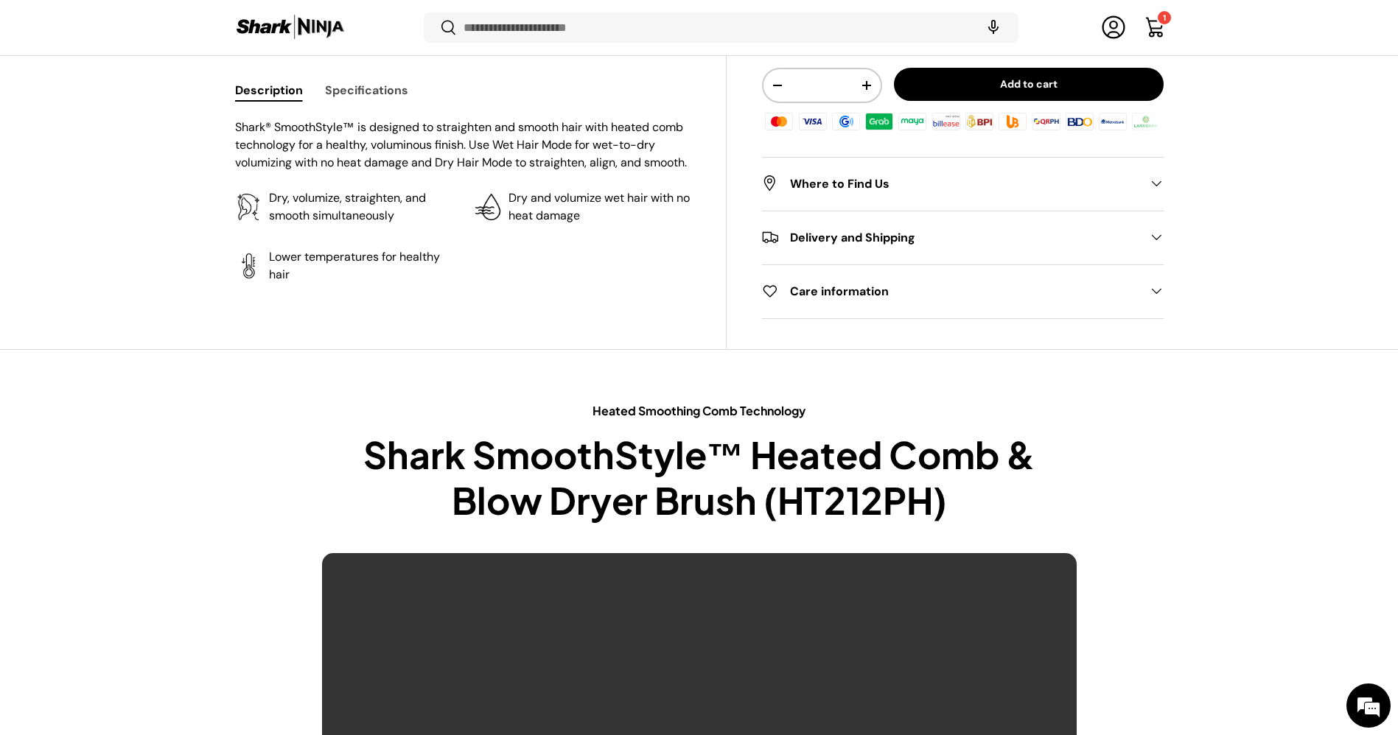
scroll to position [638, 0]
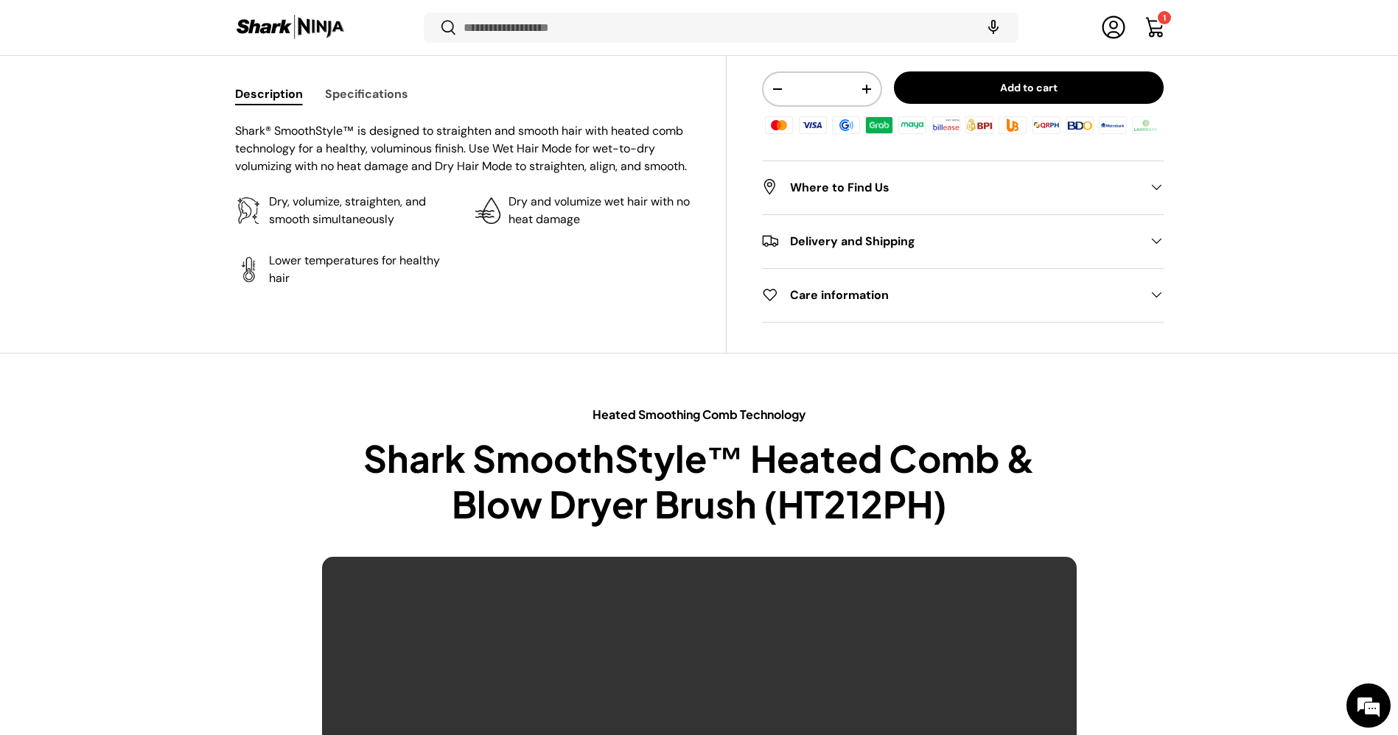
click at [381, 95] on button "Specifications" at bounding box center [366, 93] width 83 height 33
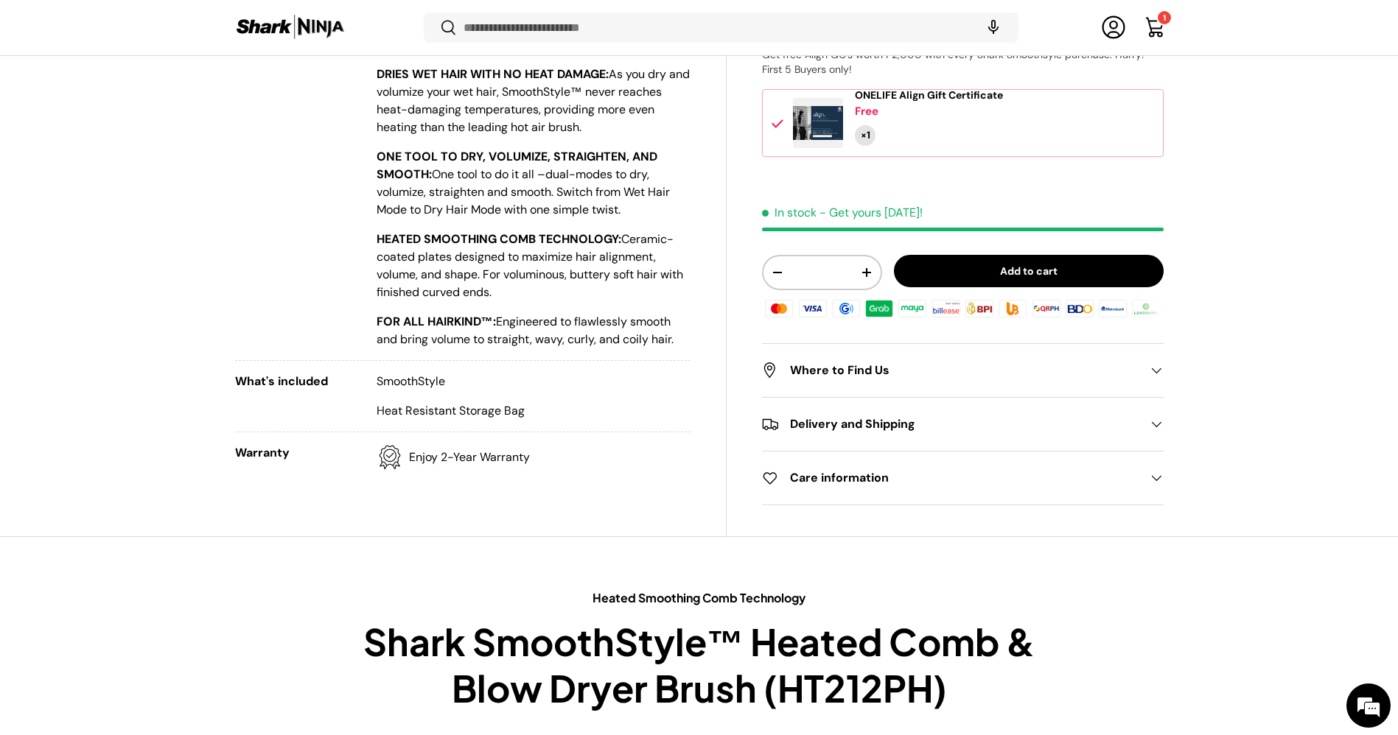
scroll to position [1591, 0]
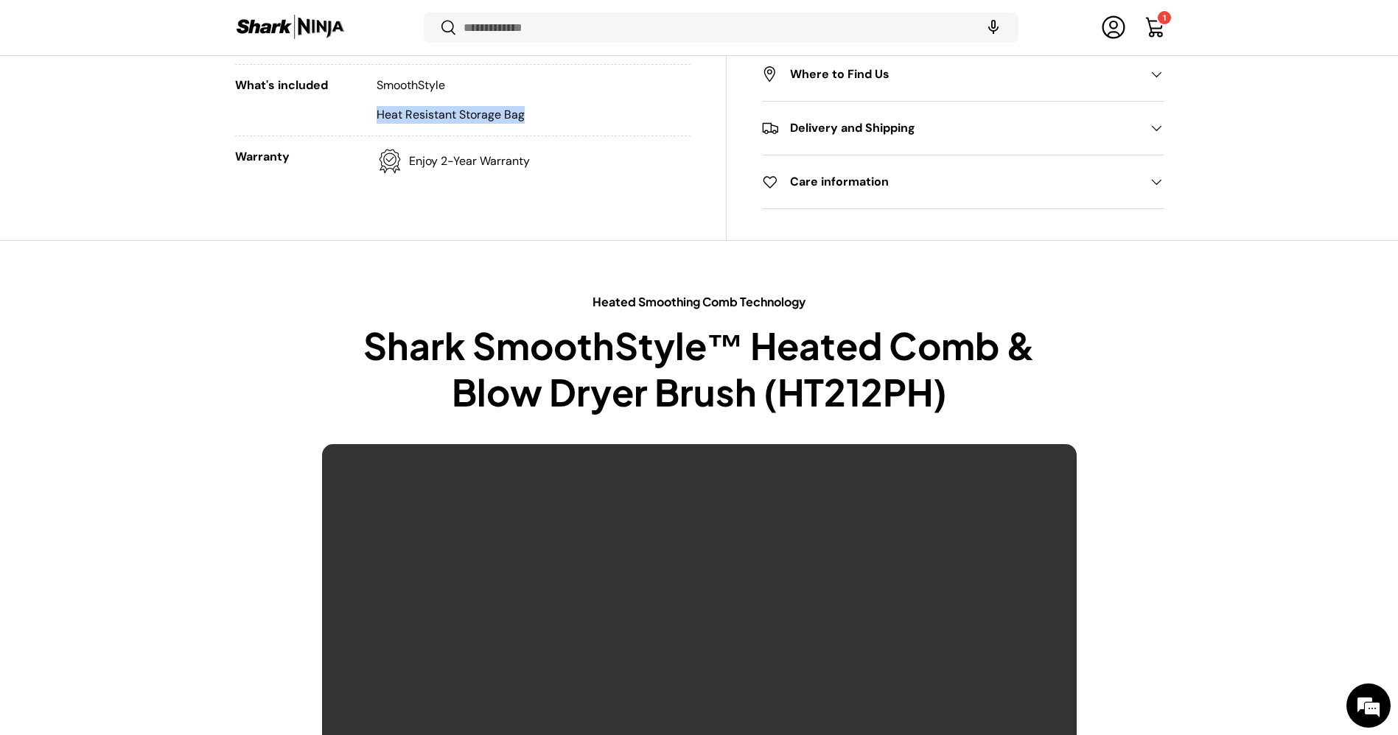
drag, startPoint x: 541, startPoint y: 117, endPoint x: 374, endPoint y: 133, distance: 167.2
click at [374, 133] on li "What's included SmoothStyle Heat Resistant Storage Bag" at bounding box center [463, 107] width 456 height 60
copy p "Heat Resistant Storage Bag"
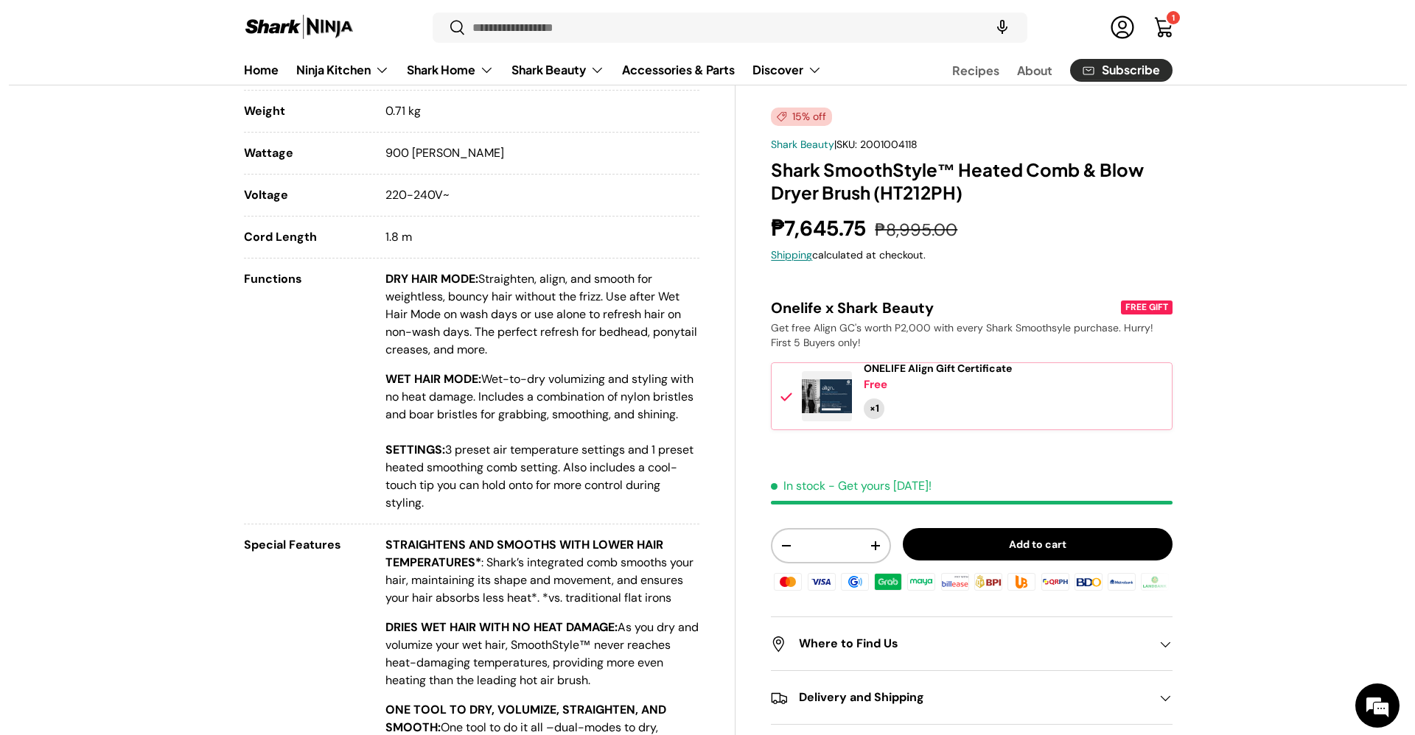
scroll to position [0, 0]
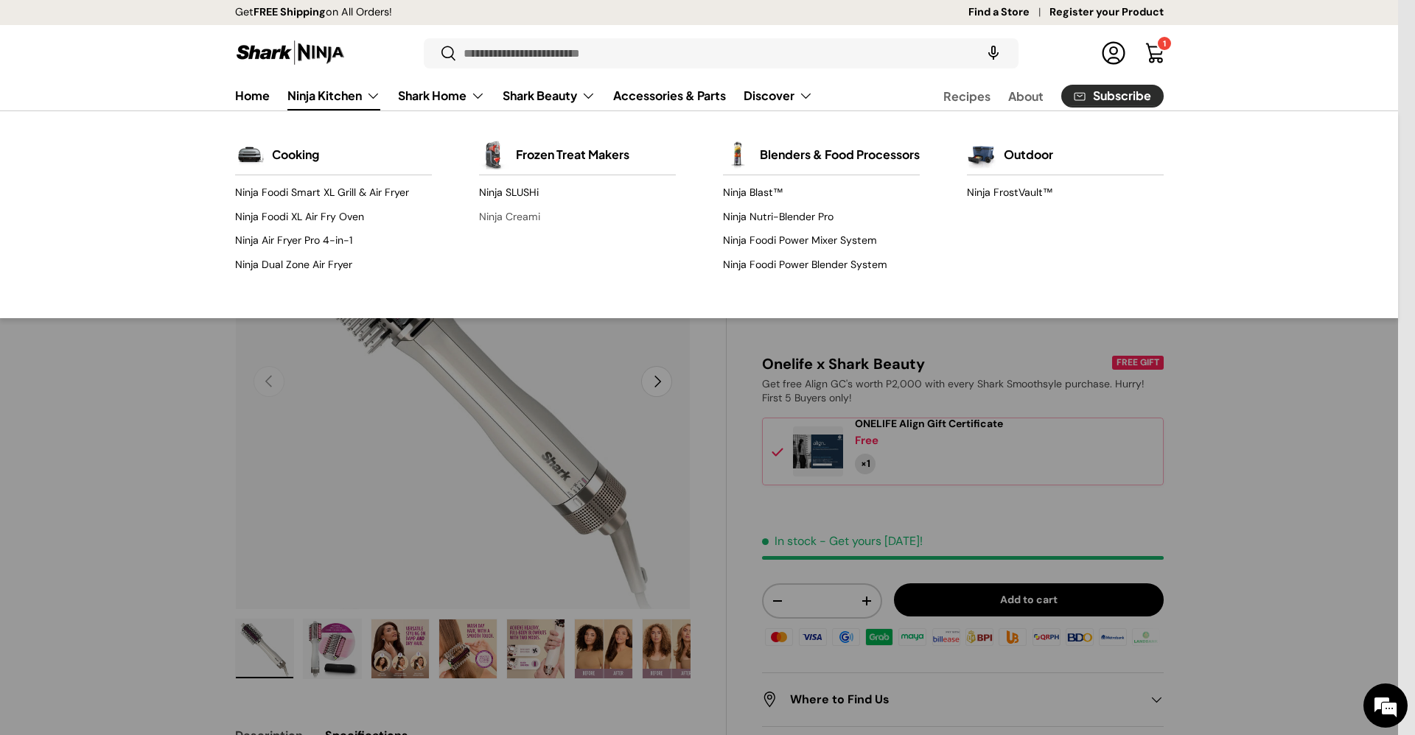
click at [522, 220] on link "Ninja Creami" at bounding box center [577, 217] width 197 height 24
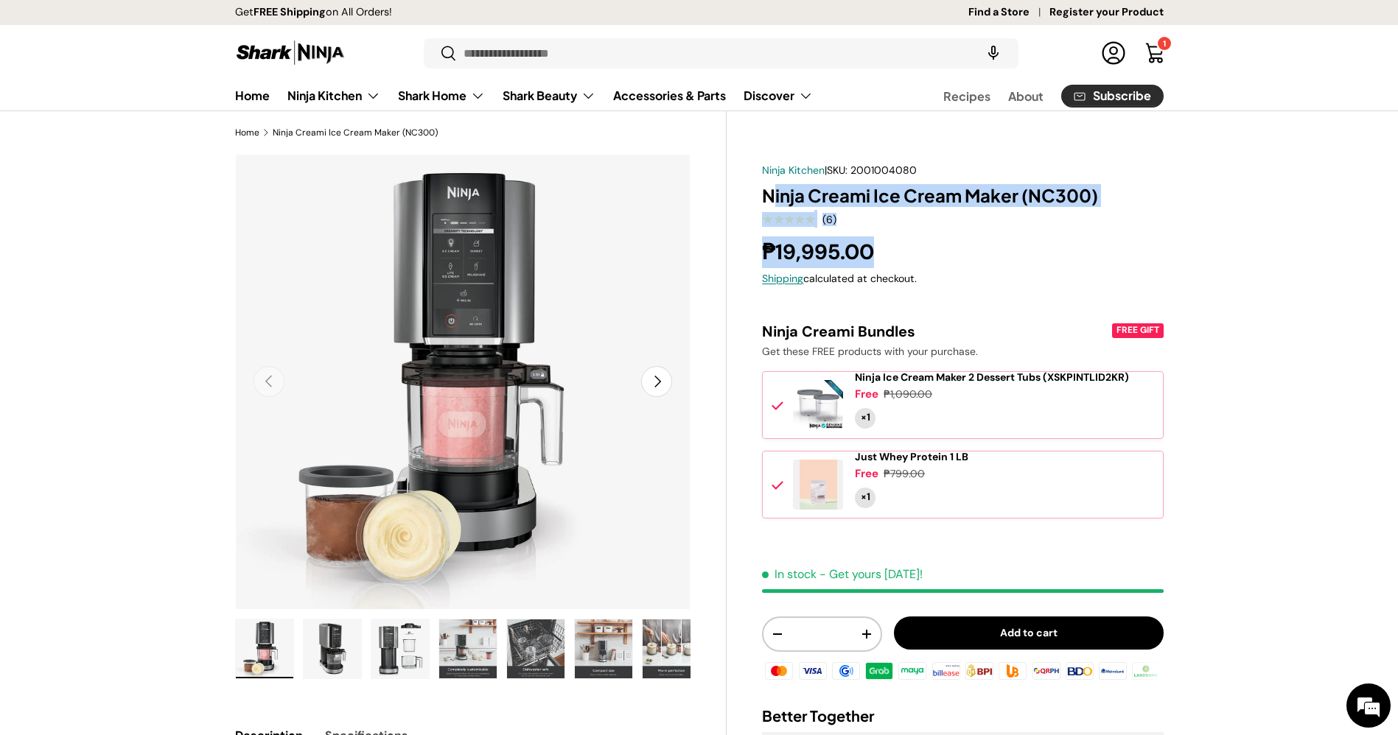
drag, startPoint x: 886, startPoint y: 255, endPoint x: 771, endPoint y: 183, distance: 135.3
click at [771, 183] on div "Ninja Kitchen | SKU: 2001004080 Ninja Creami Ice Cream Maker (NC300) ★★★★★ (6) …" at bounding box center [962, 595] width 401 height 864
click at [1045, 242] on div "₱19,995.00" at bounding box center [962, 252] width 401 height 32
drag, startPoint x: 892, startPoint y: 245, endPoint x: 742, endPoint y: 201, distance: 156.5
click at [742, 201] on div "Ninja Kitchen | SKU: 2001004080 Ninja Creami Ice Cream Maker (NC300) ★★★★★ (6) …" at bounding box center [944, 605] width 436 height 903
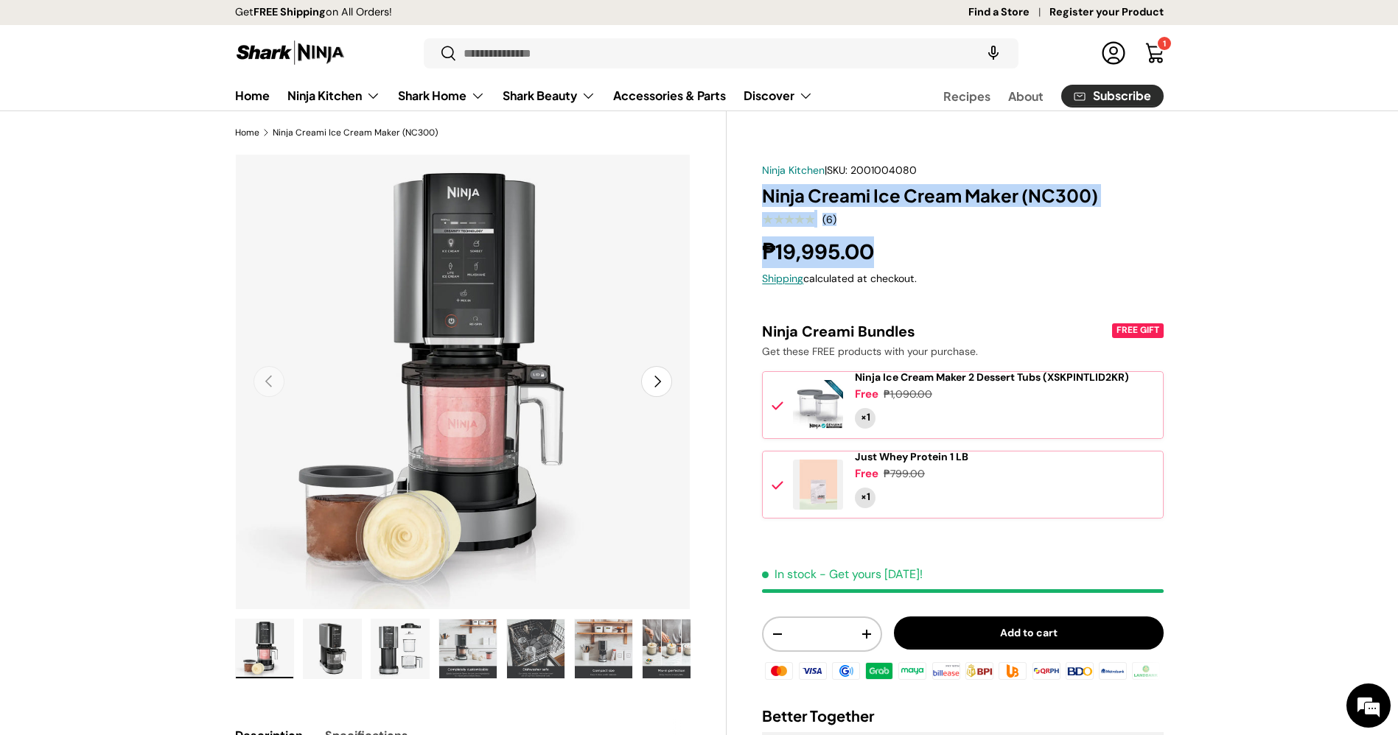
copy div "Ninja Creami Ice Cream Maker (NC300) ★★★★★ (6) ₱19,995.00"
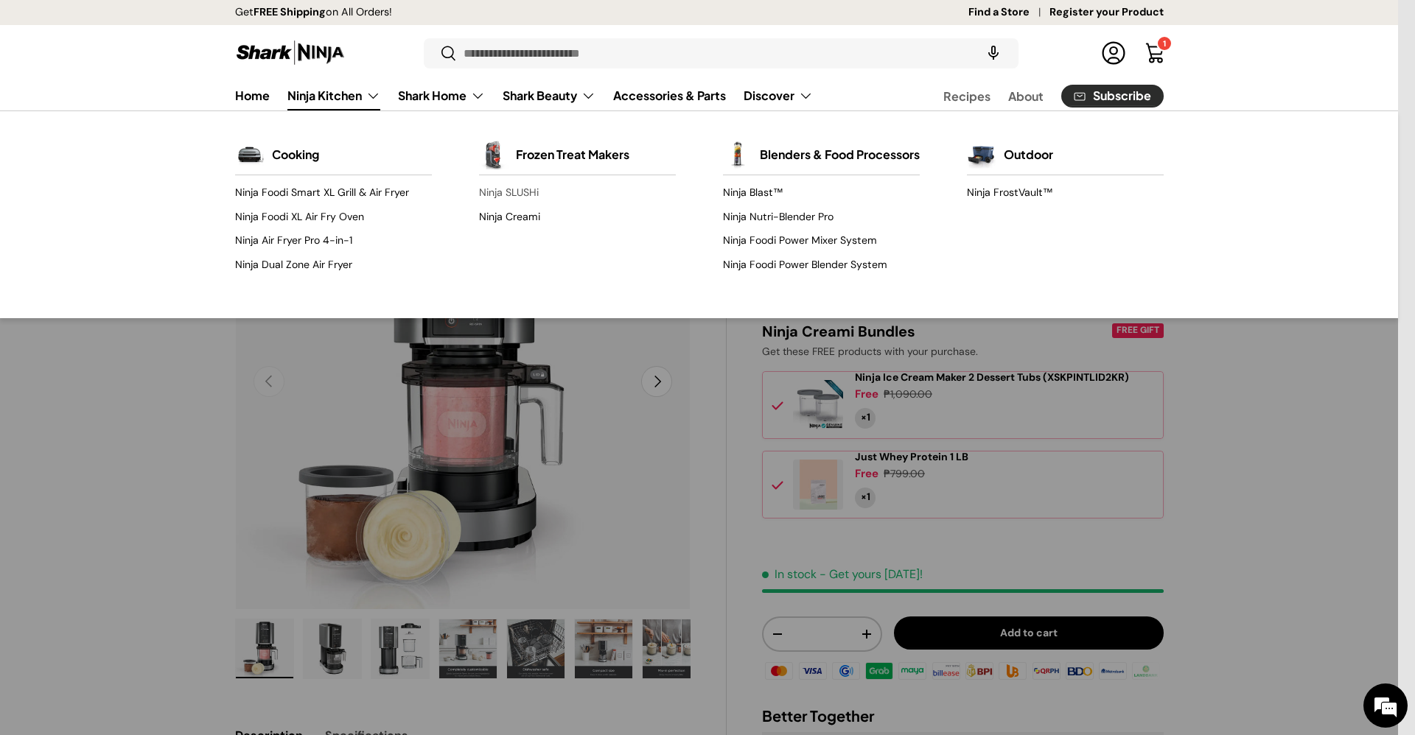
click at [525, 197] on link "Ninja SLUSHi" at bounding box center [577, 193] width 197 height 24
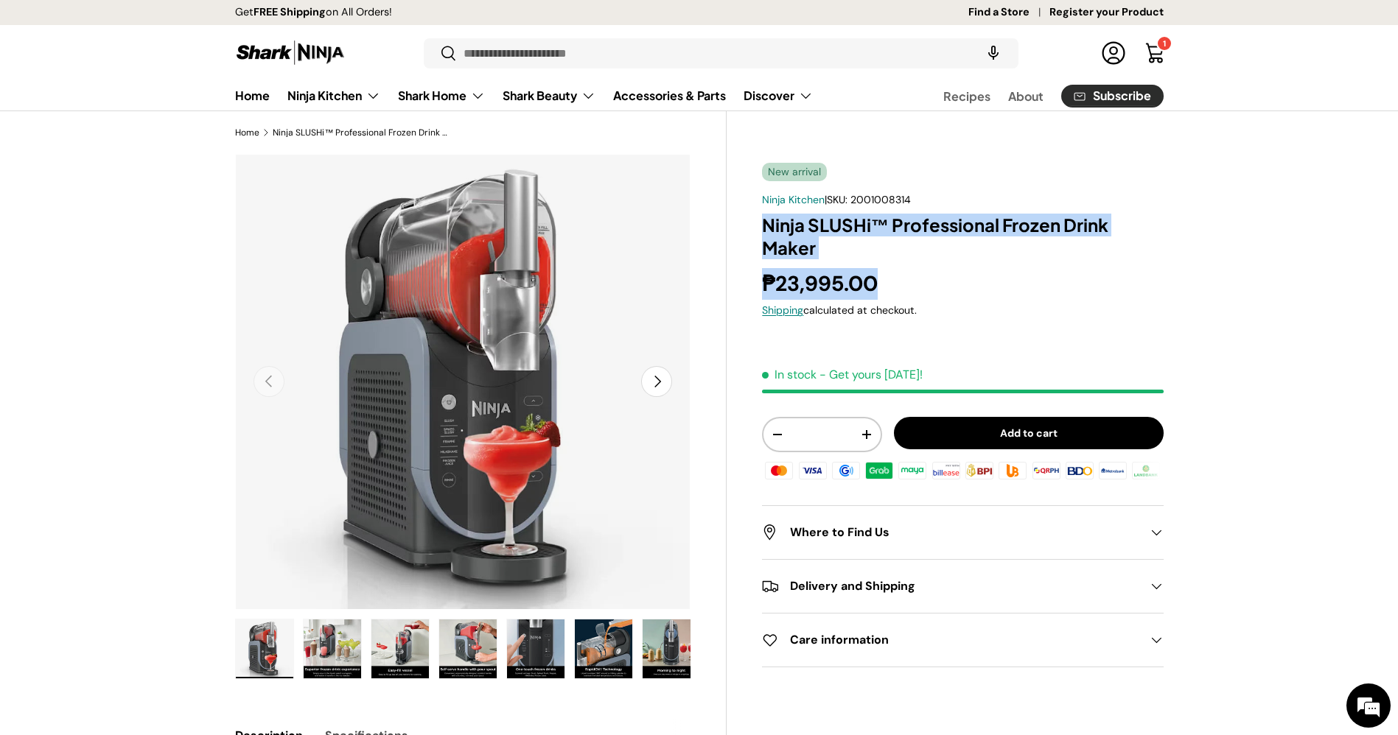
drag, startPoint x: 872, startPoint y: 277, endPoint x: 747, endPoint y: 211, distance: 140.7
click at [747, 211] on div "New arrival Ninja Kitchen | SKU: 2001008314 Ninja SLUSHi™ Professional Frozen D…" at bounding box center [944, 595] width 436 height 883
copy div "Ninja SLUSHi™ Professional Frozen Drink Maker ₱23,995.00"
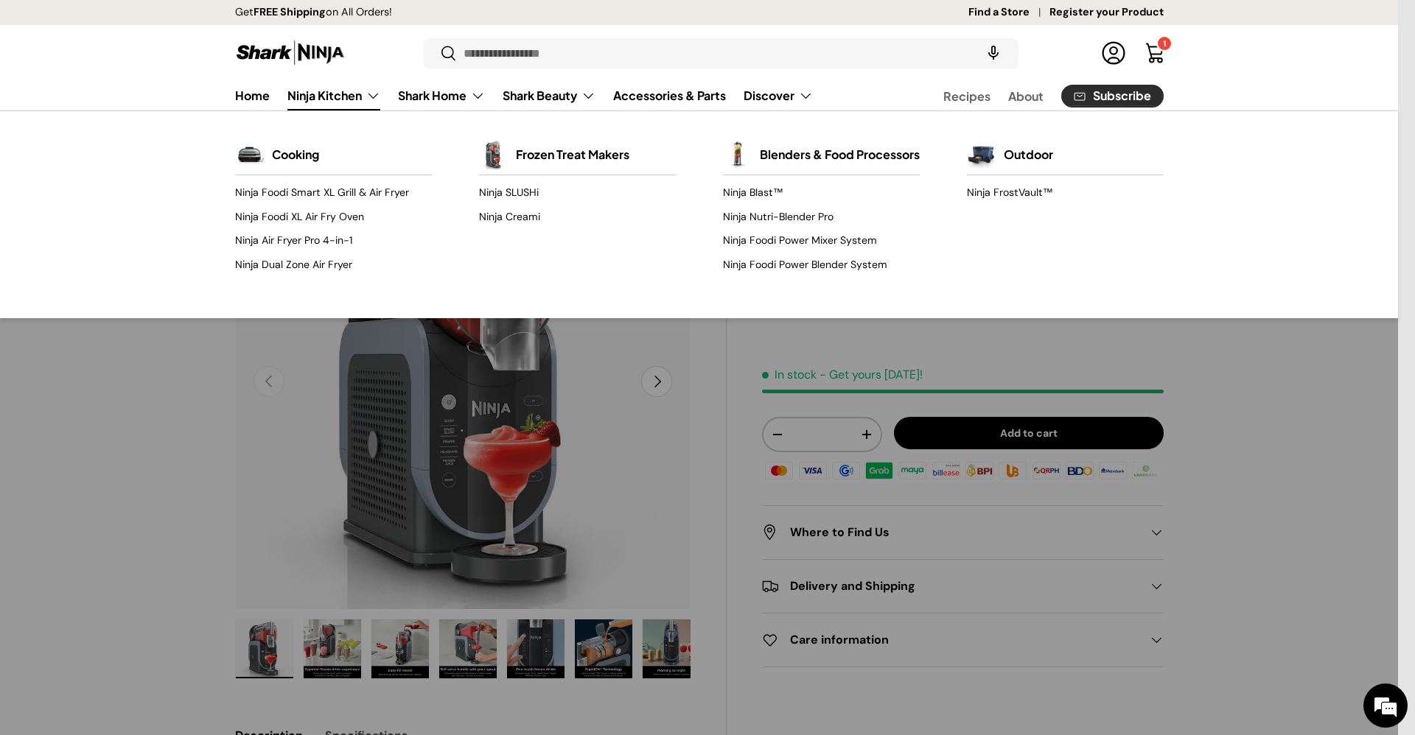
click at [325, 95] on link "Ninja Kitchen" at bounding box center [333, 95] width 93 height 29
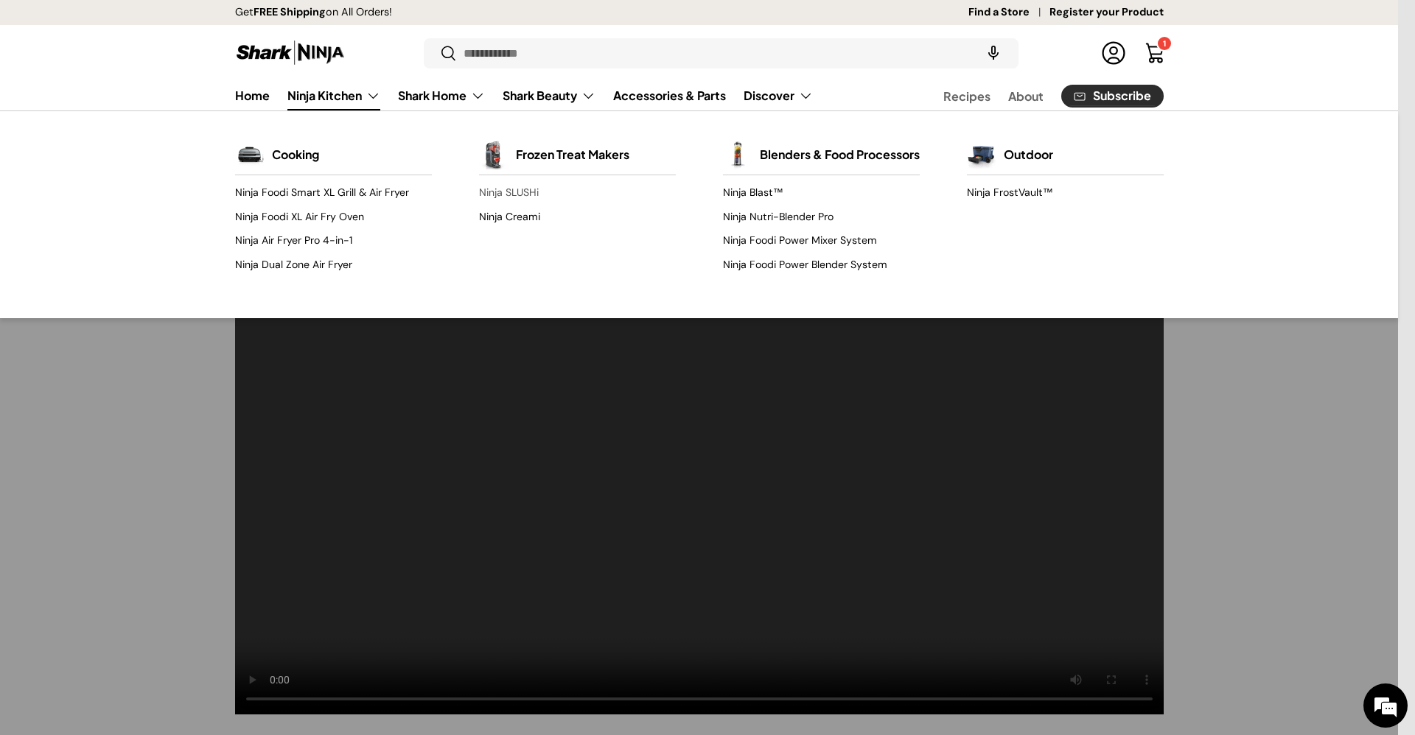
click at [508, 188] on link "Ninja SLUSHi" at bounding box center [577, 193] width 197 height 24
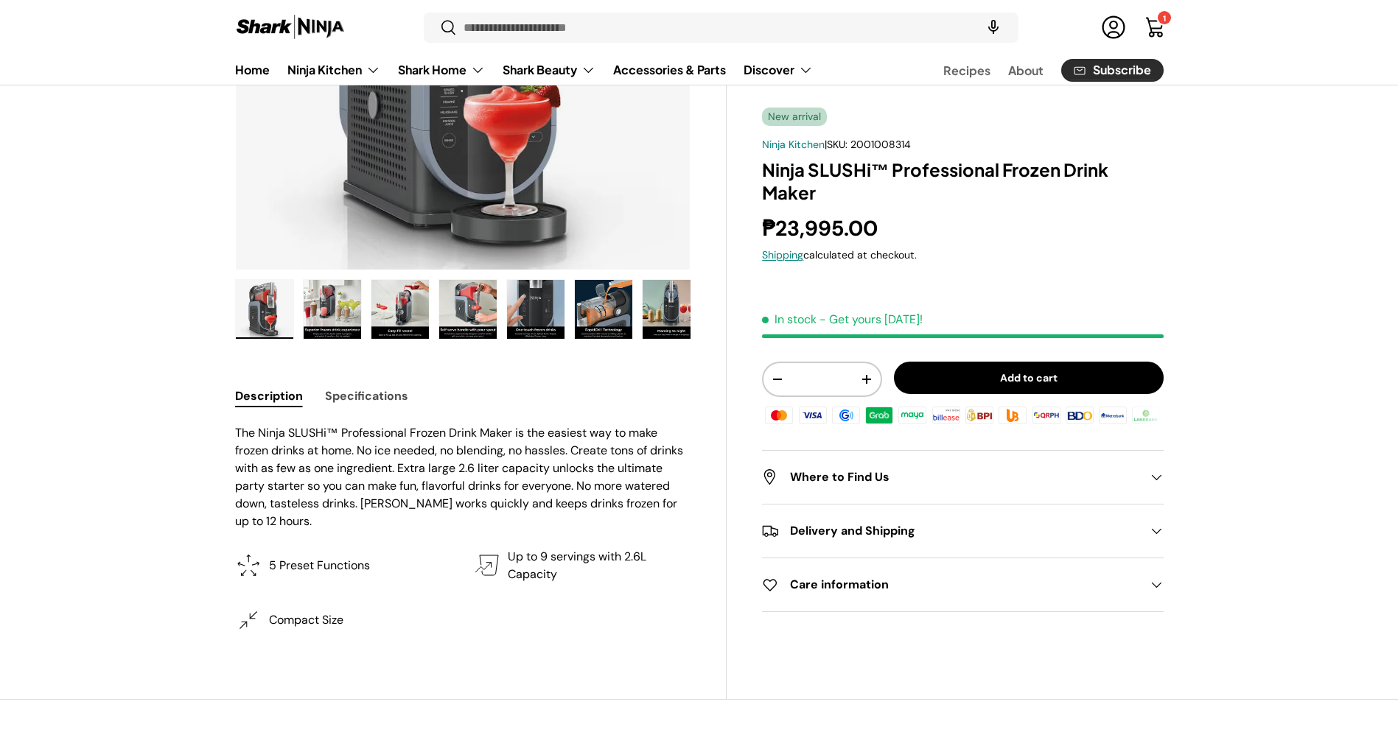
scroll to position [569, 0]
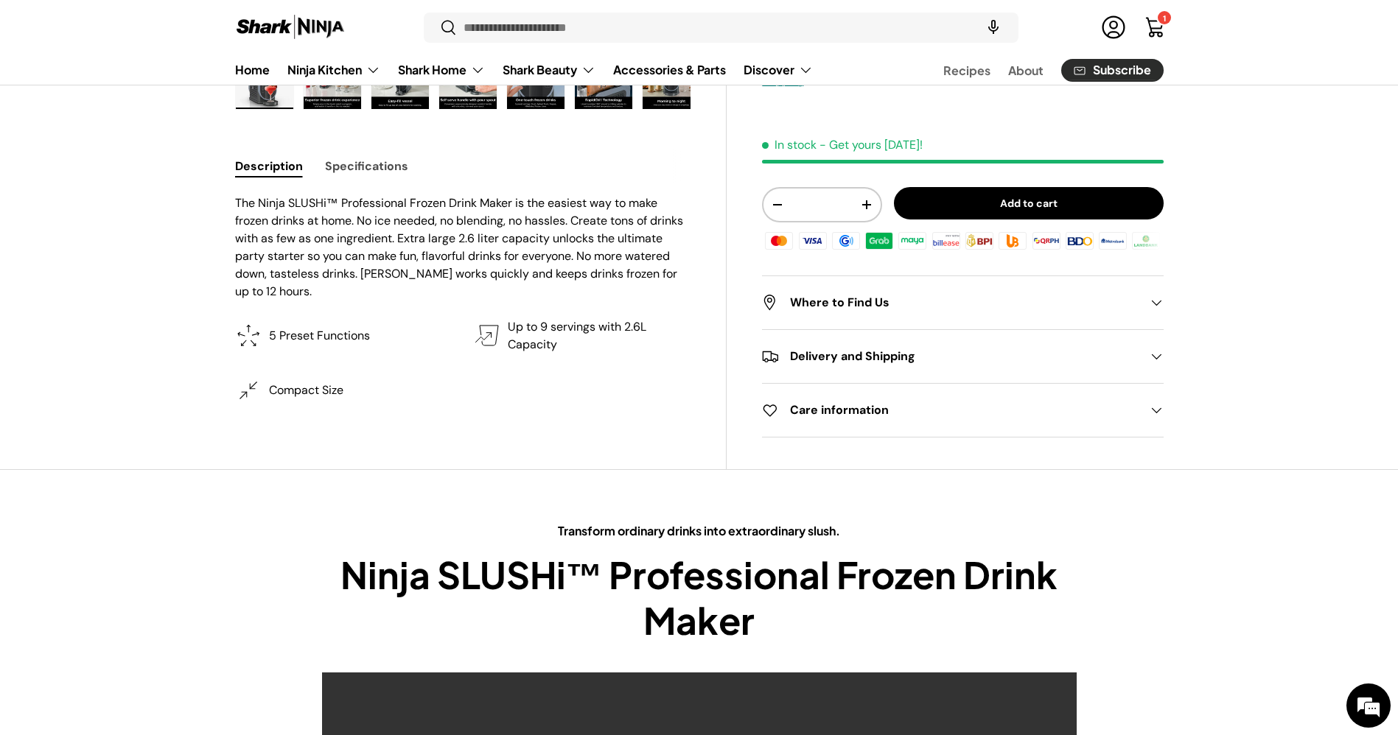
click at [1397, 326] on html "Skip to content Get FREE Shipping on All Orders! Find a Store Register your Pro…" at bounding box center [699, 649] width 1398 height 2437
click at [390, 165] on button "Specifications" at bounding box center [366, 166] width 83 height 33
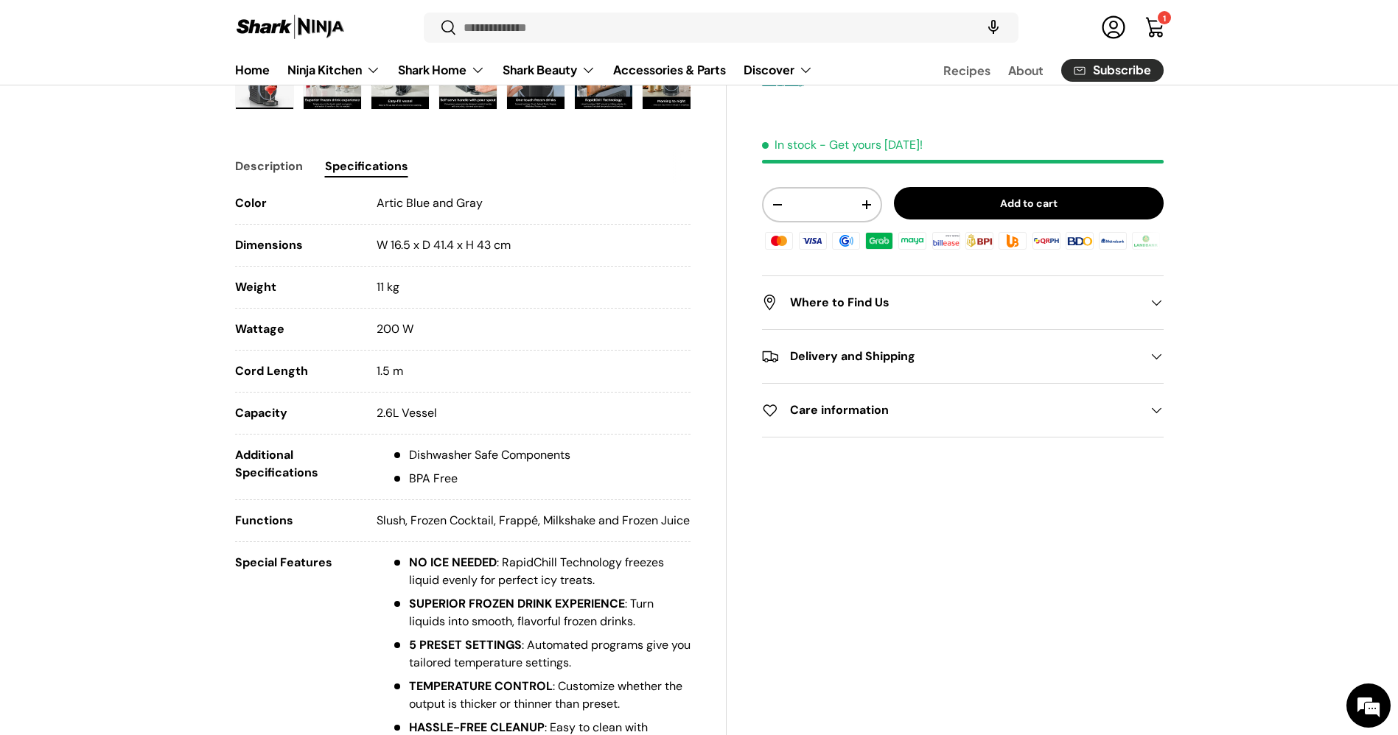
click at [256, 170] on button "Description" at bounding box center [269, 166] width 68 height 33
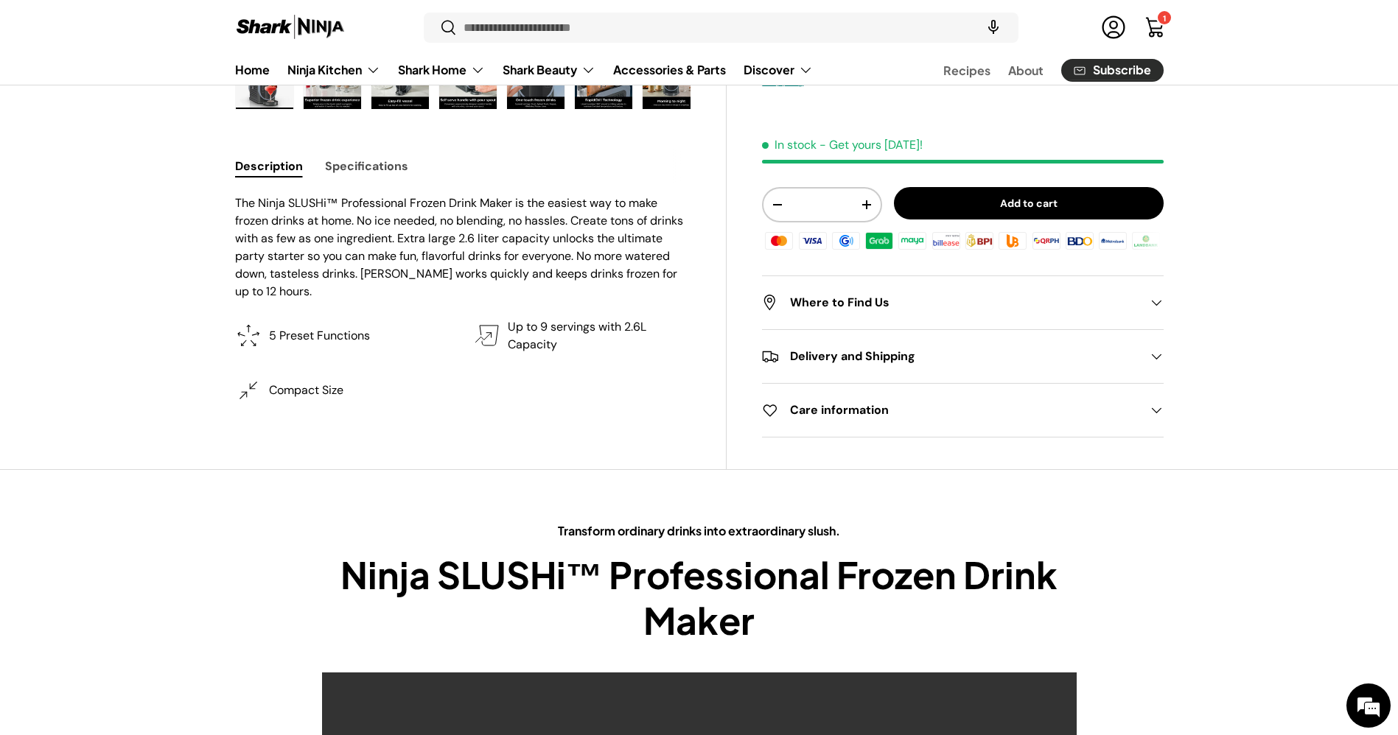
click at [377, 162] on button "Specifications" at bounding box center [366, 166] width 83 height 33
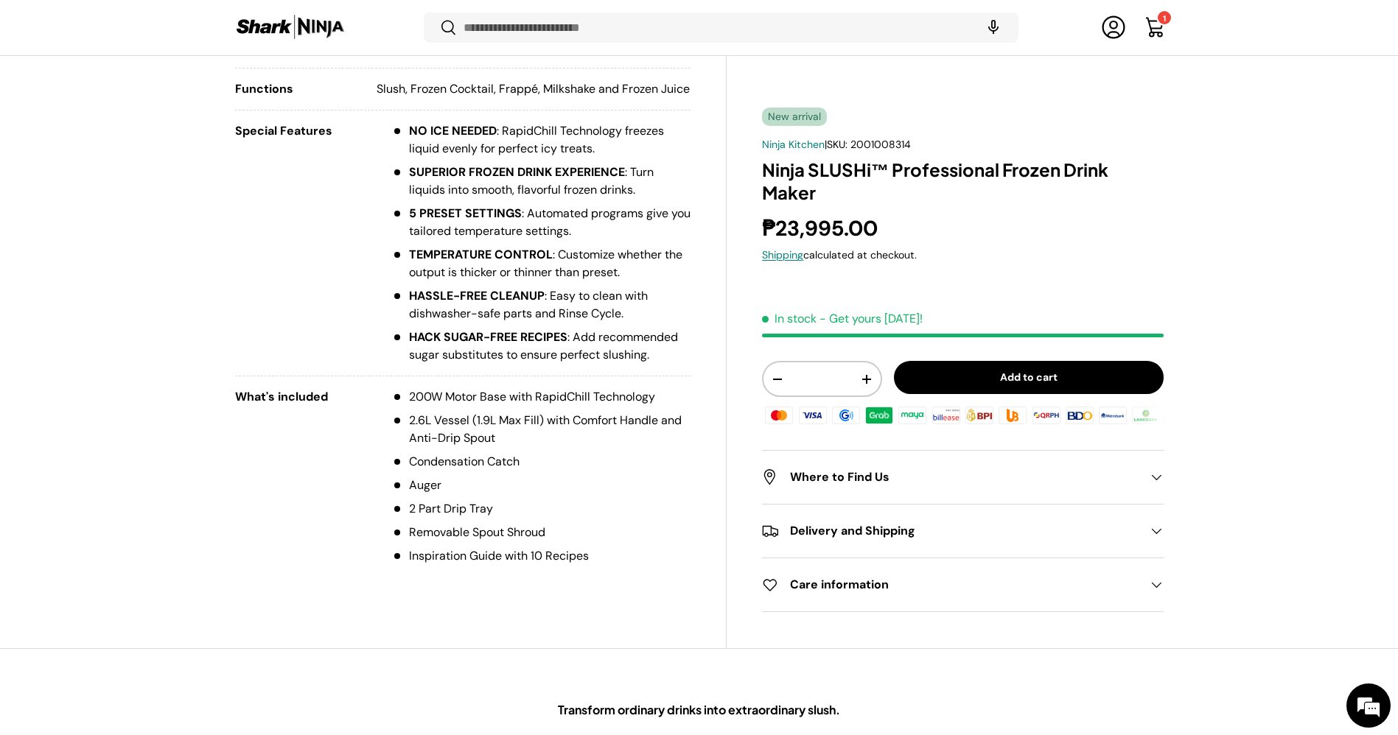
scroll to position [0, 0]
drag, startPoint x: 523, startPoint y: 480, endPoint x: 399, endPoint y: 482, distance: 124.5
click at [399, 471] on li "Condensation Catch" at bounding box center [541, 462] width 300 height 18
copy li "Condensation Catch"
click at [422, 494] on li "Auger" at bounding box center [541, 486] width 300 height 18
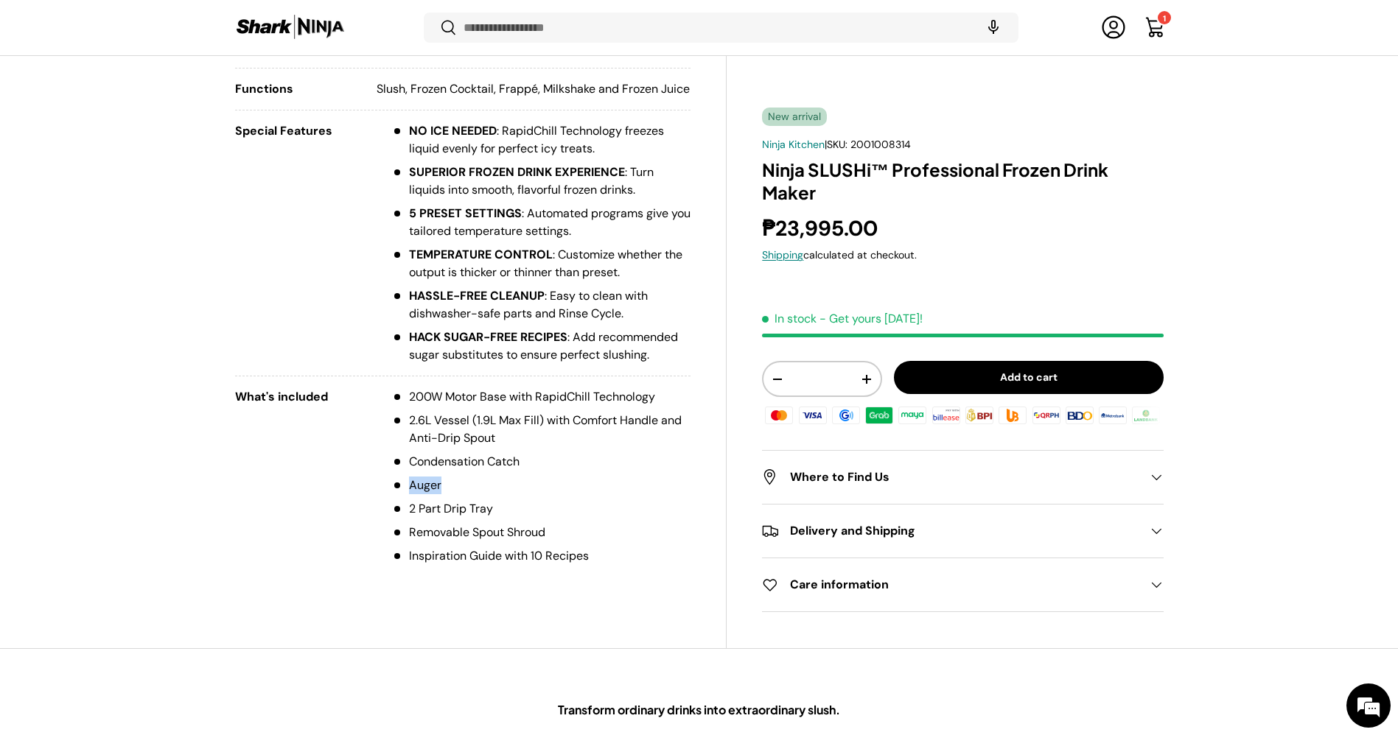
click at [422, 494] on li "Auger" at bounding box center [541, 486] width 300 height 18
copy li "Auger"
drag, startPoint x: 535, startPoint y: 473, endPoint x: 403, endPoint y: 483, distance: 132.3
click at [403, 471] on li "Condensation Catch" at bounding box center [541, 462] width 300 height 18
copy li "Condensation Catch"
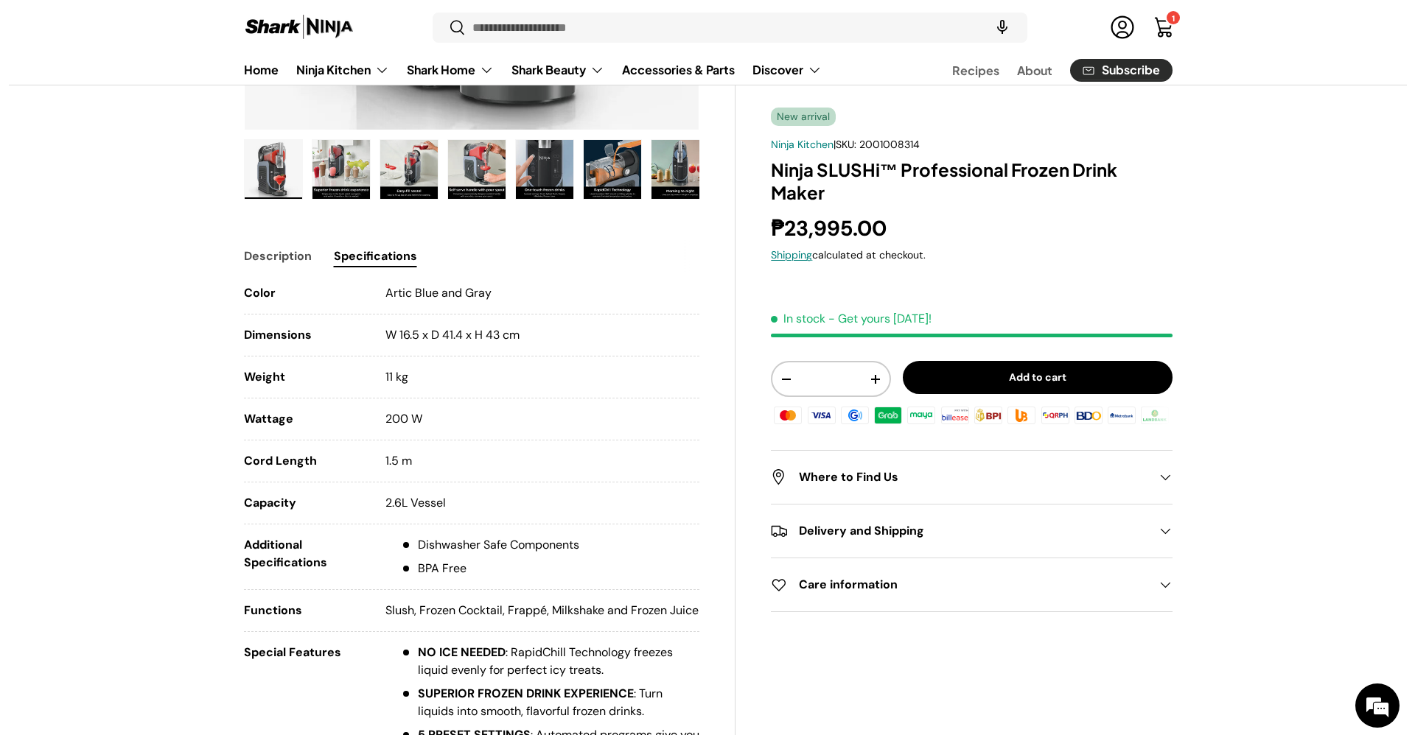
scroll to position [215, 0]
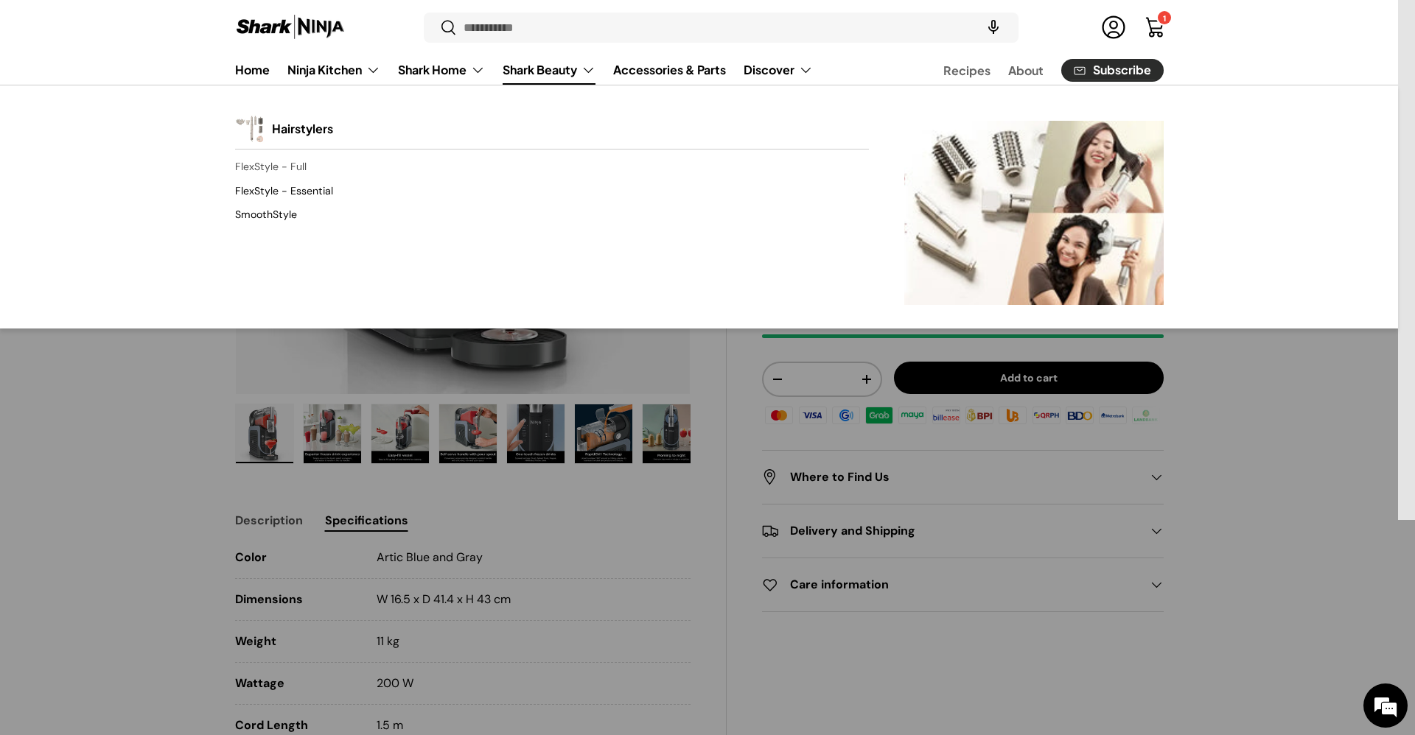
click at [290, 166] on link "FlexStyle - Full" at bounding box center [552, 167] width 634 height 24
